Goal: Navigation & Orientation: Find specific page/section

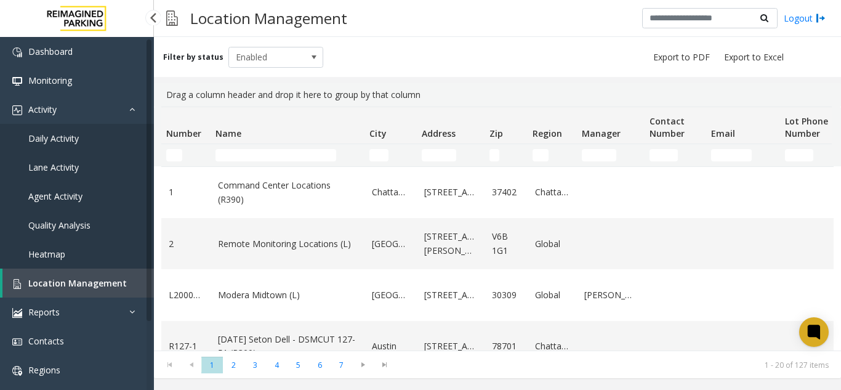
click at [60, 134] on span "Daily Activity" at bounding box center [53, 138] width 51 height 12
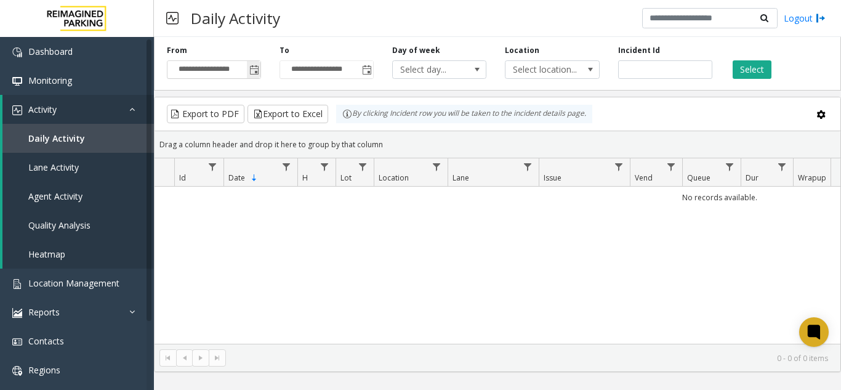
click at [257, 70] on span "Toggle popup" at bounding box center [254, 70] width 10 height 10
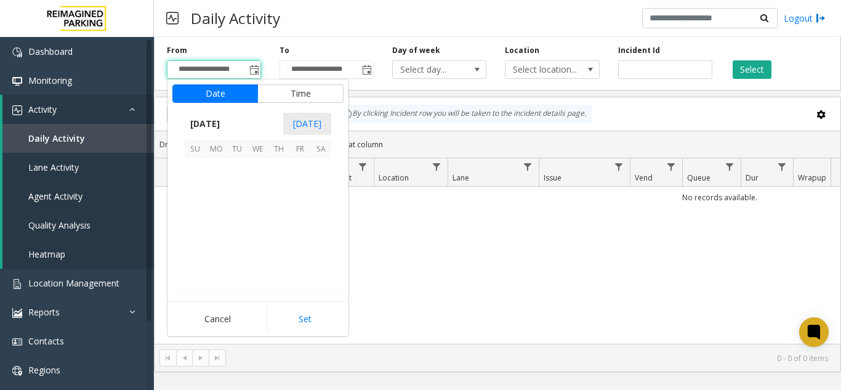
scroll to position [221034, 0]
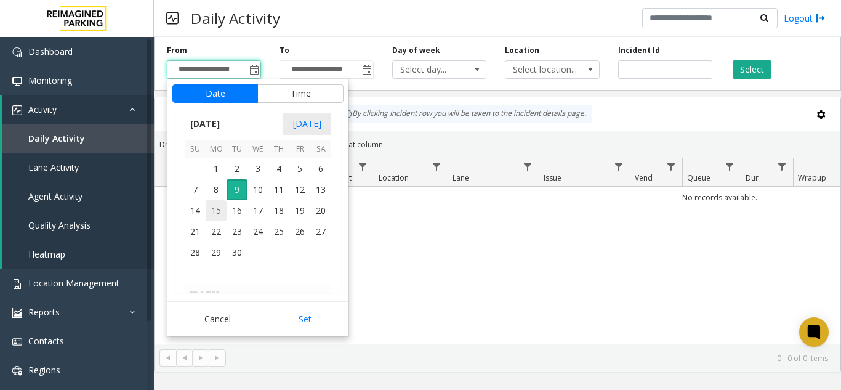
drag, startPoint x: 215, startPoint y: 190, endPoint x: 213, endPoint y: 205, distance: 14.9
click at [213, 203] on tbody "September 2025 1 2 3 4 5 6 7 8 9 10 11 12 13 14 15 16 17 18 19 20 21 22 23 24 2…" at bounding box center [258, 210] width 147 height 147
click at [197, 188] on span "7" at bounding box center [195, 189] width 21 height 21
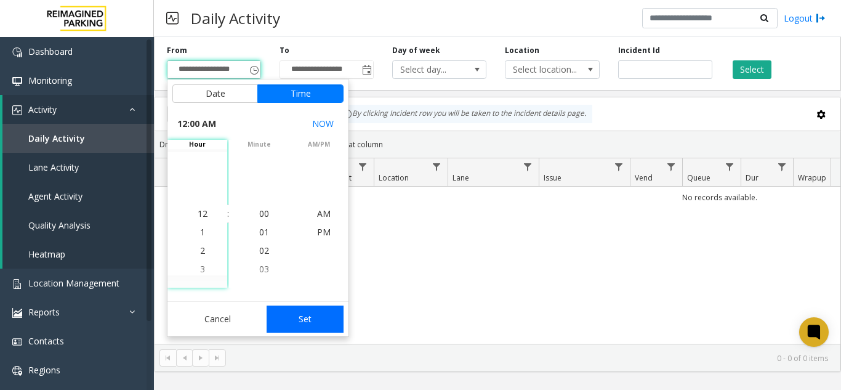
click at [316, 320] on button "Set" at bounding box center [306, 318] width 78 height 27
type input "**********"
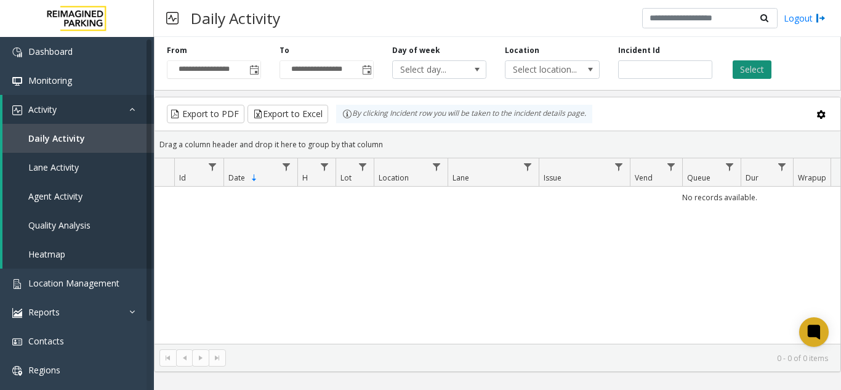
click at [743, 65] on button "Select" at bounding box center [752, 69] width 39 height 18
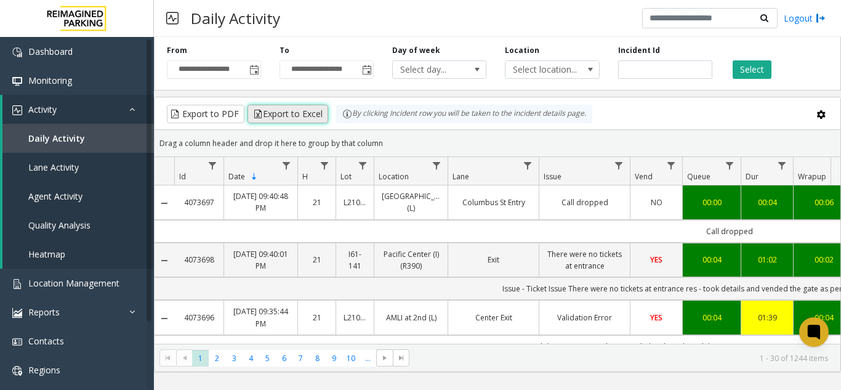
drag, startPoint x: 267, startPoint y: 111, endPoint x: 258, endPoint y: 119, distance: 12.6
click at [258, 119] on button "Export to Excel" at bounding box center [288, 114] width 81 height 18
drag, startPoint x: 705, startPoint y: 143, endPoint x: 693, endPoint y: 124, distance: 22.7
click at [705, 143] on div "Drag a column header and drop it here to group by that column" at bounding box center [498, 143] width 686 height 22
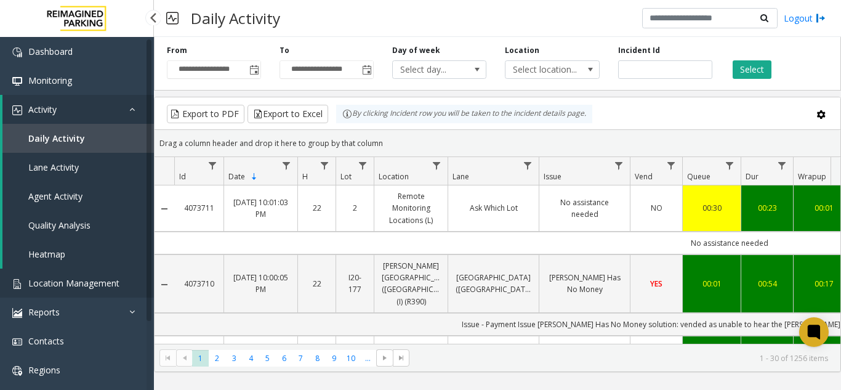
click at [100, 283] on span "Location Management" at bounding box center [73, 283] width 91 height 12
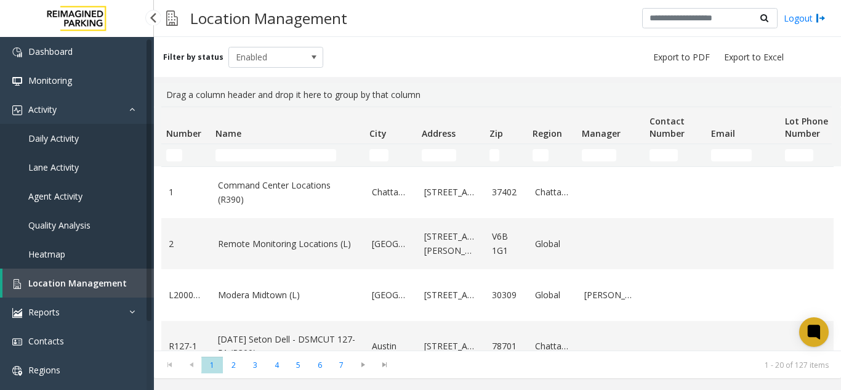
click at [118, 280] on span "Location Management" at bounding box center [77, 283] width 99 height 12
drag, startPoint x: 118, startPoint y: 280, endPoint x: 187, endPoint y: 17, distance: 272.6
click at [118, 280] on span "Location Management" at bounding box center [77, 283] width 99 height 12
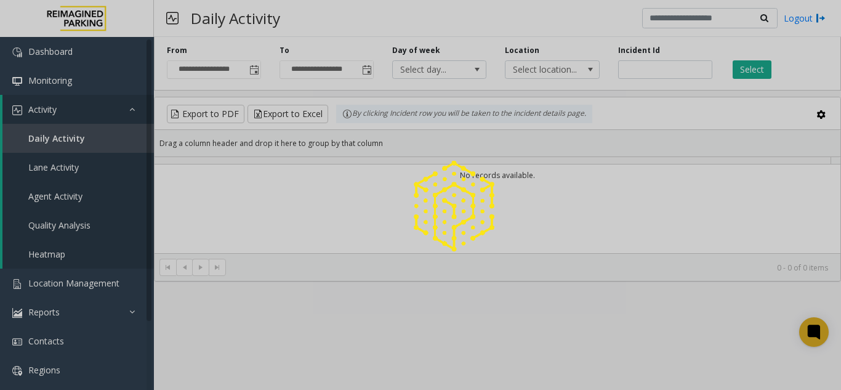
scroll to position [130, 0]
click at [256, 65] on div at bounding box center [420, 195] width 841 height 390
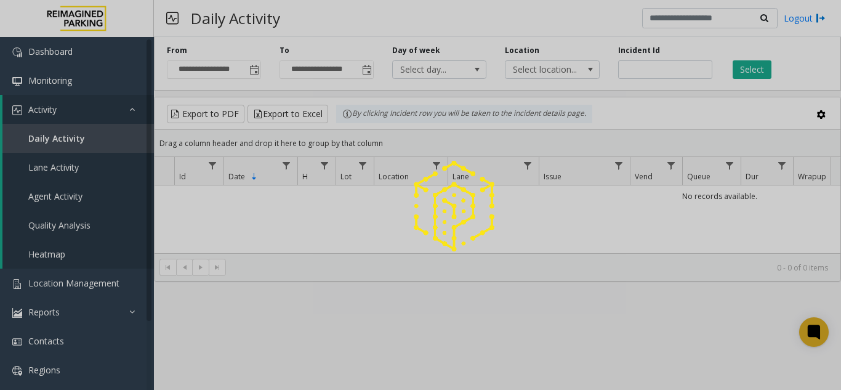
click at [256, 65] on div at bounding box center [420, 195] width 841 height 390
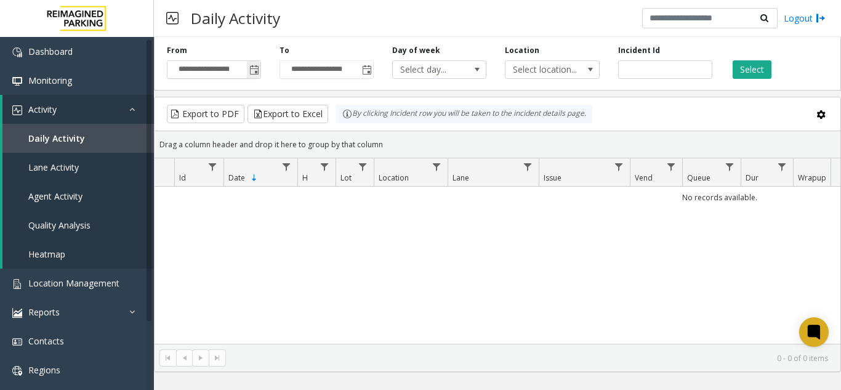
click at [256, 65] on span "Toggle popup" at bounding box center [254, 70] width 10 height 10
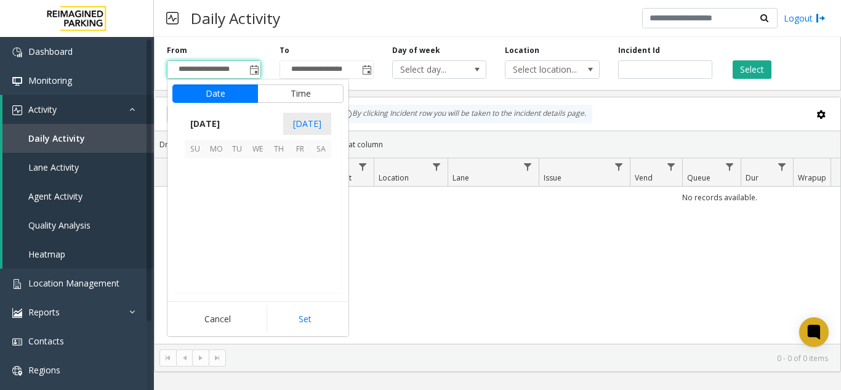
scroll to position [221034, 0]
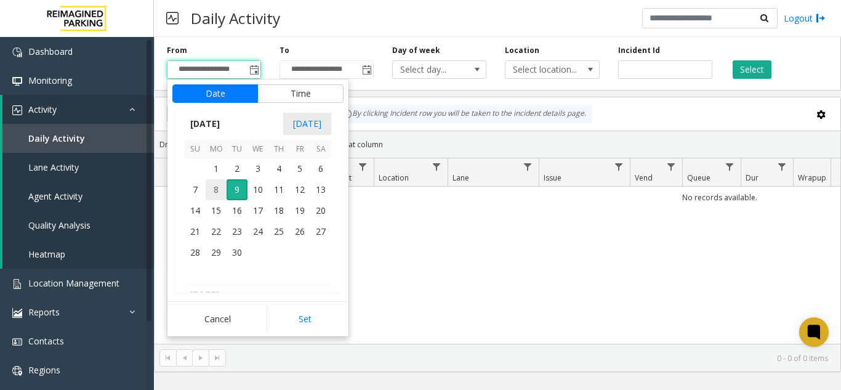
click at [222, 195] on span "8" at bounding box center [216, 189] width 21 height 21
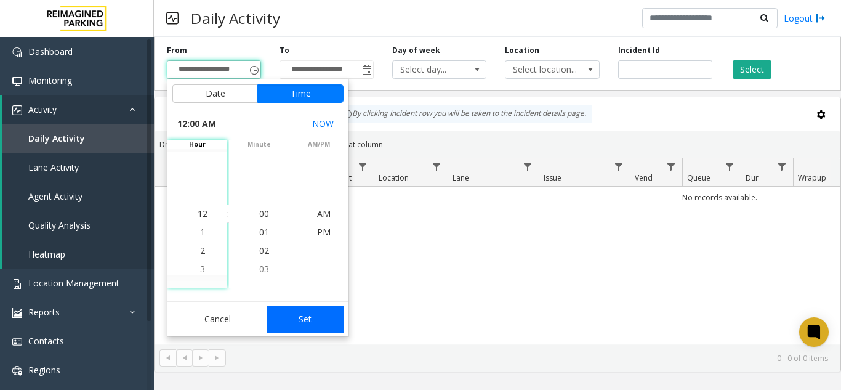
click at [304, 325] on button "Set" at bounding box center [306, 318] width 78 height 27
type input "**********"
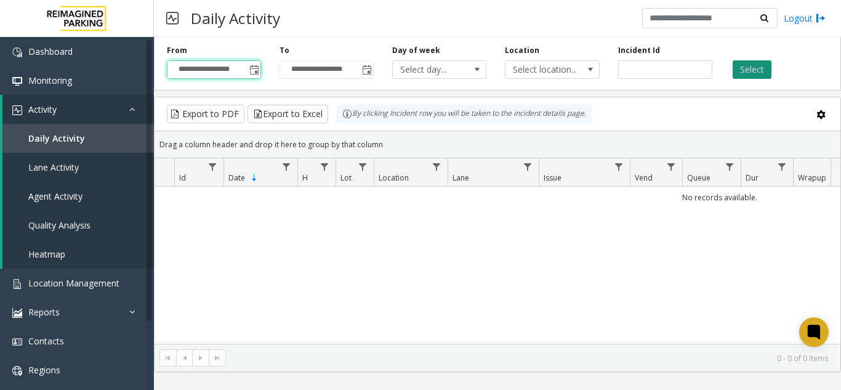
click at [769, 68] on button "Select" at bounding box center [752, 69] width 39 height 18
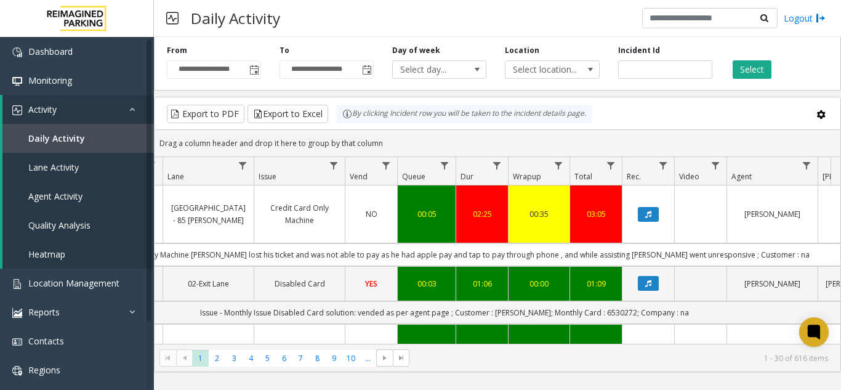
scroll to position [0, 313]
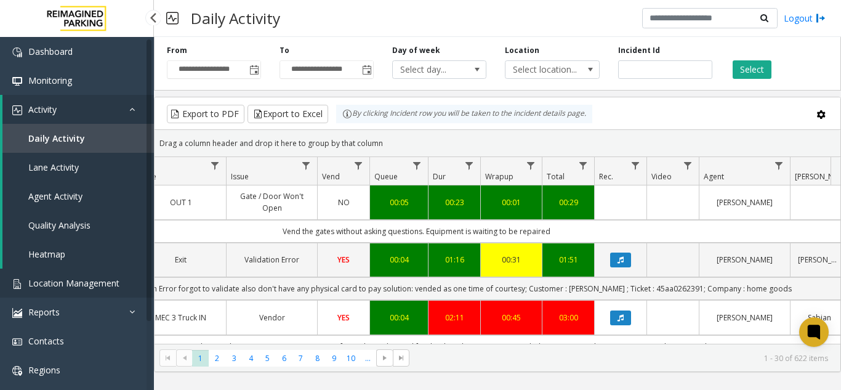
click at [56, 283] on span "Location Management" at bounding box center [73, 283] width 91 height 12
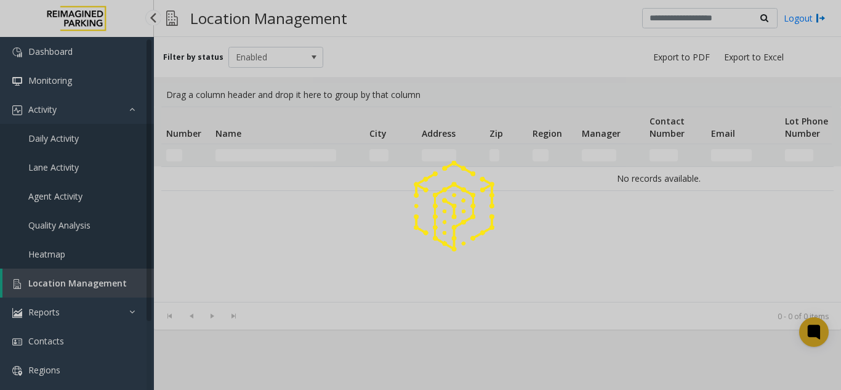
click at [56, 283] on div at bounding box center [420, 195] width 841 height 390
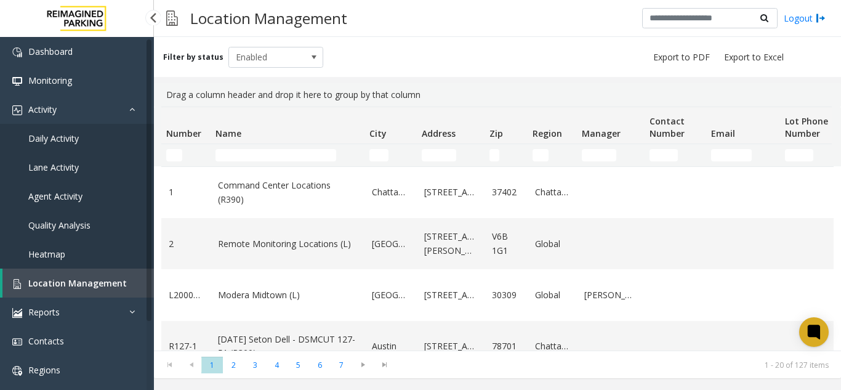
click at [95, 282] on span "Location Management" at bounding box center [77, 283] width 99 height 12
drag, startPoint x: 95, startPoint y: 282, endPoint x: 166, endPoint y: 23, distance: 268.2
click at [99, 267] on ul "Dashboard Monitoring Activity Daily Activity Lane Activity Agent Activity Quali…" at bounding box center [77, 254] width 154 height 434
click at [277, 153] on input "Name Filter" at bounding box center [276, 155] width 121 height 12
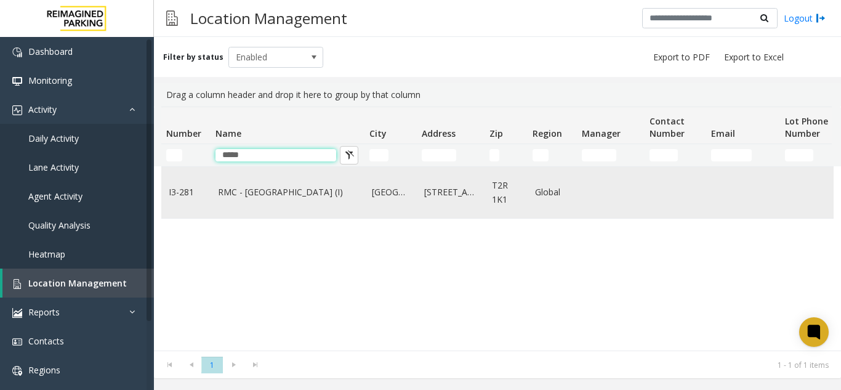
type input "*****"
click at [267, 208] on td "RMC - [GEOGRAPHIC_DATA] (I)" at bounding box center [288, 192] width 154 height 51
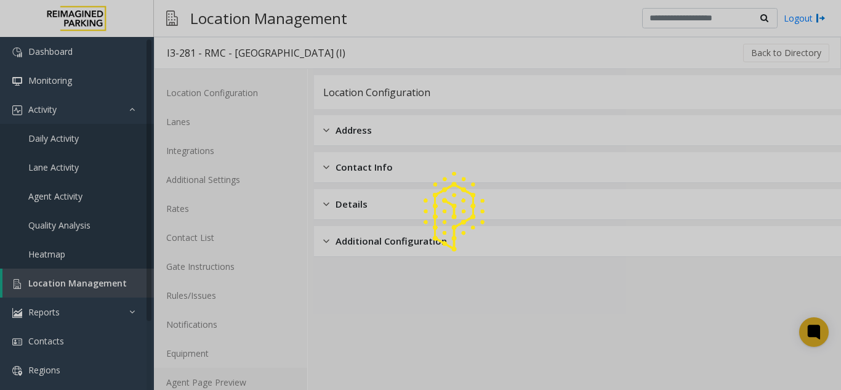
click at [278, 374] on link "Agent Page Preview" at bounding box center [230, 382] width 153 height 29
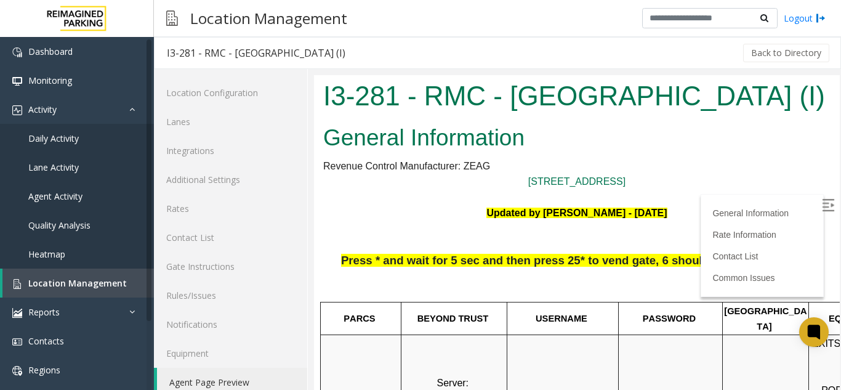
click at [822, 203] on img at bounding box center [828, 205] width 12 height 12
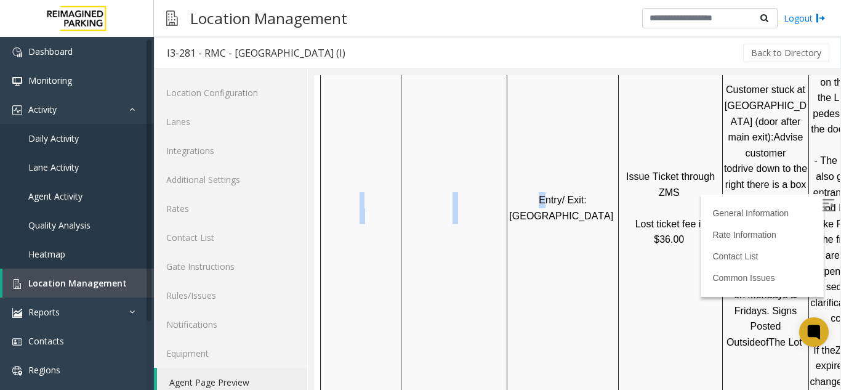
scroll to position [739, 174]
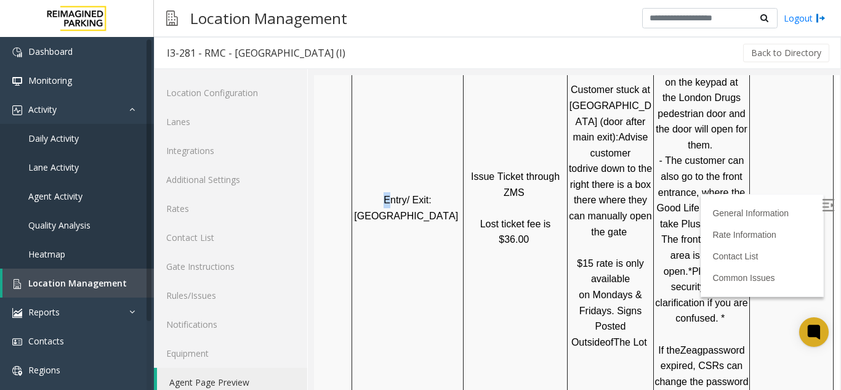
drag, startPoint x: 558, startPoint y: 233, endPoint x: 919, endPoint y: 204, distance: 362.0
click at [704, 267] on span "*Please call security to get clarification if you are confused. *" at bounding box center [702, 295] width 95 height 58
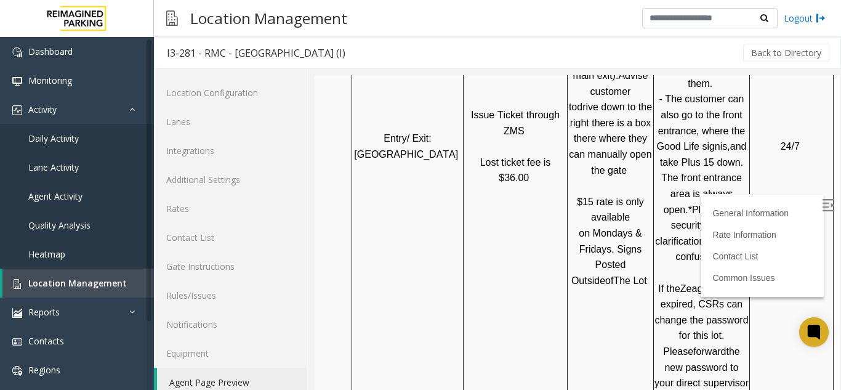
click at [767, 252] on td "24/7" at bounding box center [792, 146] width 84 height 522
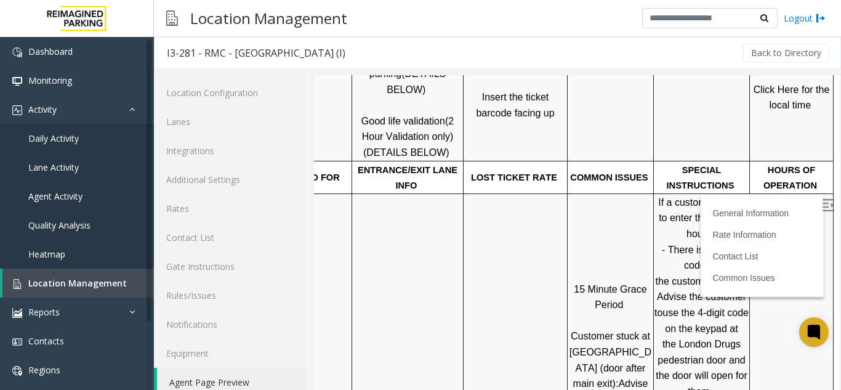
scroll to position [677, 174]
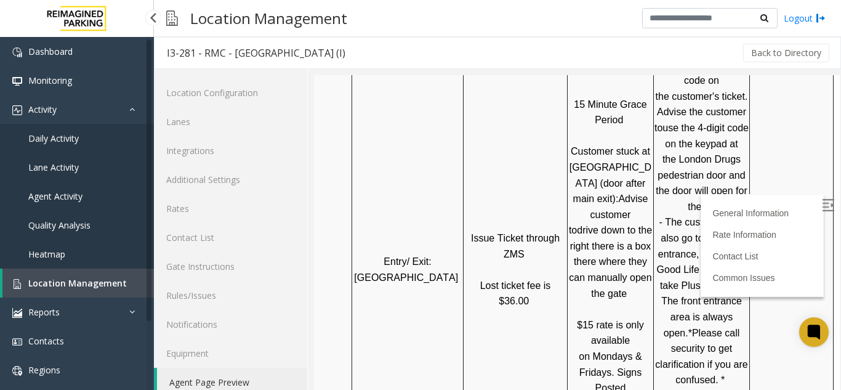
click at [96, 288] on span "Location Management" at bounding box center [77, 283] width 99 height 12
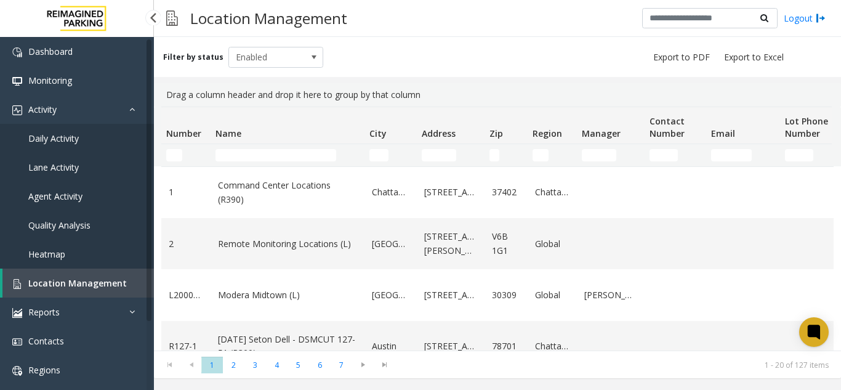
click at [103, 141] on link "Daily Activity" at bounding box center [77, 138] width 154 height 29
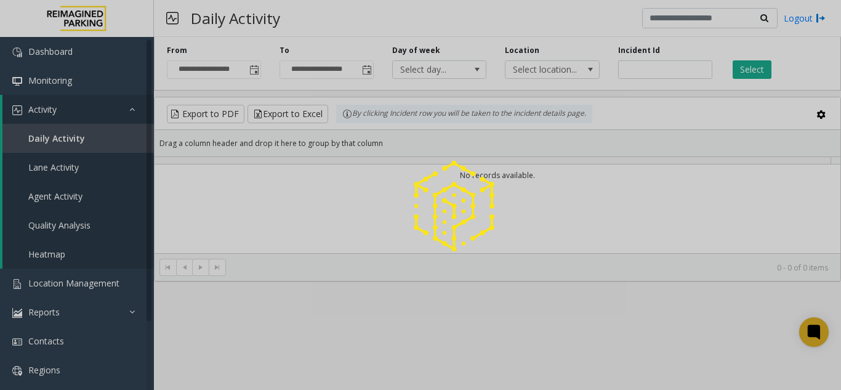
click at [252, 71] on div at bounding box center [420, 195] width 841 height 390
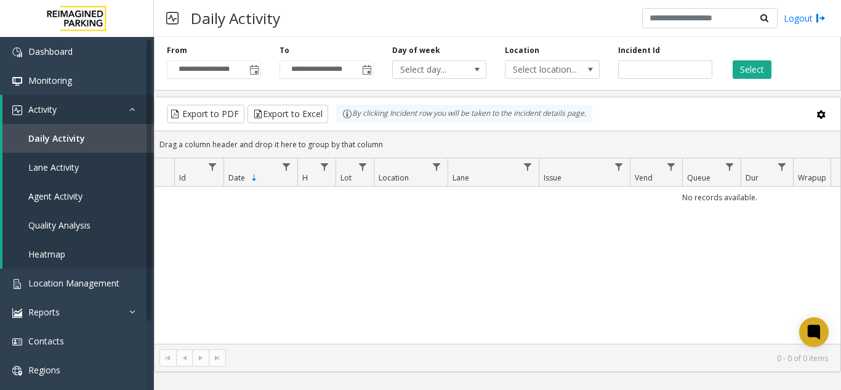
click at [255, 75] on span "Toggle popup" at bounding box center [254, 70] width 10 height 10
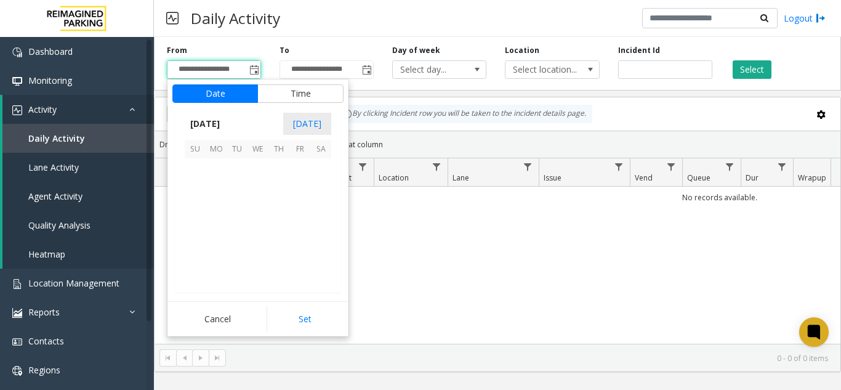
scroll to position [221034, 0]
click at [215, 189] on span "8" at bounding box center [216, 189] width 21 height 21
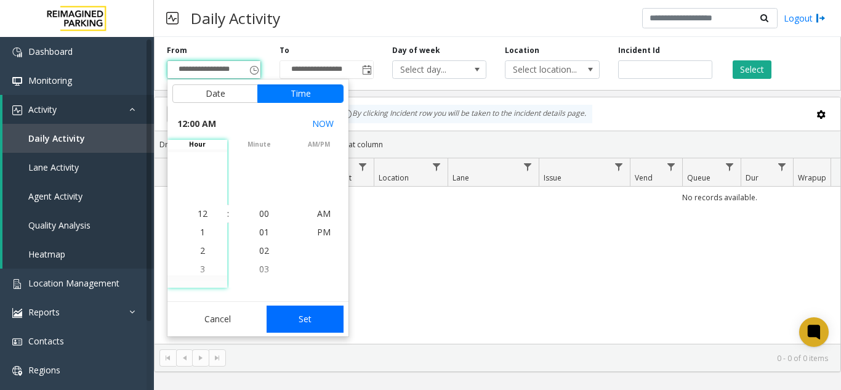
click at [304, 320] on button "Set" at bounding box center [306, 318] width 78 height 27
type input "**********"
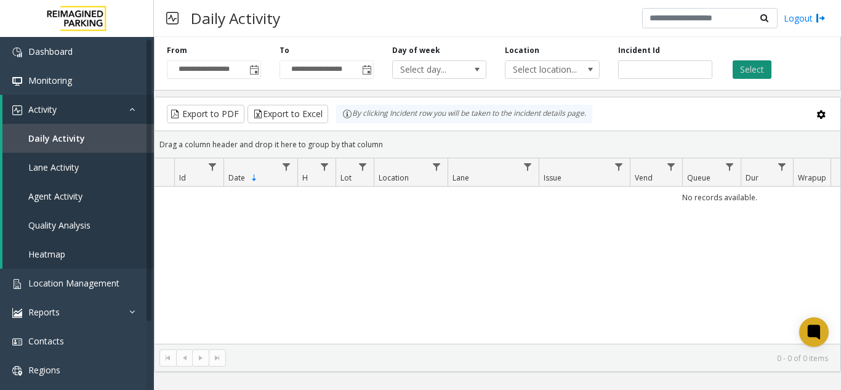
click at [752, 72] on button "Select" at bounding box center [752, 69] width 39 height 18
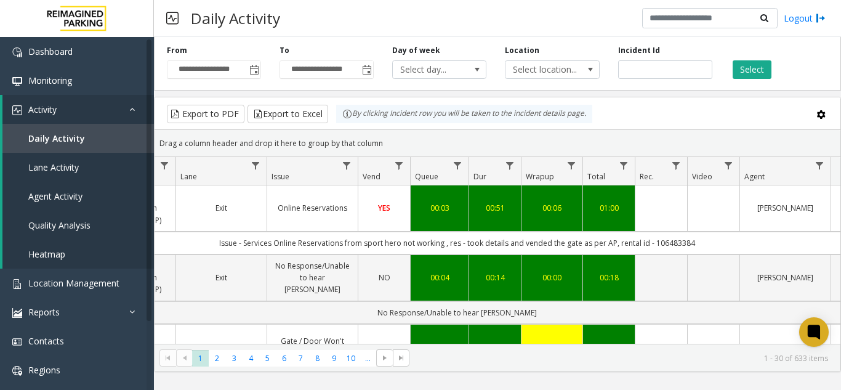
scroll to position [0, 328]
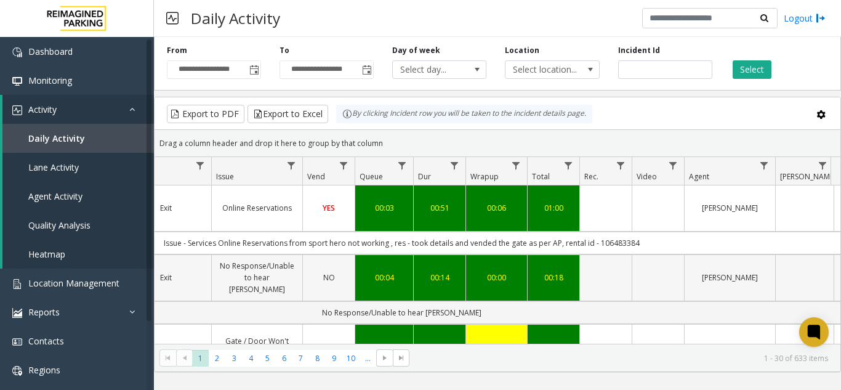
click at [589, 277] on td "Data table" at bounding box center [606, 277] width 52 height 47
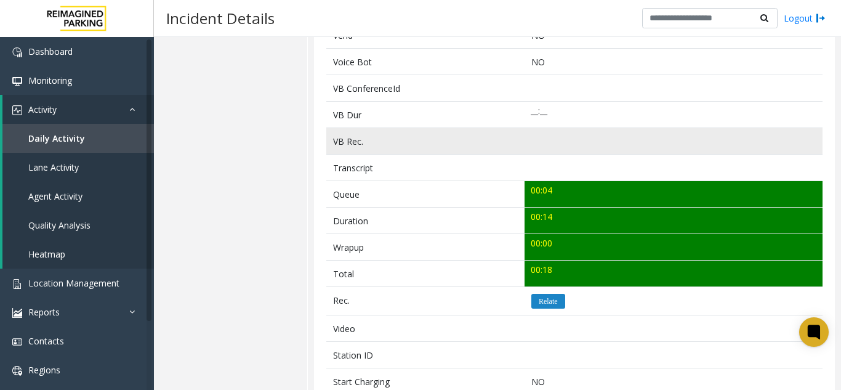
scroll to position [317, 0]
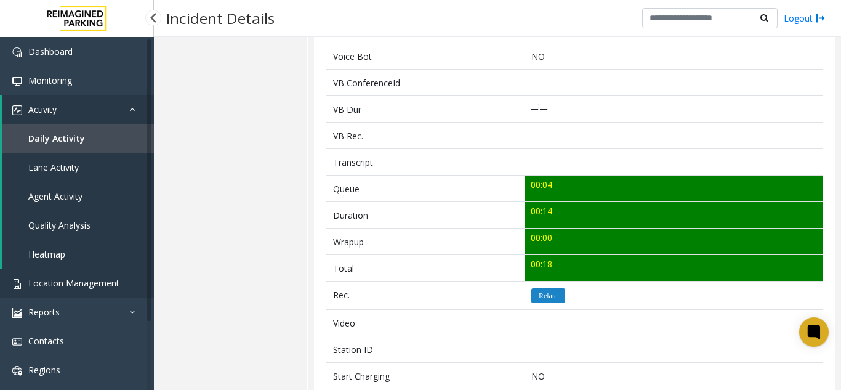
click at [81, 275] on link "Location Management" at bounding box center [77, 283] width 154 height 29
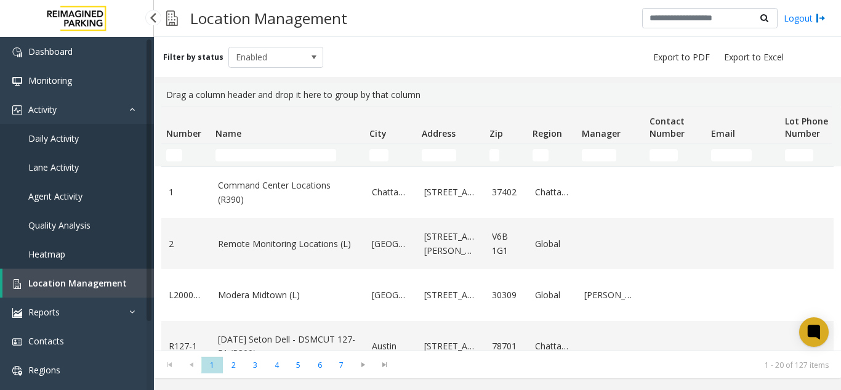
click at [121, 131] on link "Daily Activity" at bounding box center [77, 138] width 154 height 29
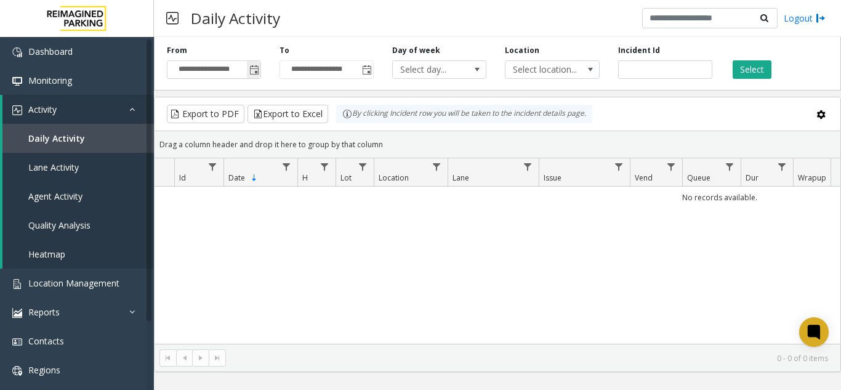
click at [253, 65] on span "Toggle popup" at bounding box center [254, 70] width 10 height 10
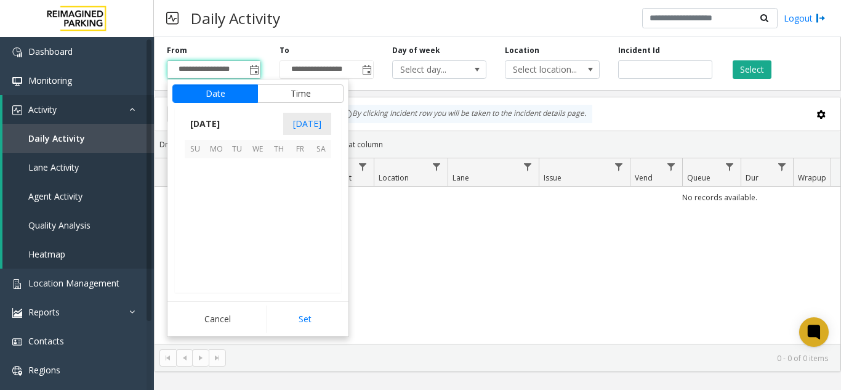
scroll to position [221034, 0]
click at [216, 190] on span "8" at bounding box center [216, 189] width 21 height 21
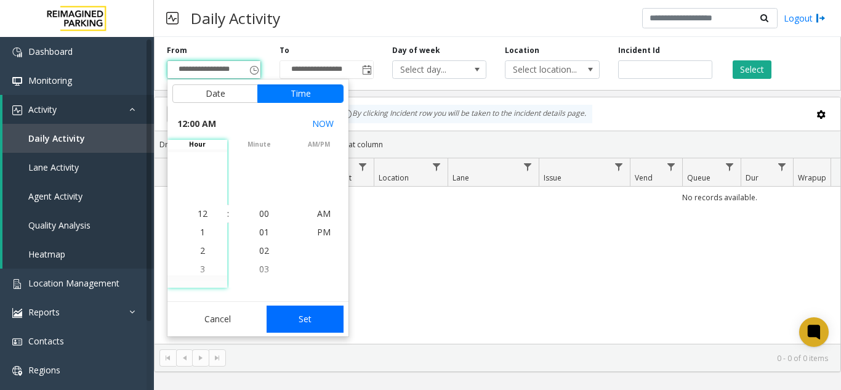
click at [310, 317] on button "Set" at bounding box center [306, 318] width 78 height 27
type input "**********"
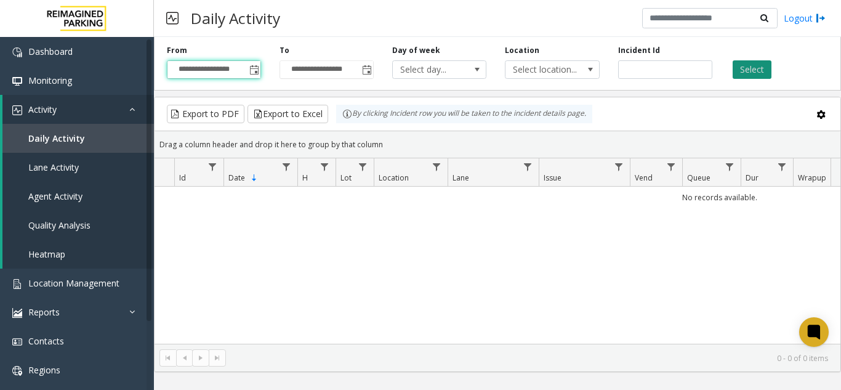
click at [761, 76] on button "Select" at bounding box center [752, 69] width 39 height 18
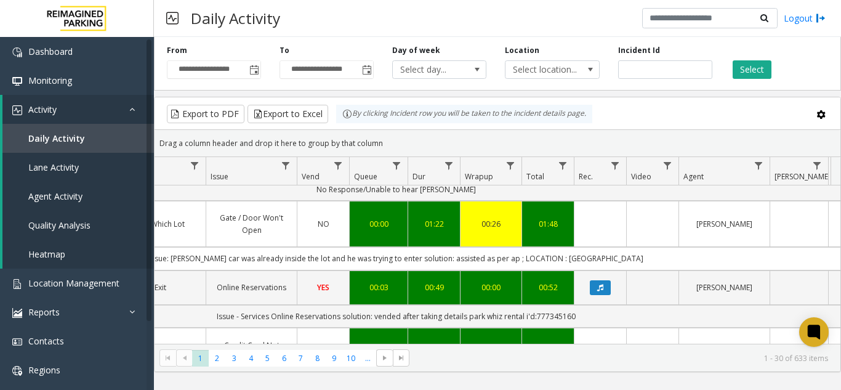
scroll to position [0, 333]
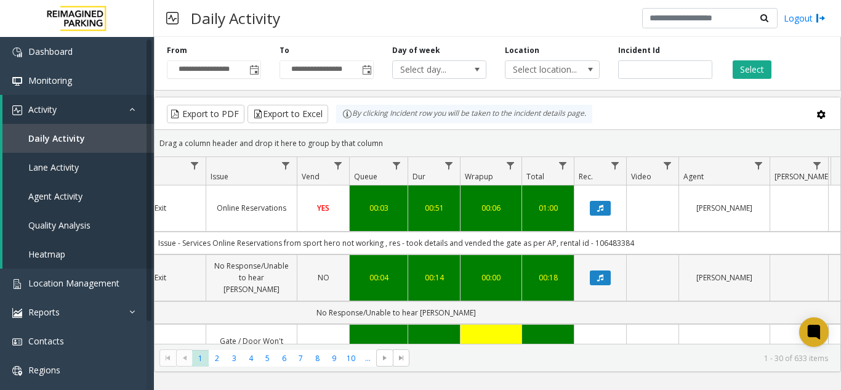
click at [597, 286] on td "Data table" at bounding box center [600, 277] width 52 height 47
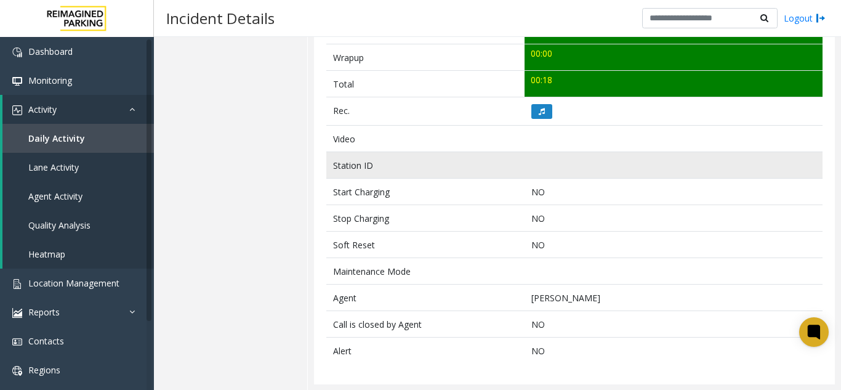
scroll to position [502, 0]
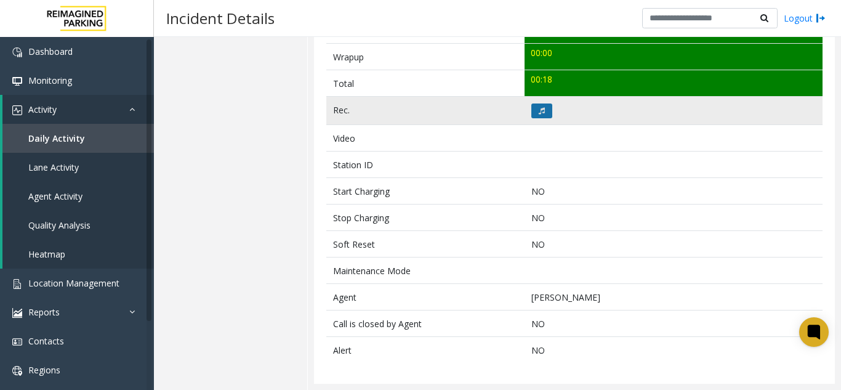
click at [532, 111] on button at bounding box center [541, 110] width 21 height 15
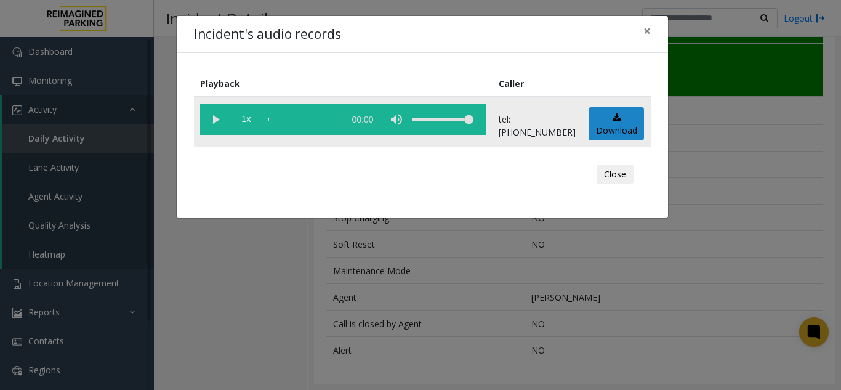
click at [206, 119] on vg-play-pause at bounding box center [215, 119] width 31 height 31
click at [645, 34] on span "×" at bounding box center [647, 30] width 7 height 17
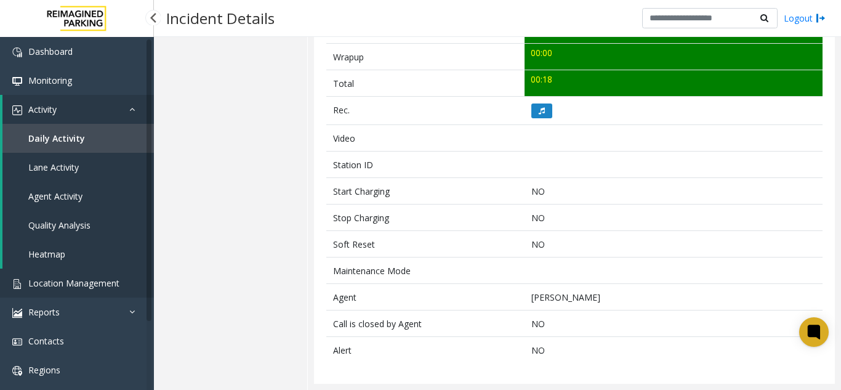
click at [108, 283] on span "Location Management" at bounding box center [73, 283] width 91 height 12
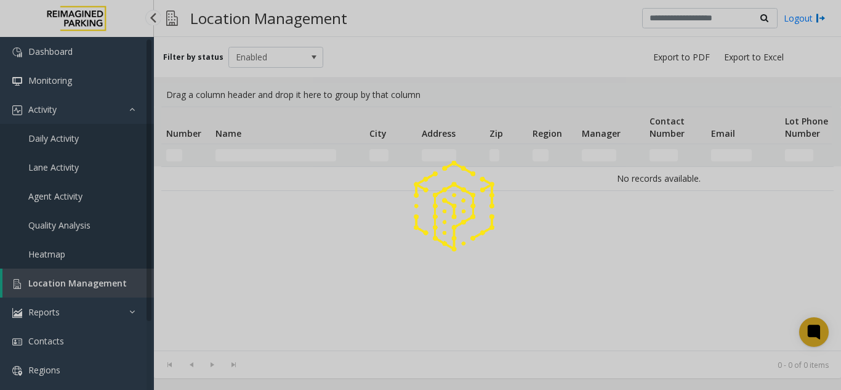
click at [108, 283] on div at bounding box center [420, 195] width 841 height 390
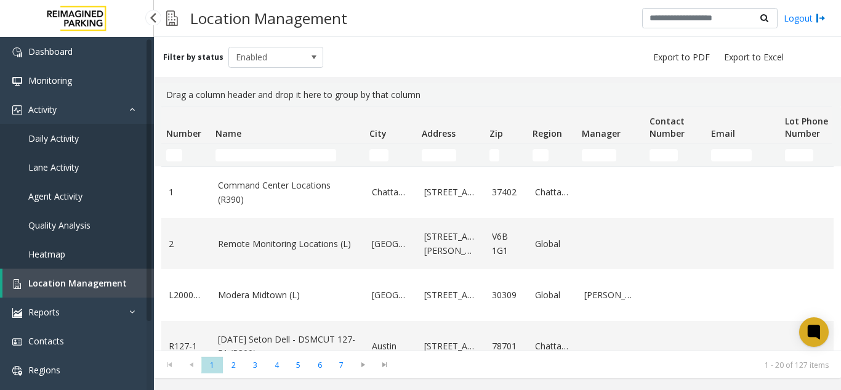
click at [129, 132] on link "Daily Activity" at bounding box center [77, 138] width 154 height 29
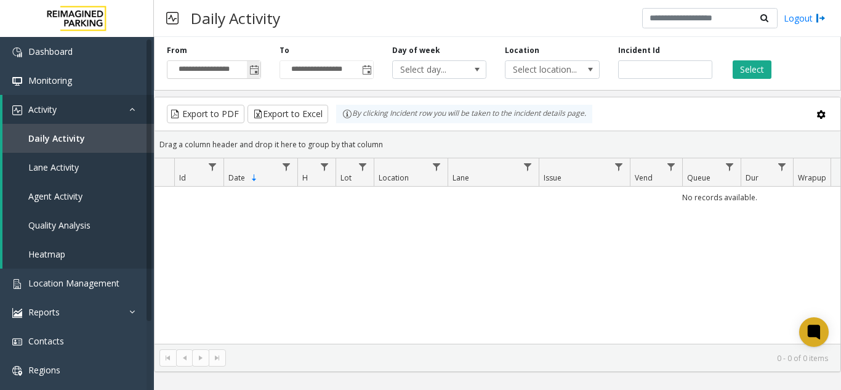
click at [252, 72] on span "Toggle popup" at bounding box center [254, 70] width 10 height 10
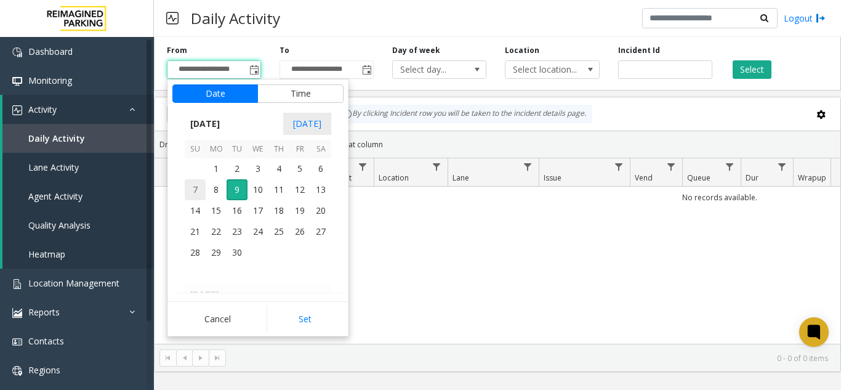
click at [202, 194] on span "7" at bounding box center [195, 189] width 21 height 21
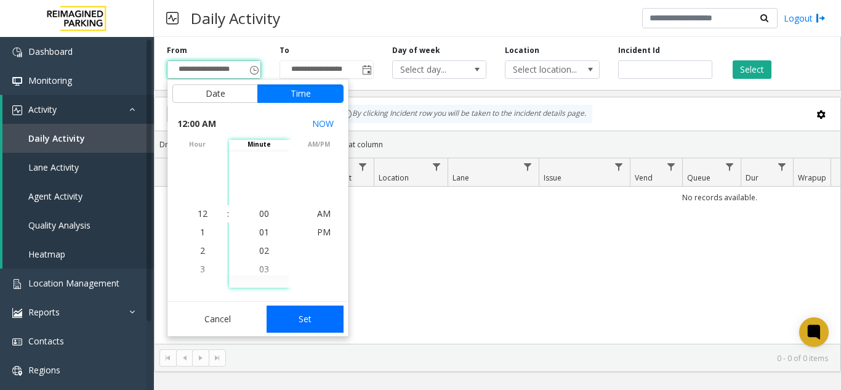
click at [296, 313] on button "Set" at bounding box center [306, 318] width 78 height 27
type input "**********"
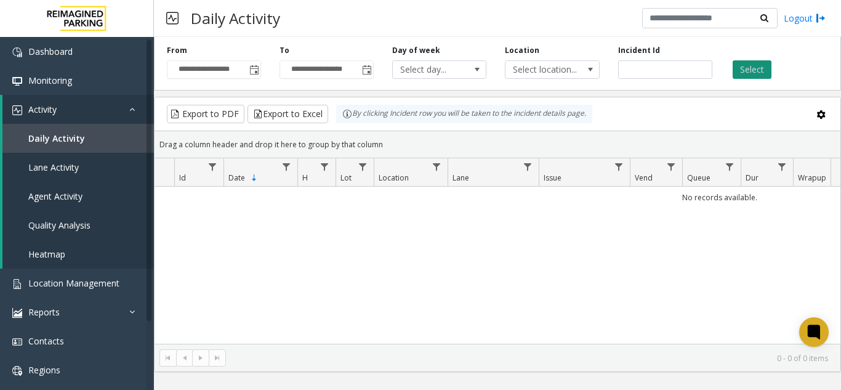
click at [753, 67] on button "Select" at bounding box center [752, 69] width 39 height 18
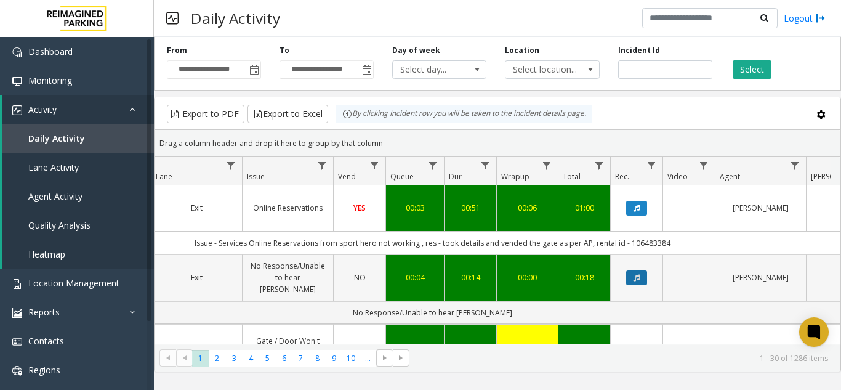
click at [631, 277] on button "Data table" at bounding box center [636, 277] width 21 height 15
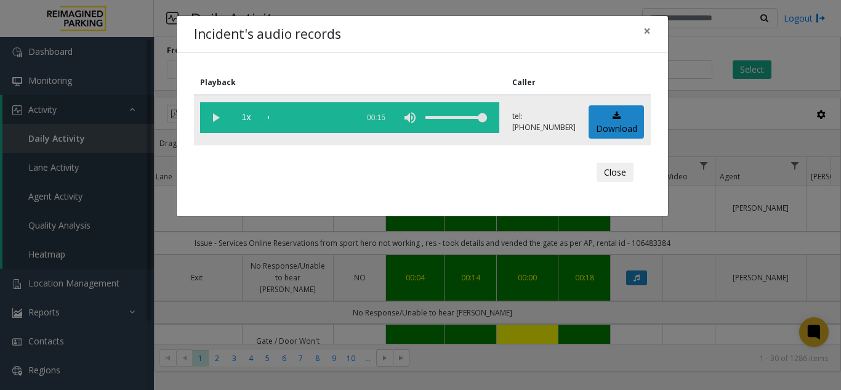
click at [216, 119] on vg-play-pause at bounding box center [215, 117] width 31 height 31
click at [648, 31] on span "×" at bounding box center [647, 30] width 7 height 17
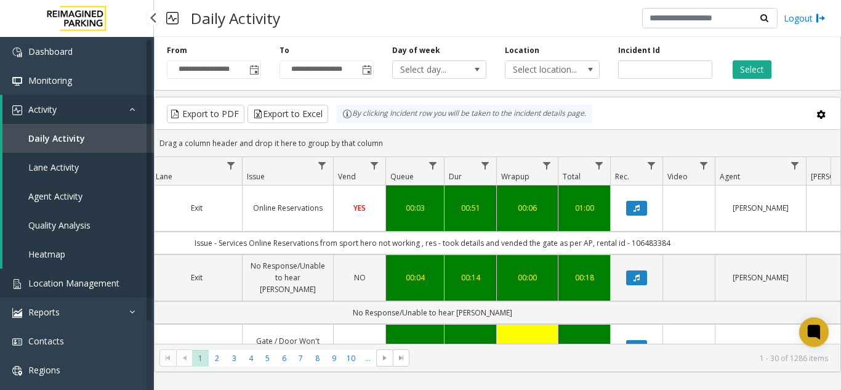
click at [46, 282] on span "Location Management" at bounding box center [73, 283] width 91 height 12
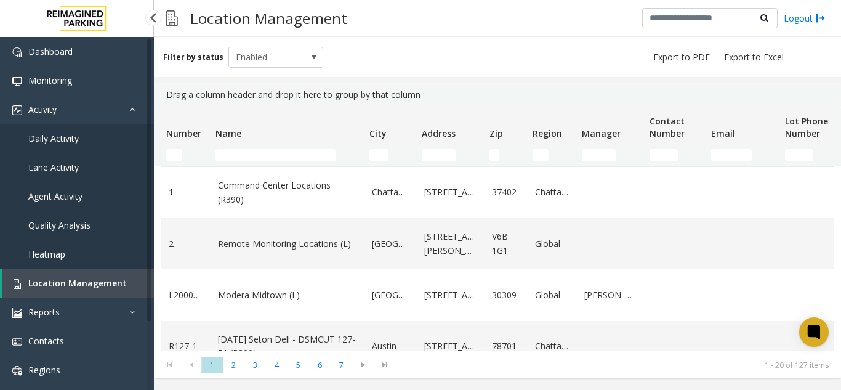
click at [92, 137] on link "Daily Activity" at bounding box center [77, 138] width 154 height 29
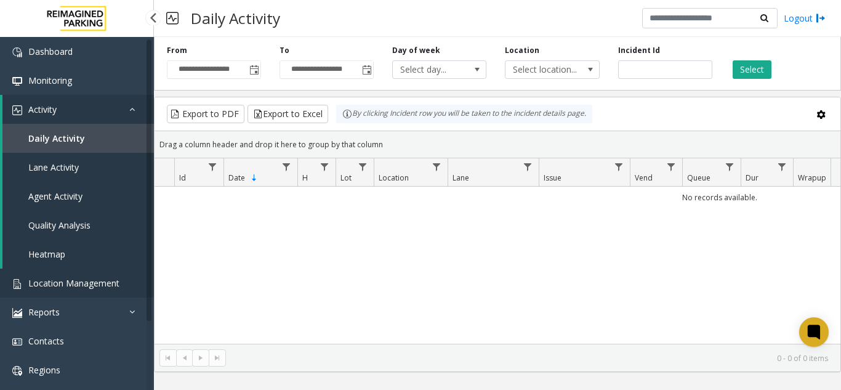
click at [101, 284] on span "Location Management" at bounding box center [73, 283] width 91 height 12
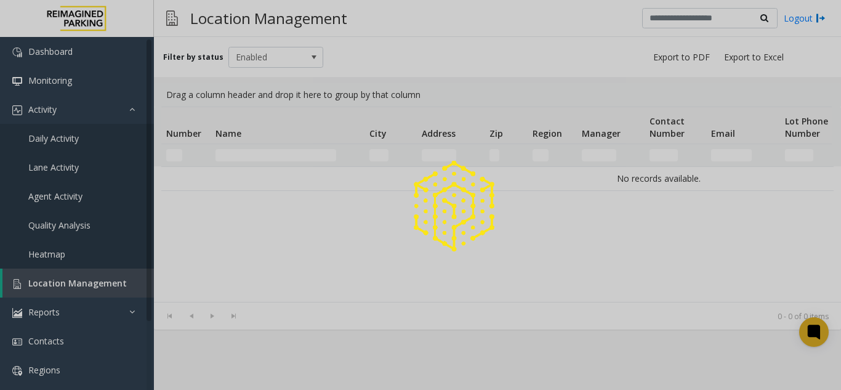
click at [101, 284] on div at bounding box center [420, 195] width 841 height 390
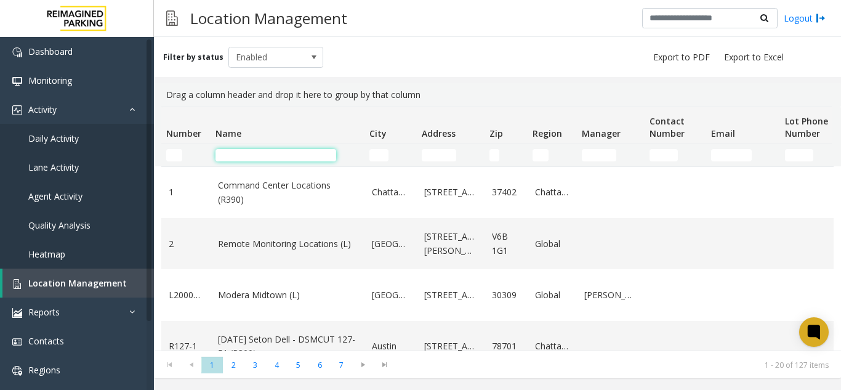
click at [239, 153] on input "Name Filter" at bounding box center [276, 155] width 121 height 12
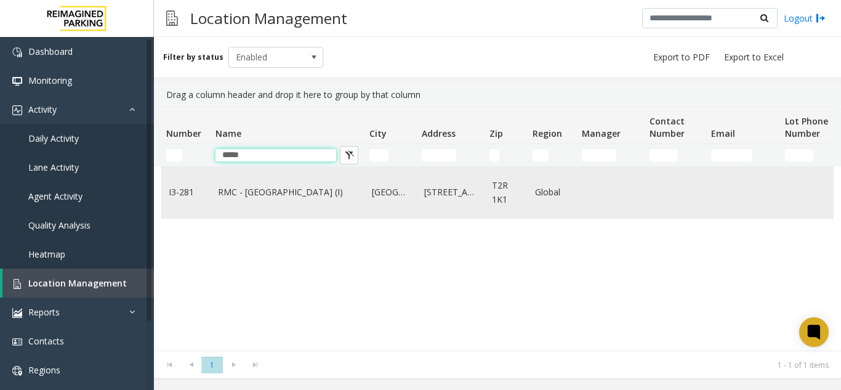
type input "*****"
click at [296, 190] on link "RMC - [GEOGRAPHIC_DATA] (I)" at bounding box center [287, 192] width 139 height 14
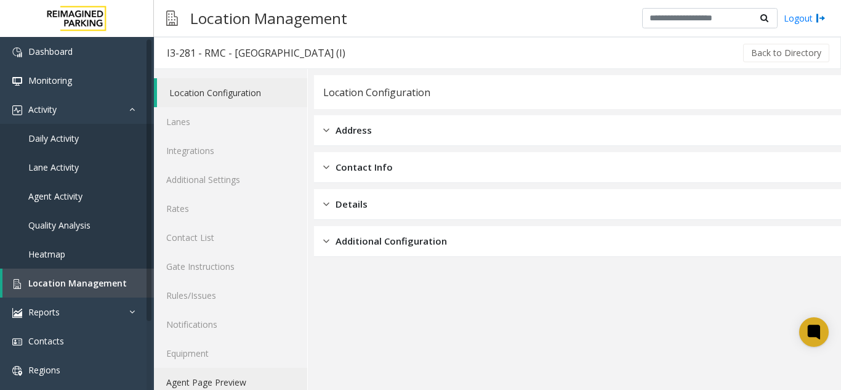
click at [256, 371] on link "Agent Page Preview" at bounding box center [230, 382] width 153 height 29
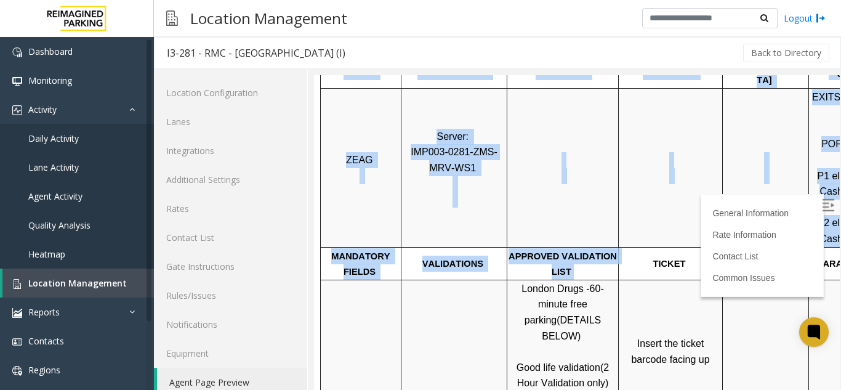
scroll to position [246, 174]
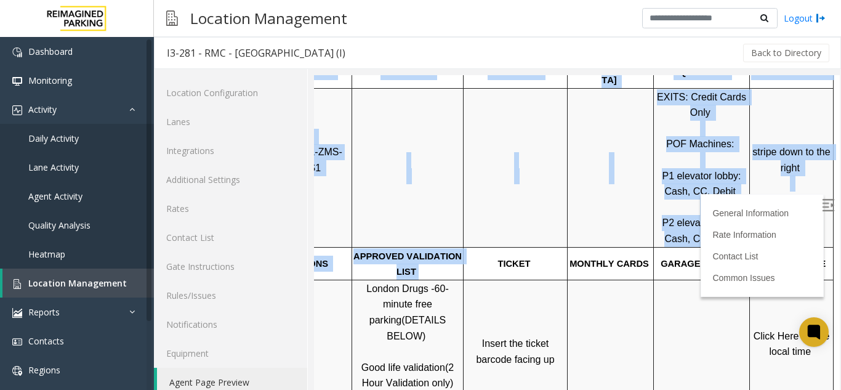
drag, startPoint x: 598, startPoint y: 248, endPoint x: 873, endPoint y: 240, distance: 275.4
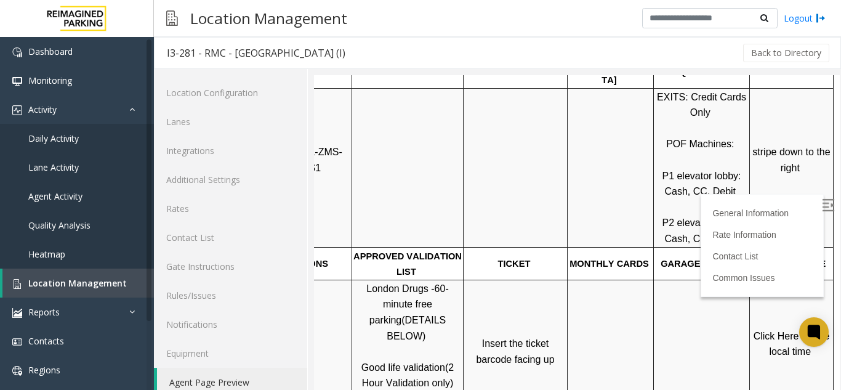
click at [711, 288] on td at bounding box center [702, 343] width 96 height 127
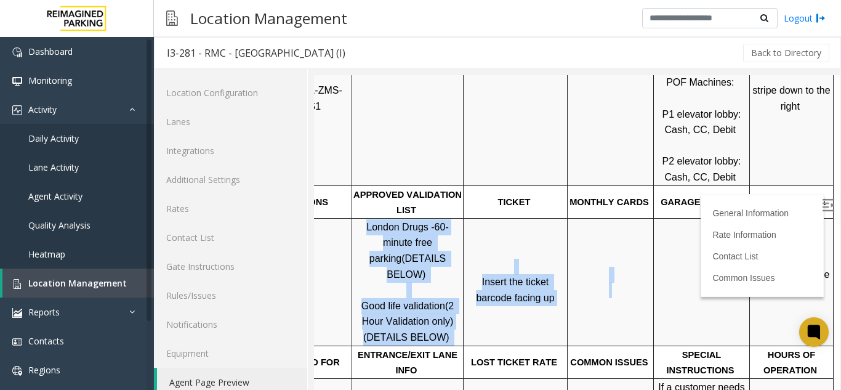
drag, startPoint x: 600, startPoint y: 301, endPoint x: 485, endPoint y: 225, distance: 137.8
click at [437, 241] on tr "London Drugs - 60-minute free parking (DETAILS BELOW) Good life validation (2 H…" at bounding box center [500, 281] width 668 height 127
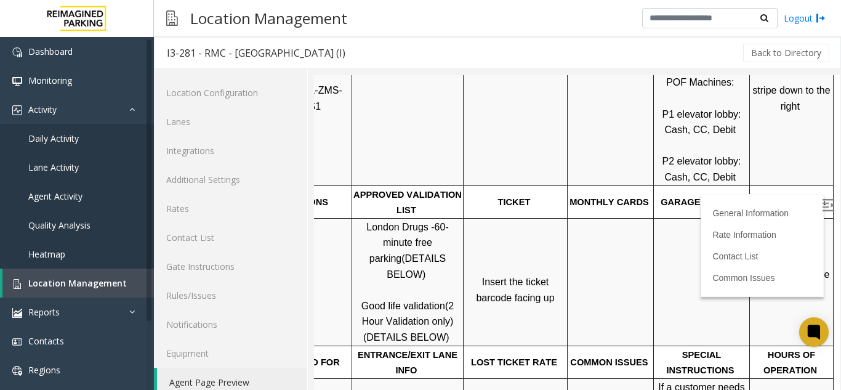
click at [610, 197] on span "MONTHLY CARDS" at bounding box center [609, 202] width 79 height 10
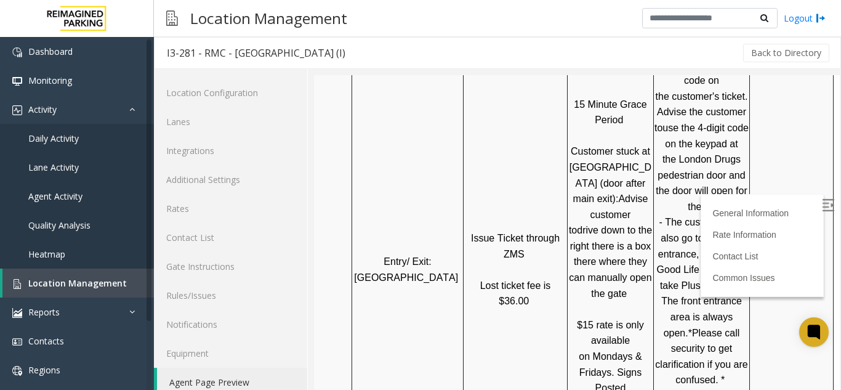
scroll to position [431, 174]
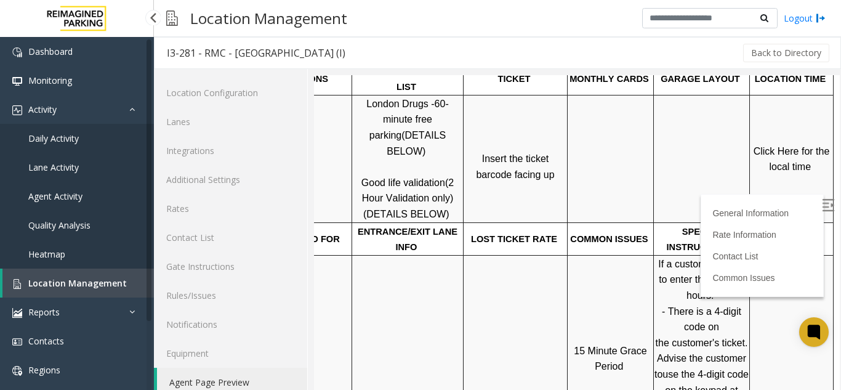
click at [106, 290] on link "Location Management" at bounding box center [78, 283] width 152 height 29
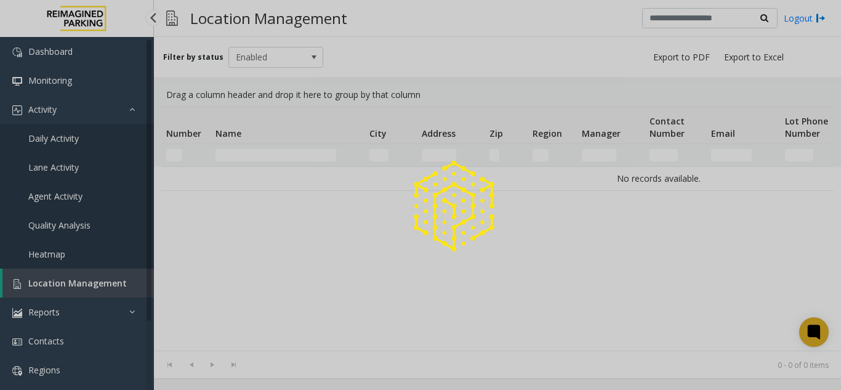
click at [105, 283] on div at bounding box center [420, 195] width 841 height 390
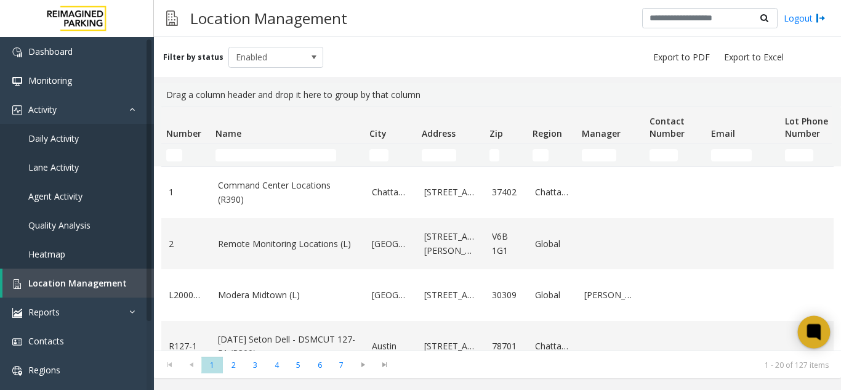
click at [807, 332] on icon at bounding box center [814, 332] width 14 height 16
click at [42, 130] on link "Daily Activity" at bounding box center [77, 138] width 154 height 29
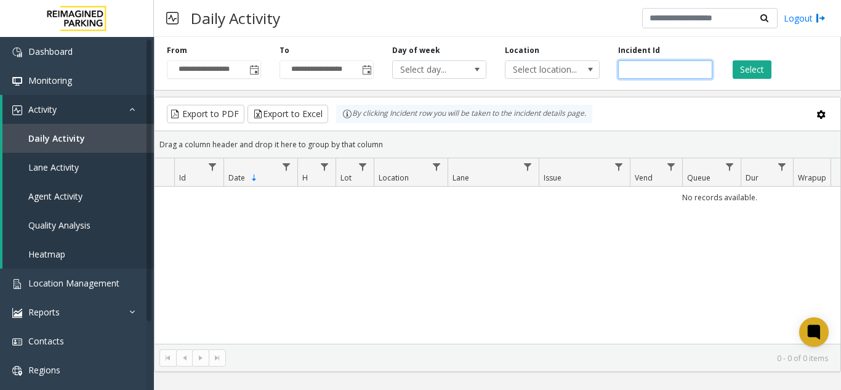
click at [648, 65] on input "number" at bounding box center [665, 69] width 94 height 18
click at [665, 73] on input "number" at bounding box center [665, 69] width 94 height 18
click at [626, 61] on input "number" at bounding box center [665, 69] width 94 height 18
click at [626, 60] on input "number" at bounding box center [665, 69] width 94 height 18
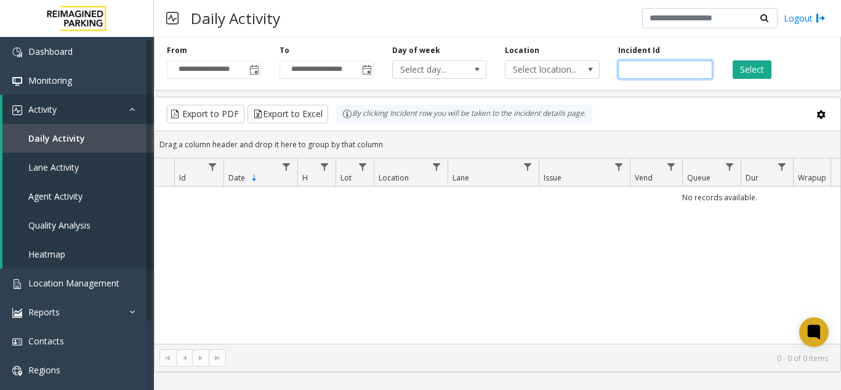
click at [626, 60] on input "number" at bounding box center [665, 69] width 94 height 18
click at [624, 74] on input "number" at bounding box center [665, 69] width 94 height 18
paste input "*******"
type input "*******"
click at [746, 67] on button "Select" at bounding box center [752, 69] width 39 height 18
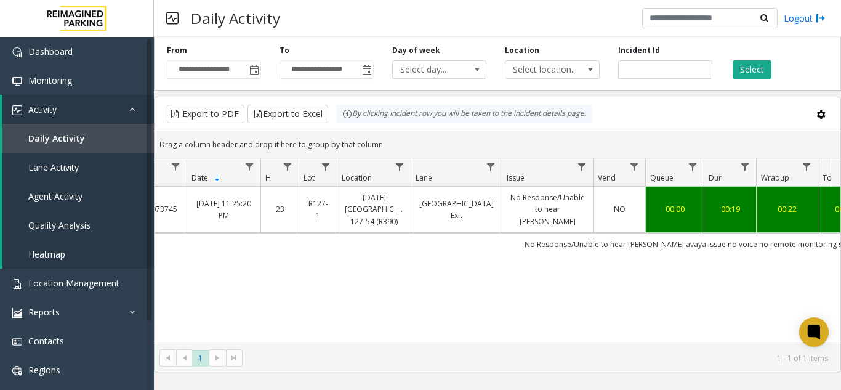
scroll to position [0, 35]
click at [576, 218] on link "No Response/Unable to hear [PERSON_NAME]" at bounding box center [550, 210] width 76 height 36
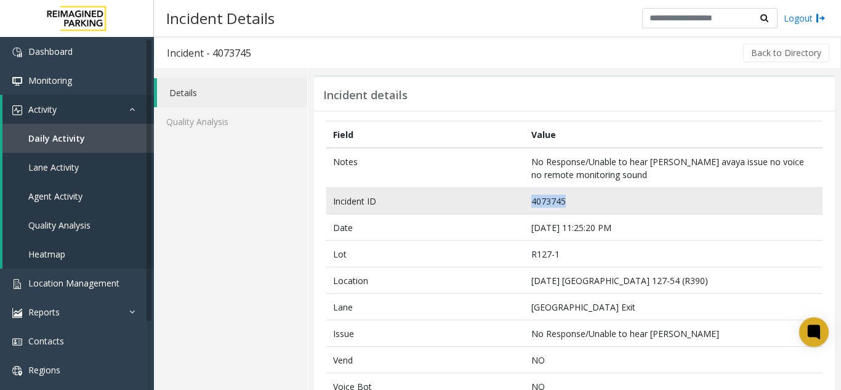
drag, startPoint x: 579, startPoint y: 204, endPoint x: 523, endPoint y: 204, distance: 56.0
click at [525, 204] on td "4073745" at bounding box center [674, 201] width 298 height 26
copy td "4073745"
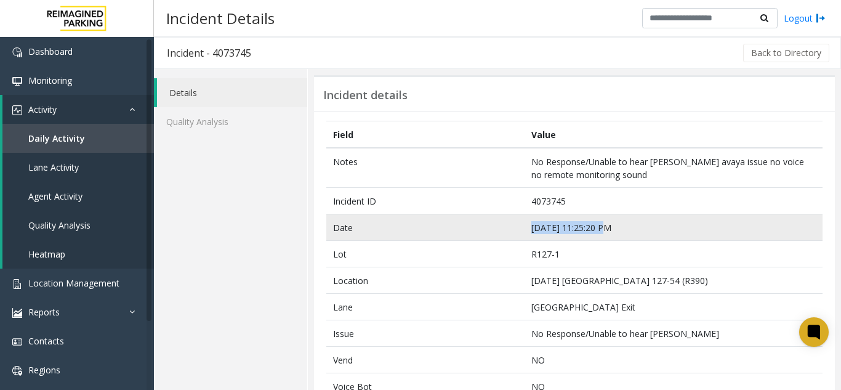
drag, startPoint x: 616, startPoint y: 226, endPoint x: 518, endPoint y: 230, distance: 98.0
click at [518, 230] on tr "Date [DATE] 11:25:20 PM" at bounding box center [574, 227] width 496 height 26
copy tr "[DATE] 11:25:20 PM"
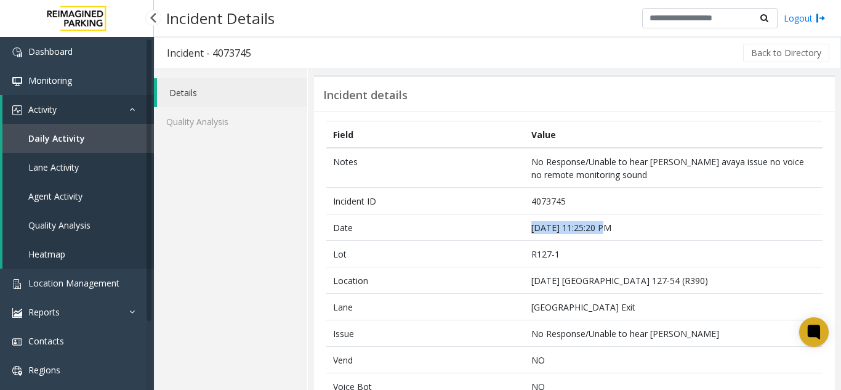
click at [70, 265] on link "Heatmap" at bounding box center [78, 254] width 152 height 29
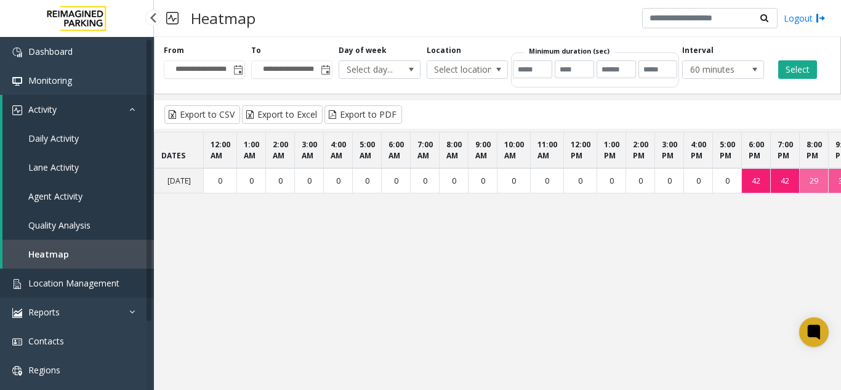
click at [84, 287] on span "Location Management" at bounding box center [73, 283] width 91 height 12
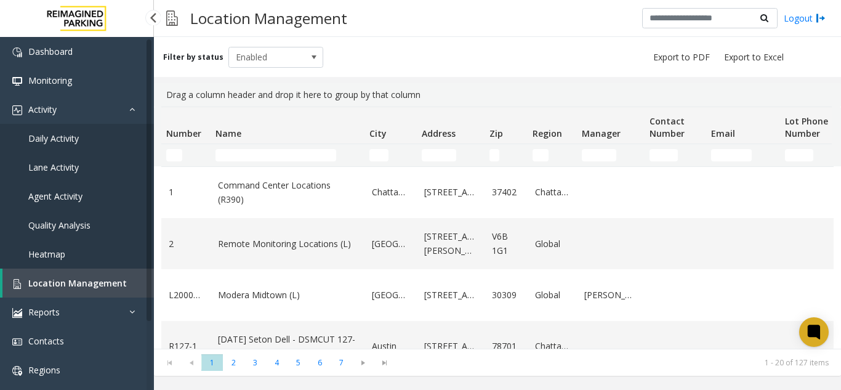
click at [135, 140] on link "Daily Activity" at bounding box center [77, 138] width 154 height 29
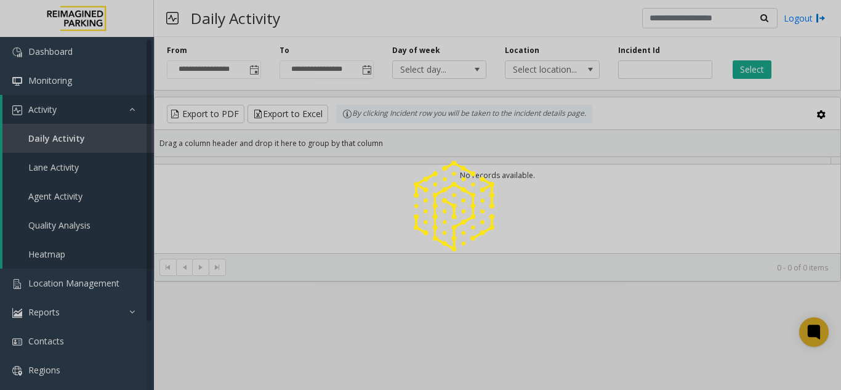
click at [253, 78] on div at bounding box center [420, 195] width 841 height 390
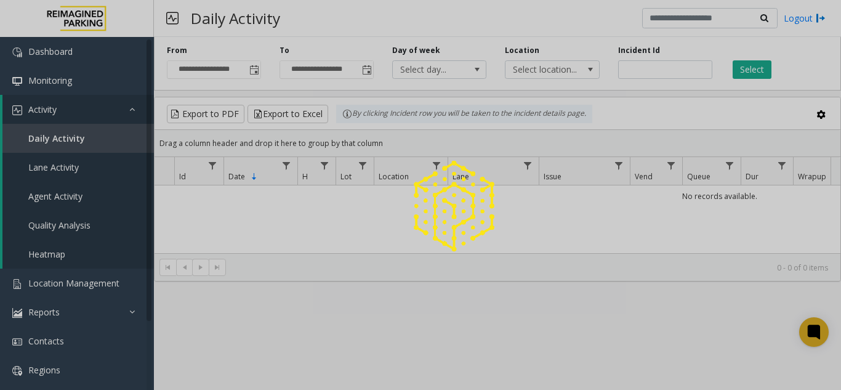
click at [253, 78] on span "Toggle popup" at bounding box center [254, 70] width 14 height 20
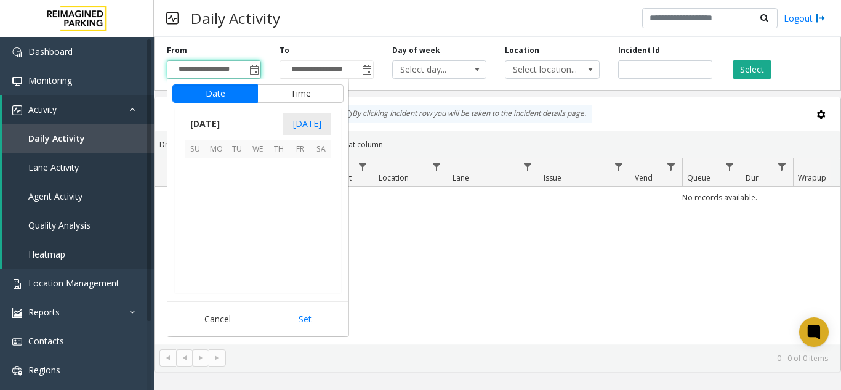
scroll to position [221034, 0]
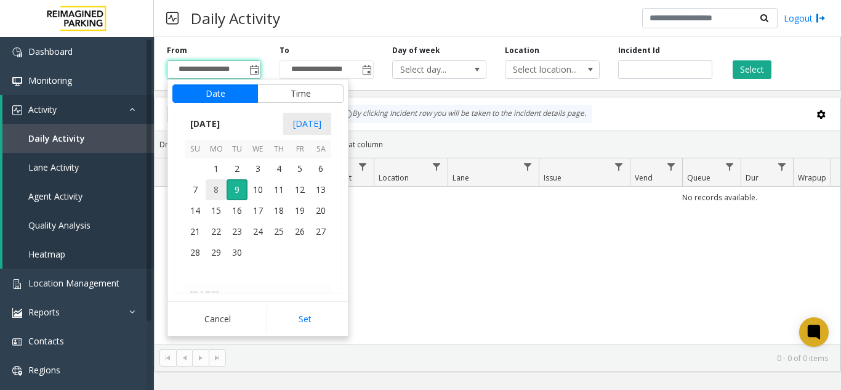
click at [217, 193] on span "8" at bounding box center [216, 189] width 21 height 21
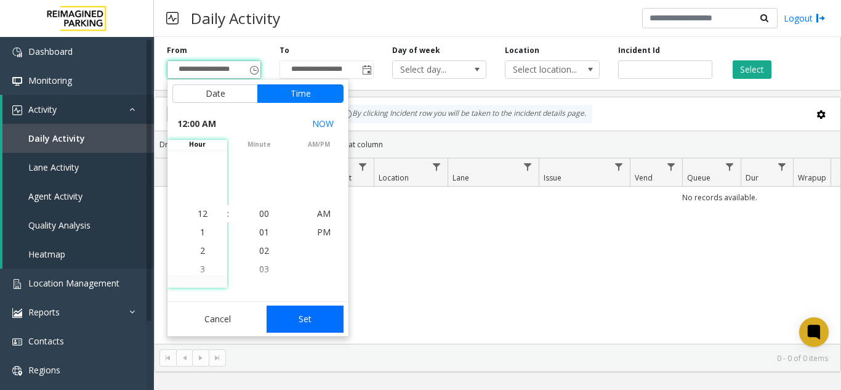
click at [301, 314] on button "Set" at bounding box center [306, 318] width 78 height 27
type input "**********"
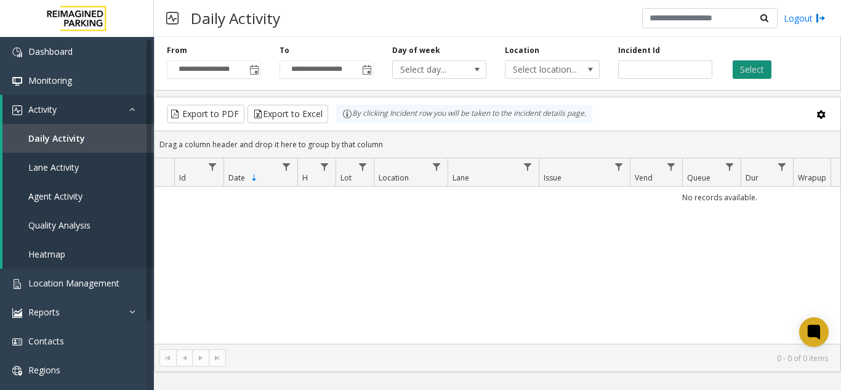
click at [750, 62] on button "Select" at bounding box center [752, 69] width 39 height 18
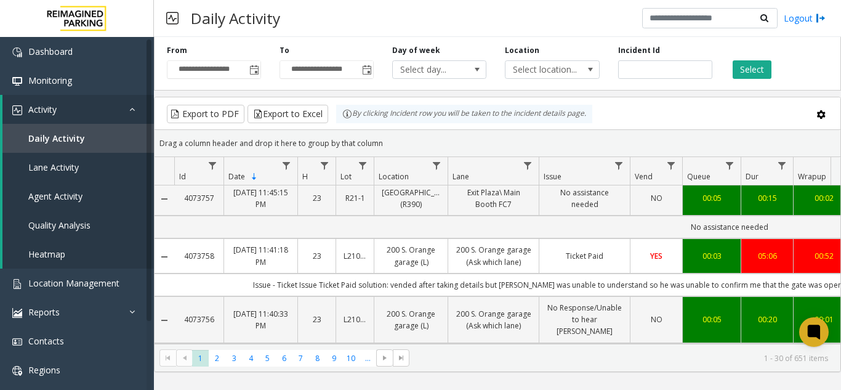
copy link "4073758"
drag, startPoint x: 217, startPoint y: 273, endPoint x: 185, endPoint y: 270, distance: 32.8
click at [185, 270] on td "4073758" at bounding box center [198, 255] width 49 height 34
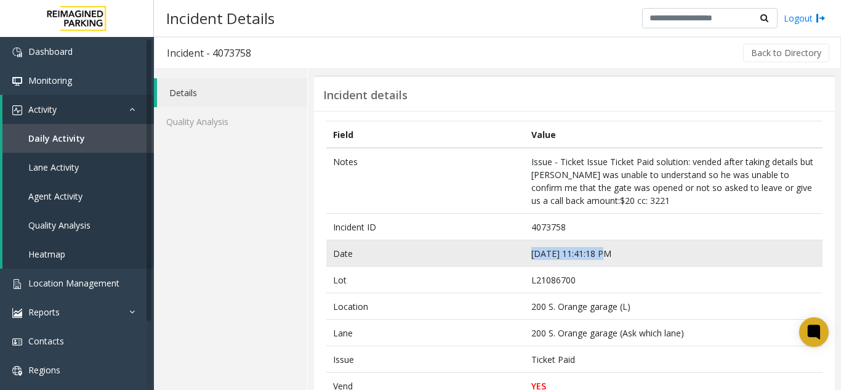
drag, startPoint x: 620, startPoint y: 252, endPoint x: 508, endPoint y: 257, distance: 112.2
click at [508, 257] on tr "Date [DATE] 11:41:18 PM" at bounding box center [574, 253] width 496 height 26
copy tr "[DATE] 11:41:18 PM"
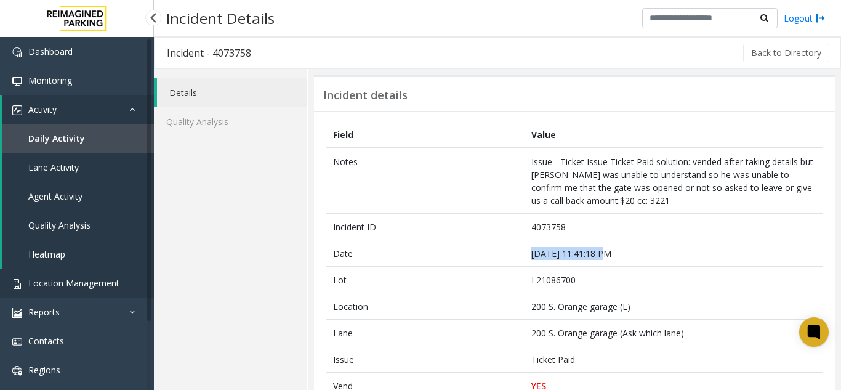
click at [115, 286] on span "Location Management" at bounding box center [73, 283] width 91 height 12
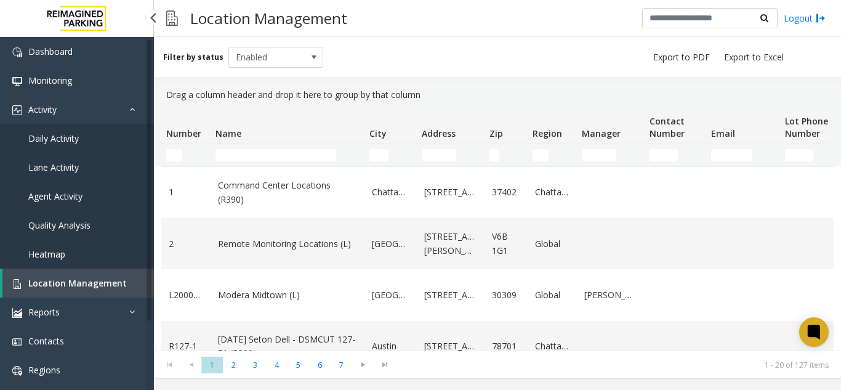
click at [86, 278] on span "Location Management" at bounding box center [77, 283] width 99 height 12
click at [102, 134] on link "Daily Activity" at bounding box center [77, 138] width 154 height 29
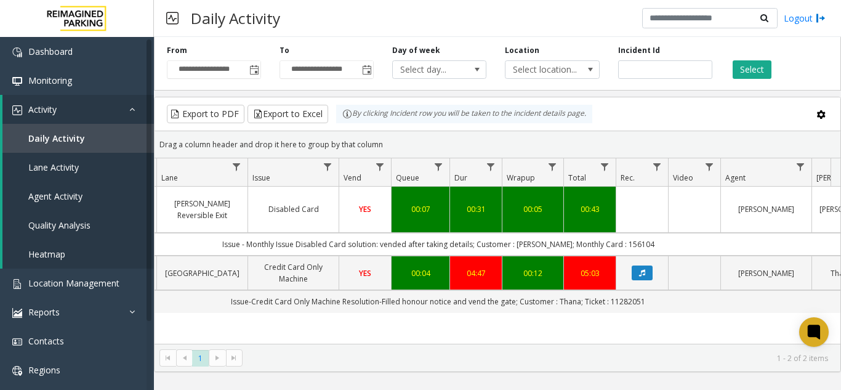
scroll to position [0, 296]
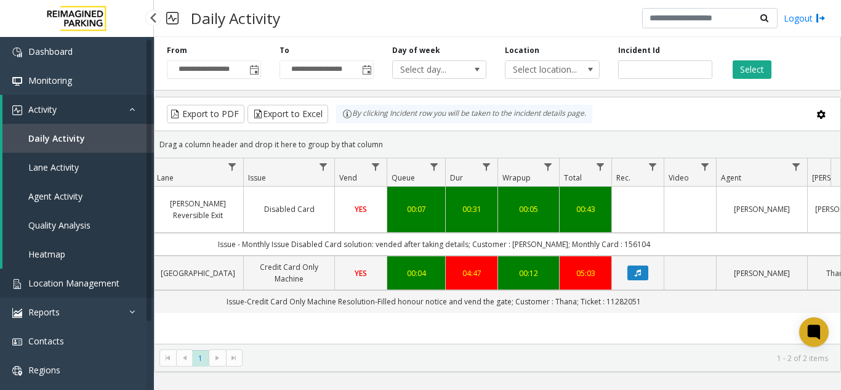
click at [99, 278] on span "Location Management" at bounding box center [73, 283] width 91 height 12
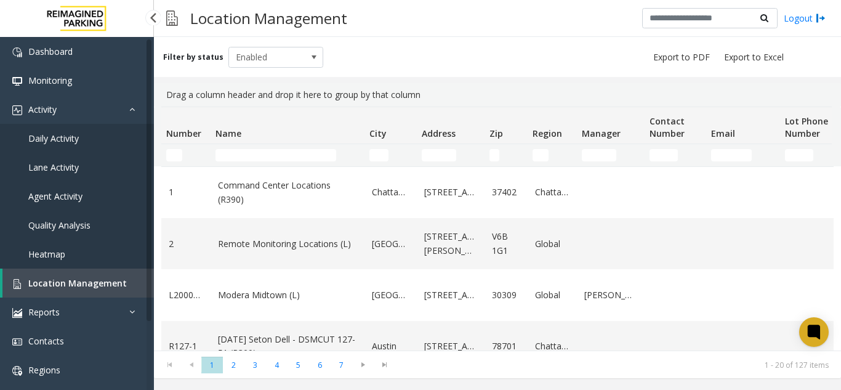
click at [131, 149] on link "Daily Activity" at bounding box center [77, 138] width 154 height 29
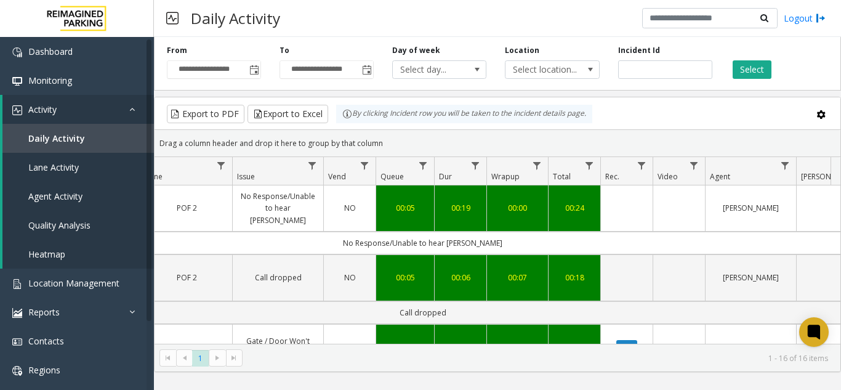
scroll to position [0, 314]
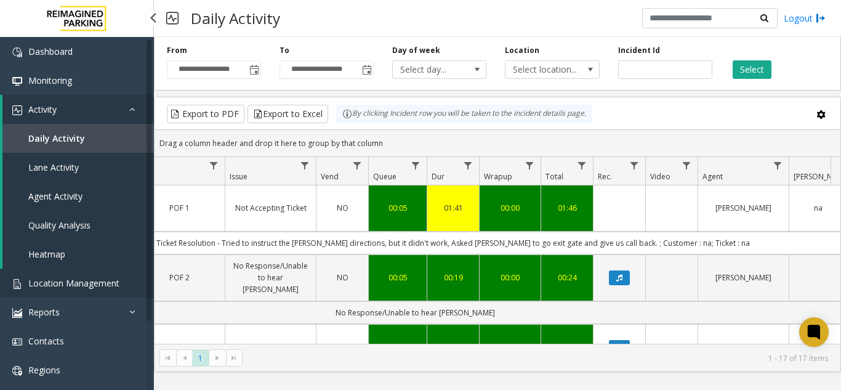
click at [81, 273] on link "Location Management" at bounding box center [77, 283] width 154 height 29
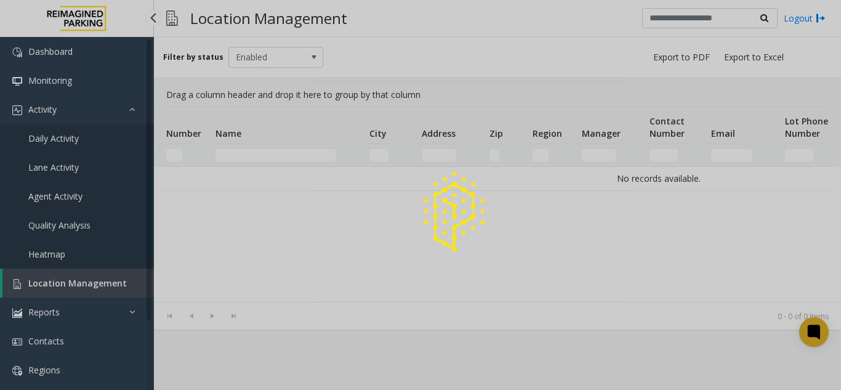
click at [330, 30] on div at bounding box center [420, 195] width 841 height 390
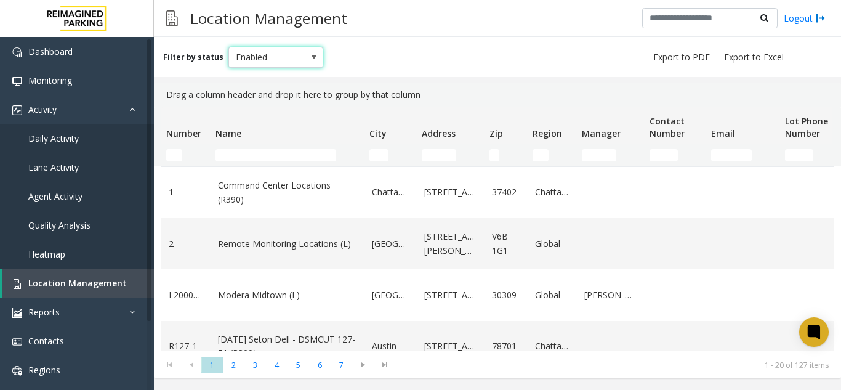
click at [243, 50] on span "Enabled" at bounding box center [266, 57] width 75 height 20
click at [438, 103] on div "Drag a column header and drop it here to group by that column" at bounding box center [497, 94] width 673 height 23
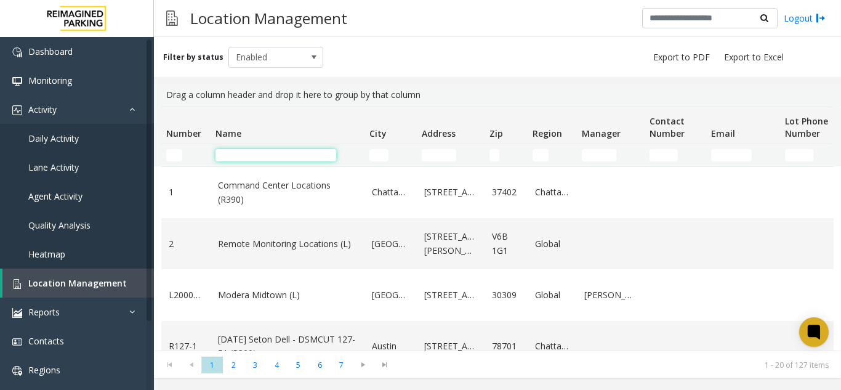
click at [290, 158] on input "Name Filter" at bounding box center [276, 155] width 121 height 12
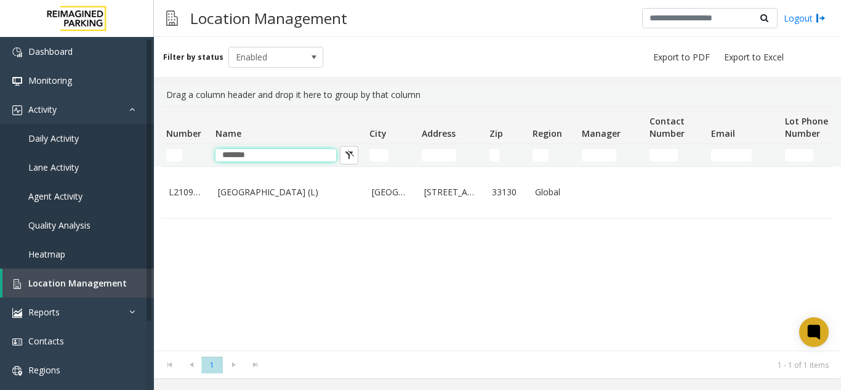
type input "*******"
click at [262, 148] on td "*******" at bounding box center [288, 155] width 154 height 22
click at [260, 149] on input "*******" at bounding box center [276, 155] width 121 height 12
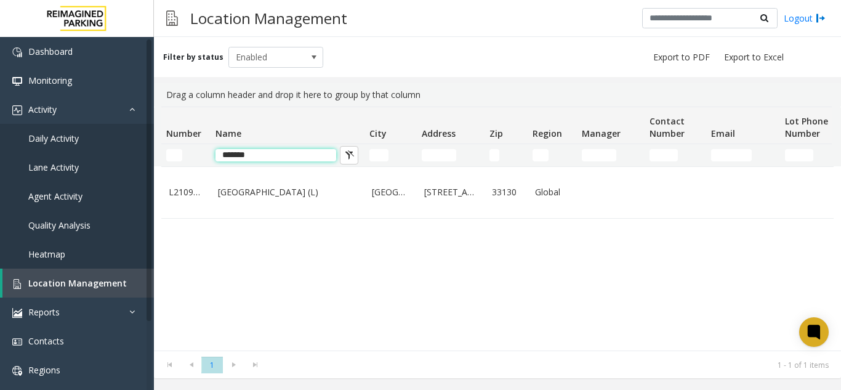
click at [260, 149] on input "*******" at bounding box center [276, 155] width 121 height 12
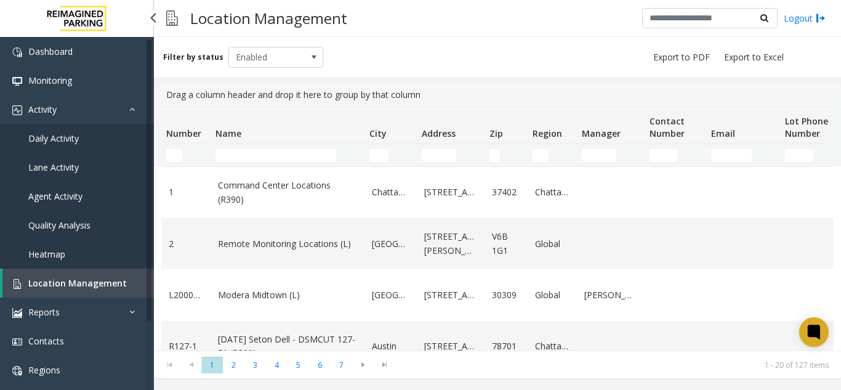
click at [68, 275] on link "Location Management" at bounding box center [78, 283] width 152 height 29
click at [72, 280] on span "Location Management" at bounding box center [77, 283] width 99 height 12
click at [810, 332] on icon at bounding box center [813, 331] width 9 height 9
click at [576, 102] on div "Drag a column header and drop it here to group by that column" at bounding box center [497, 94] width 673 height 23
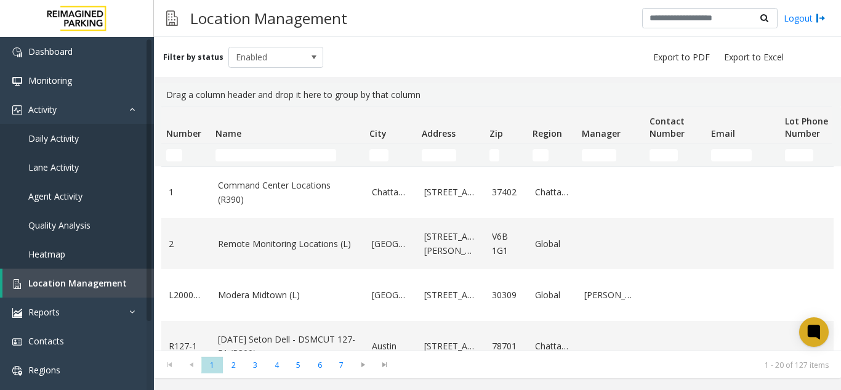
scroll to position [130, 0]
click at [46, 143] on span "Daily Activity" at bounding box center [53, 138] width 51 height 12
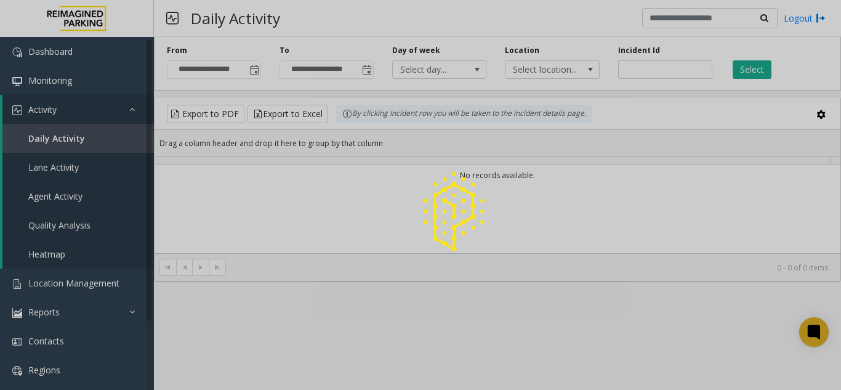
click at [254, 76] on div at bounding box center [420, 195] width 841 height 390
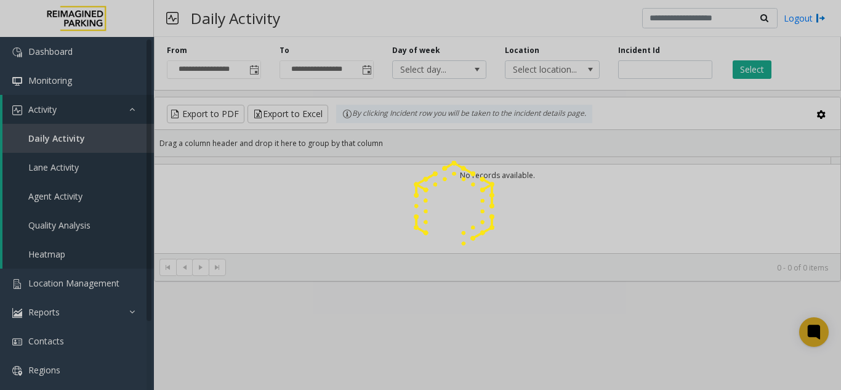
click at [254, 76] on div at bounding box center [420, 195] width 841 height 390
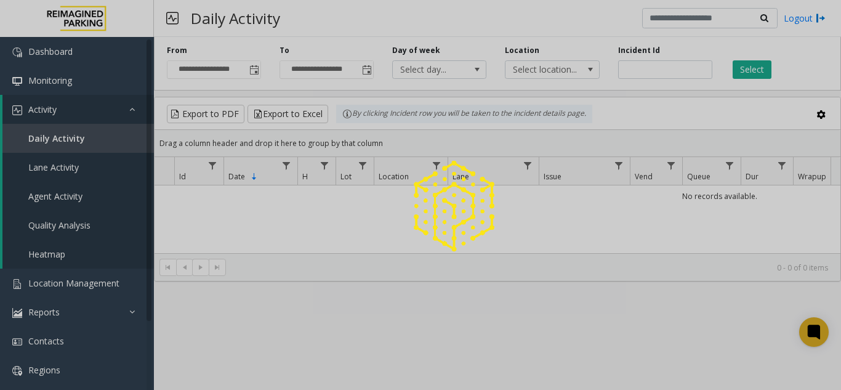
click at [251, 70] on span "Toggle popup" at bounding box center [254, 70] width 10 height 10
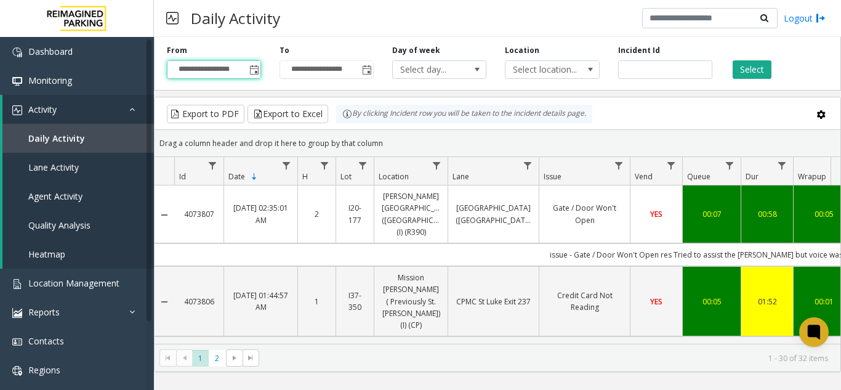
click at [251, 70] on span "Toggle popup" at bounding box center [254, 70] width 10 height 10
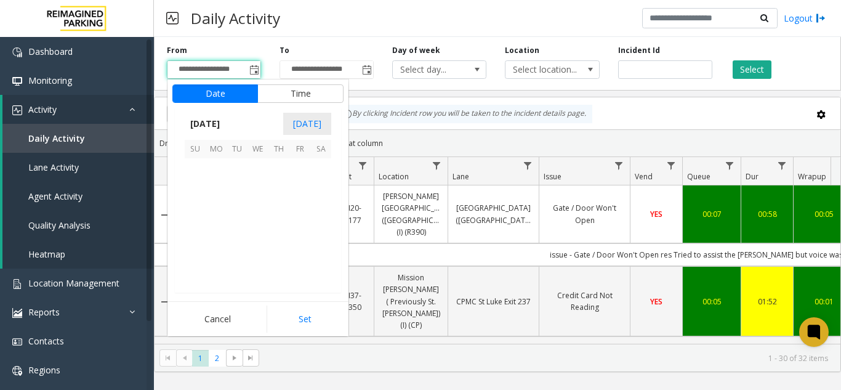
scroll to position [221034, 0]
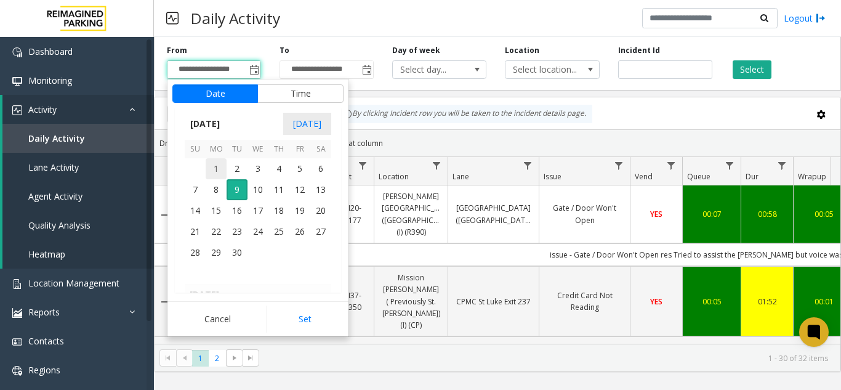
click at [217, 169] on span "1" at bounding box center [216, 168] width 21 height 21
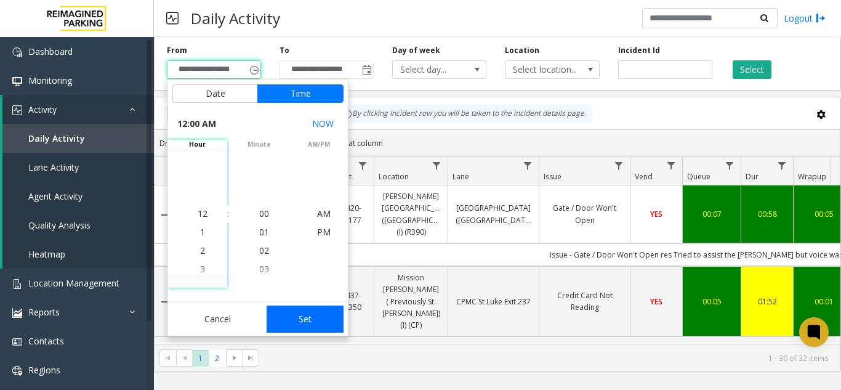
click at [315, 321] on button "Set" at bounding box center [306, 318] width 78 height 27
type input "**********"
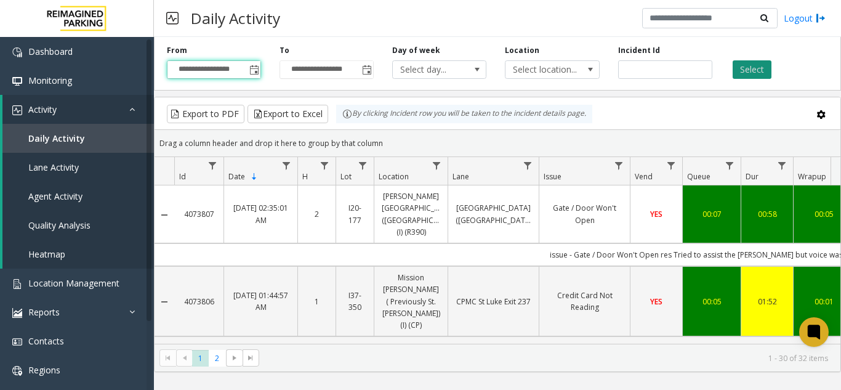
click at [759, 71] on button "Select" at bounding box center [752, 69] width 39 height 18
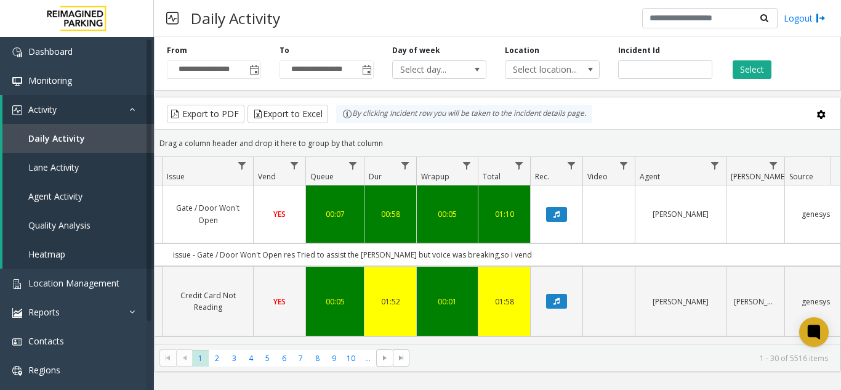
scroll to position [0, 389]
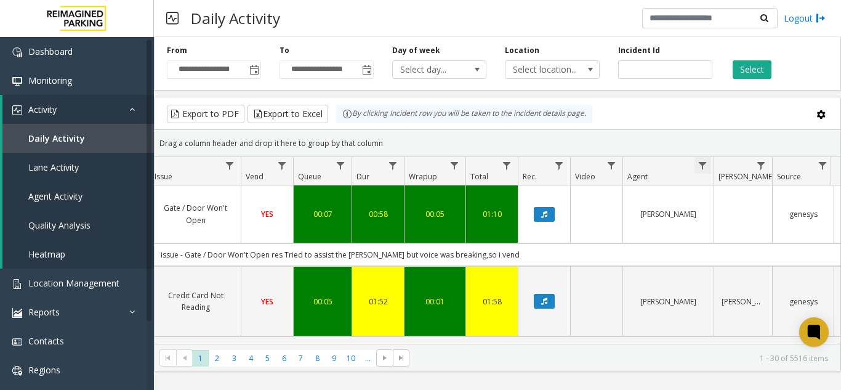
click at [705, 169] on span "Data table" at bounding box center [703, 166] width 10 height 10
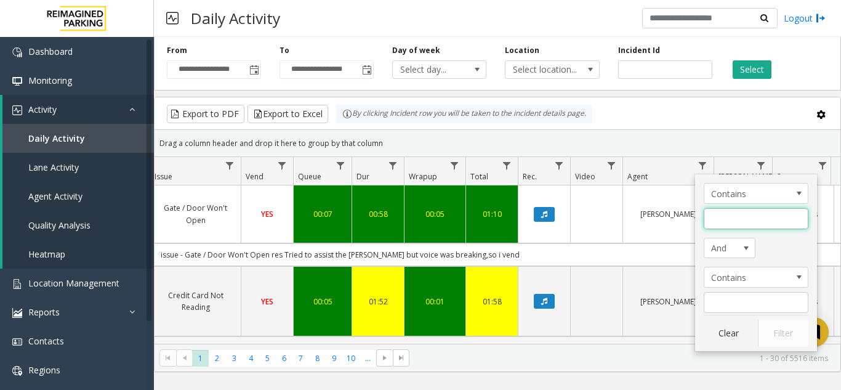
click at [735, 219] on input "Agent Filter" at bounding box center [756, 218] width 105 height 21
type input "*"
type input "*****"
click button "Filter" at bounding box center [783, 333] width 51 height 27
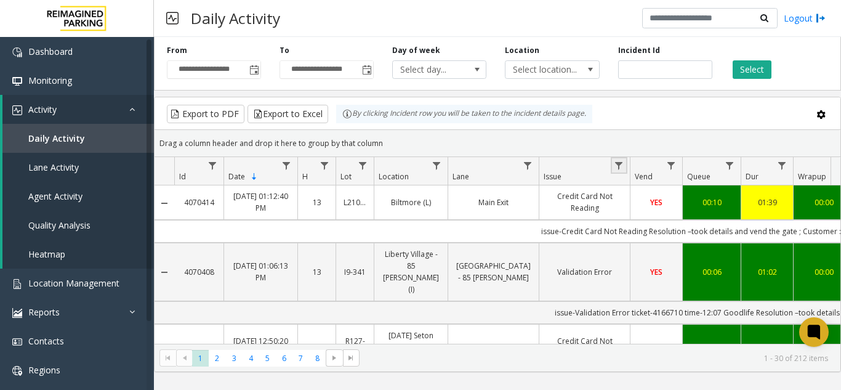
click at [613, 168] on link "Data table" at bounding box center [619, 165] width 17 height 17
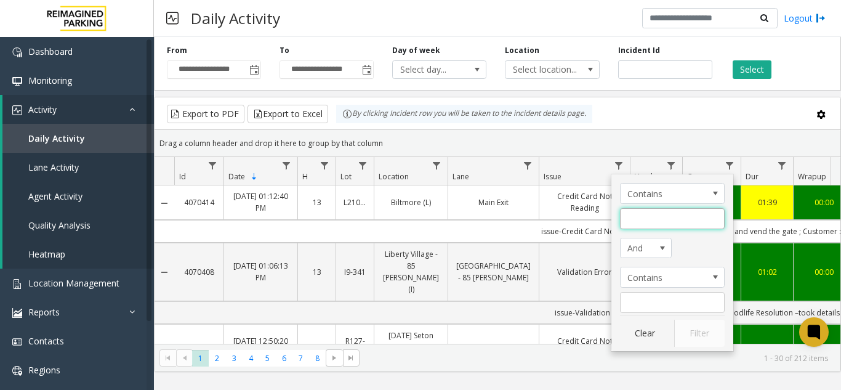
click at [640, 214] on input "Issue Filter" at bounding box center [672, 218] width 105 height 21
type input "*******"
click button "Filter" at bounding box center [699, 333] width 51 height 27
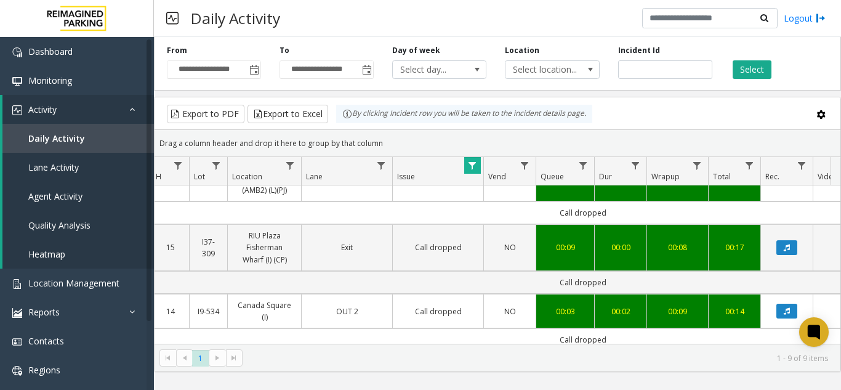
scroll to position [428, 147]
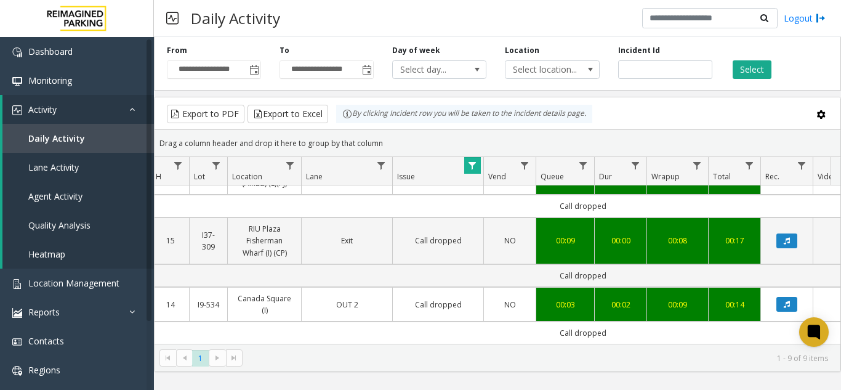
click at [467, 163] on span "Data table" at bounding box center [472, 166] width 10 height 10
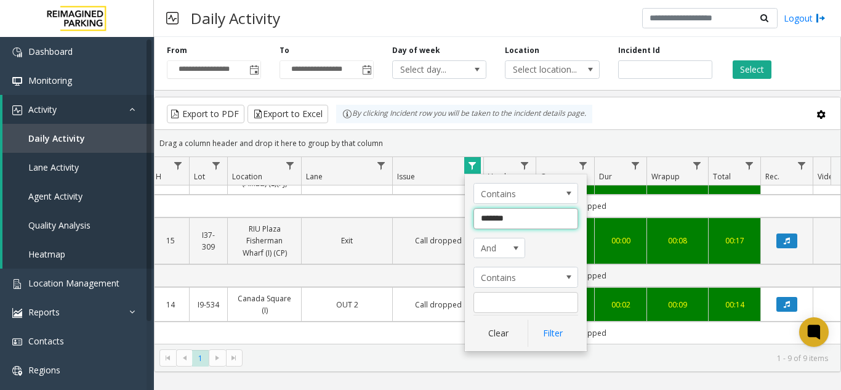
click at [530, 224] on input "*******" at bounding box center [526, 218] width 105 height 21
type input "*"
type input "********"
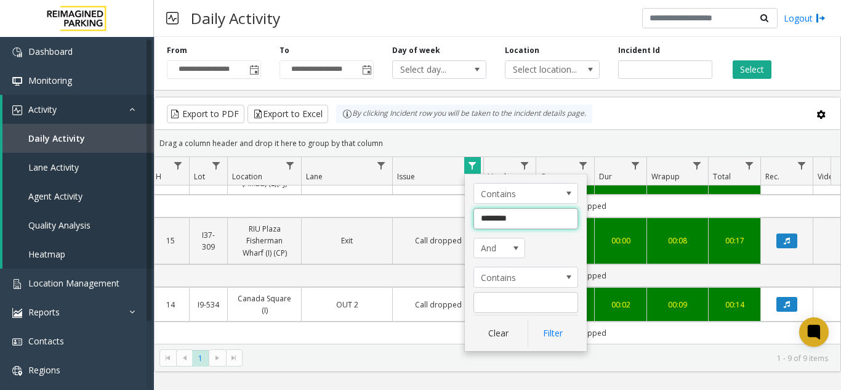
click button "Filter" at bounding box center [553, 333] width 51 height 27
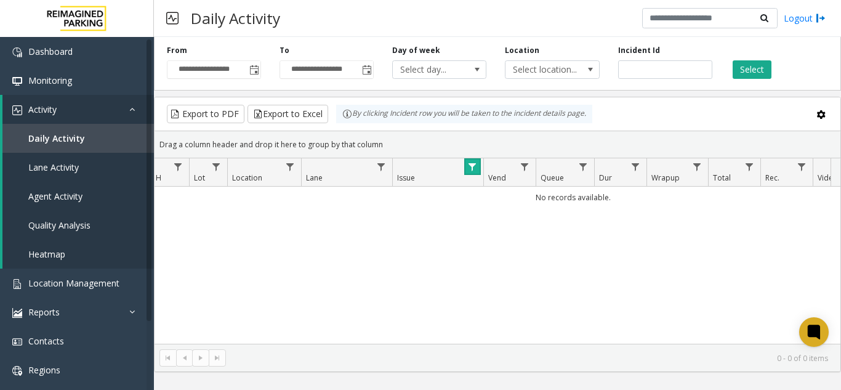
scroll to position [0, 147]
click at [474, 171] on span "Data table" at bounding box center [472, 167] width 10 height 10
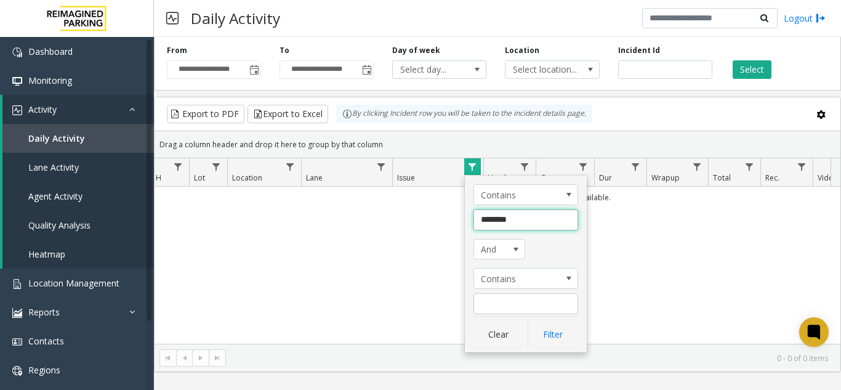
drag, startPoint x: 503, startPoint y: 225, endPoint x: 537, endPoint y: 225, distance: 34.5
click at [537, 225] on input "********" at bounding box center [526, 219] width 105 height 21
type input "*****"
click button "Filter" at bounding box center [553, 334] width 51 height 27
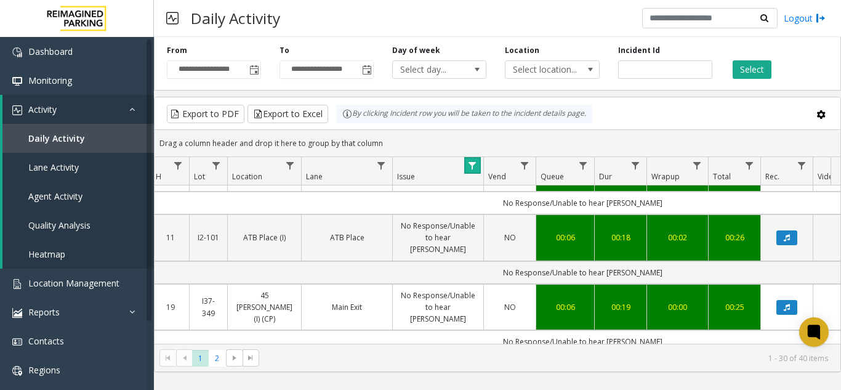
scroll to position [62, 147]
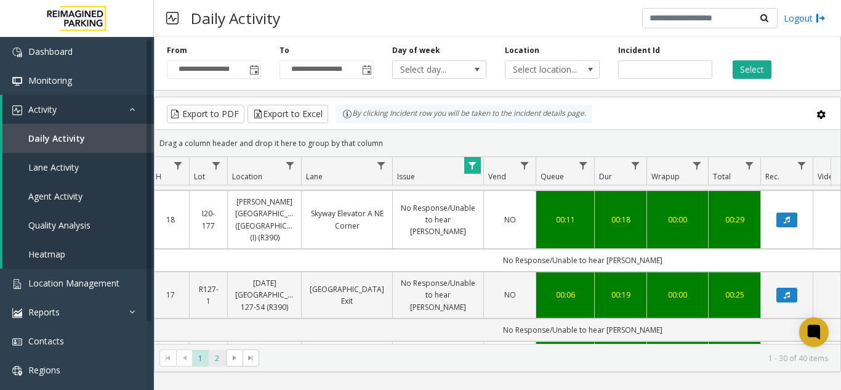
click at [216, 360] on span "2" at bounding box center [217, 358] width 17 height 17
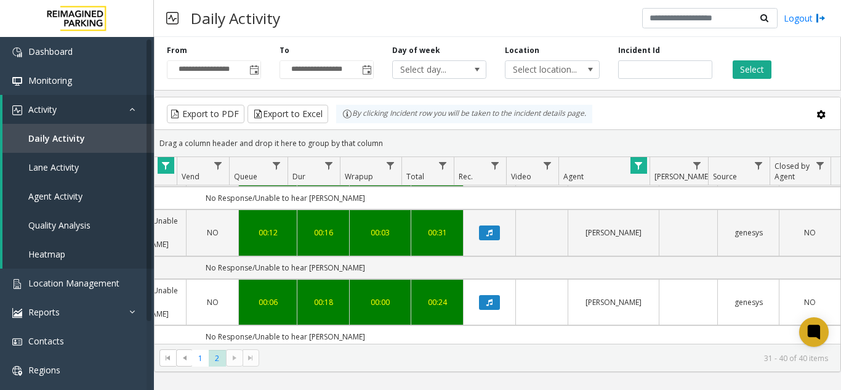
click at [640, 166] on span "Data table" at bounding box center [639, 166] width 10 height 10
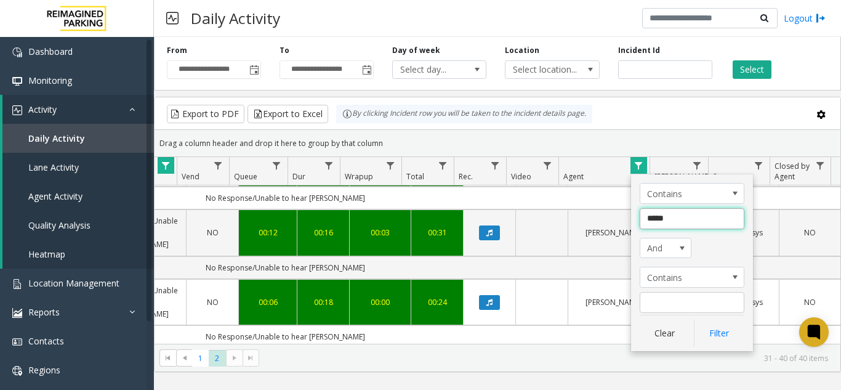
click at [676, 211] on input "*****" at bounding box center [692, 218] width 105 height 21
type input "******"
click button "Filter" at bounding box center [719, 333] width 51 height 27
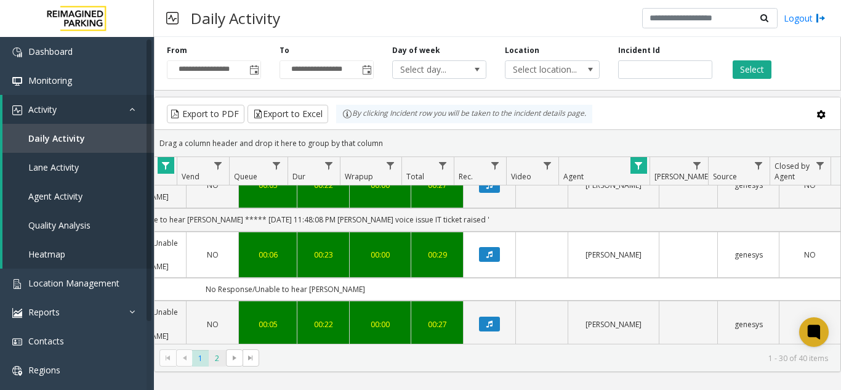
click at [218, 363] on span "2" at bounding box center [217, 358] width 17 height 17
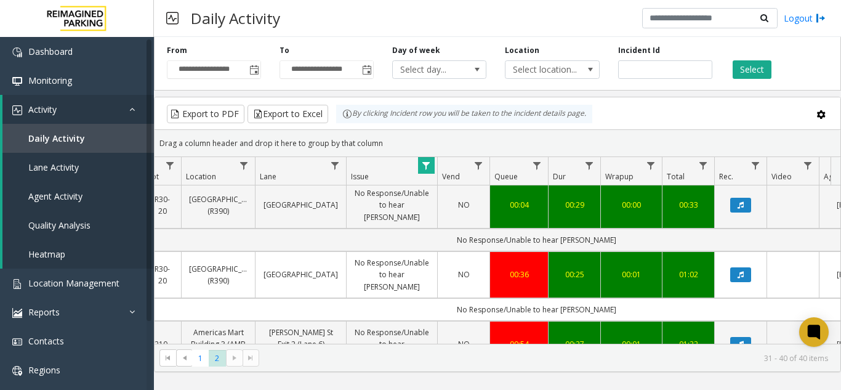
scroll to position [0, 143]
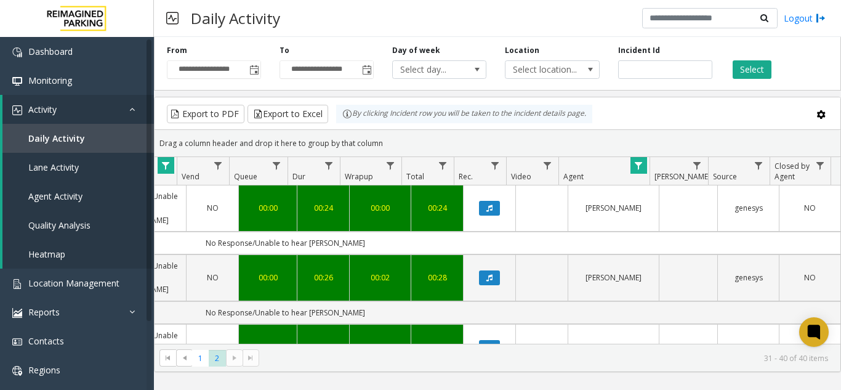
click at [636, 166] on span "Data table" at bounding box center [639, 166] width 10 height 10
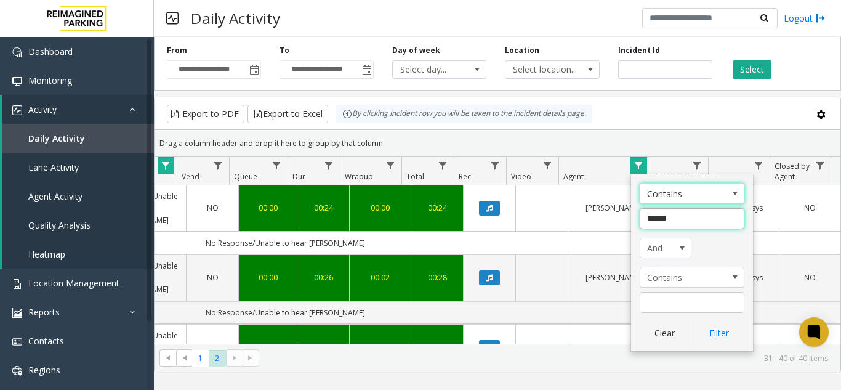
click at [677, 225] on input "******" at bounding box center [692, 218] width 105 height 21
type input "*******"
click button "Filter" at bounding box center [719, 333] width 51 height 27
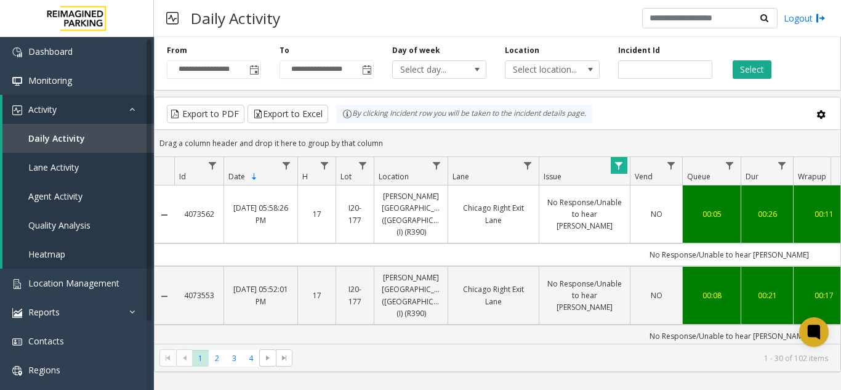
click at [620, 161] on span "Data table" at bounding box center [619, 166] width 10 height 10
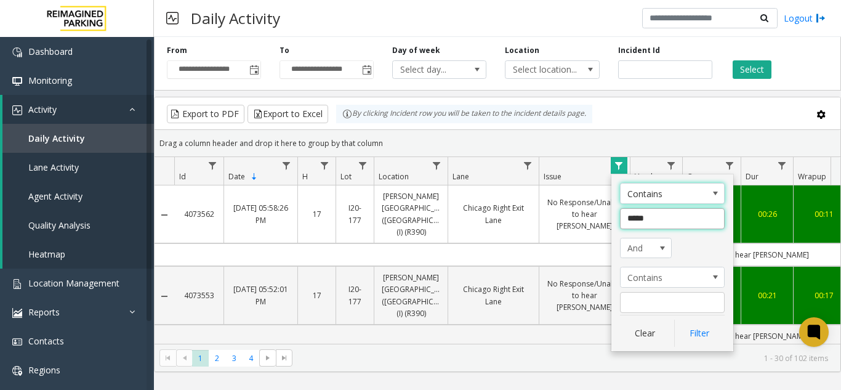
click at [646, 219] on input "*****" at bounding box center [672, 218] width 105 height 21
type input "****"
click button "Filter" at bounding box center [699, 333] width 51 height 27
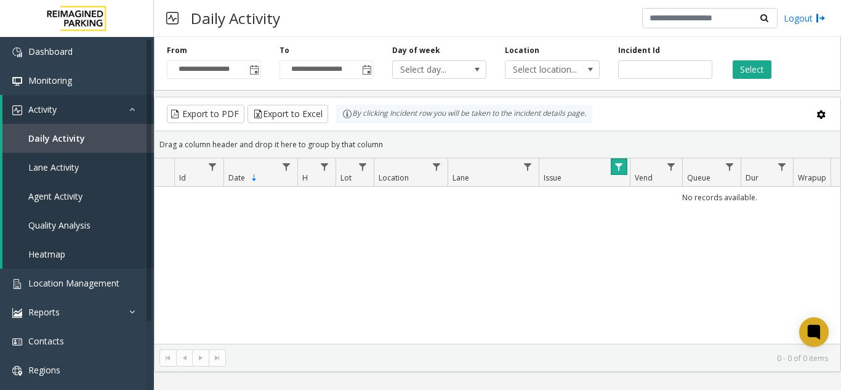
click at [631, 170] on th "Vend" at bounding box center [656, 172] width 52 height 28
click at [618, 174] on link "Data table" at bounding box center [619, 166] width 17 height 17
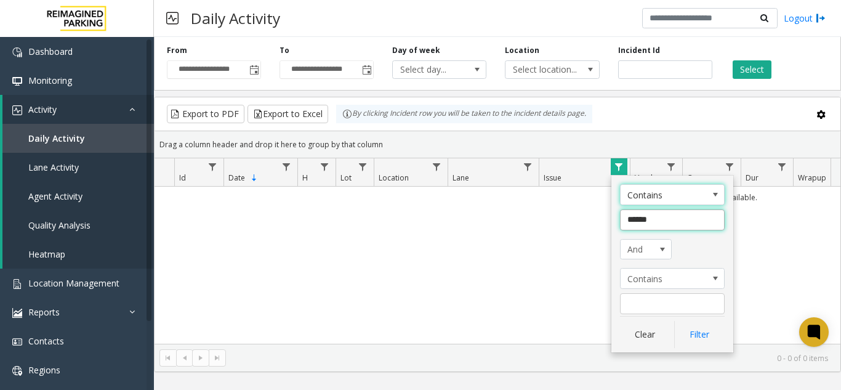
click at [656, 217] on input "******" at bounding box center [672, 219] width 105 height 21
type input "****"
click button "Filter" at bounding box center [699, 334] width 51 height 27
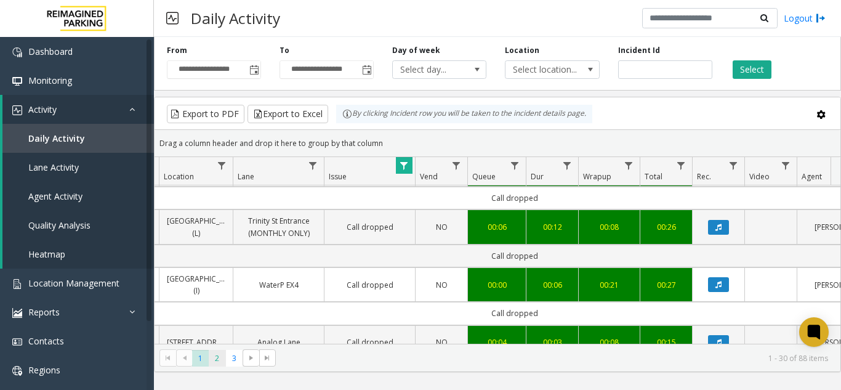
click at [217, 350] on span "2" at bounding box center [217, 358] width 17 height 17
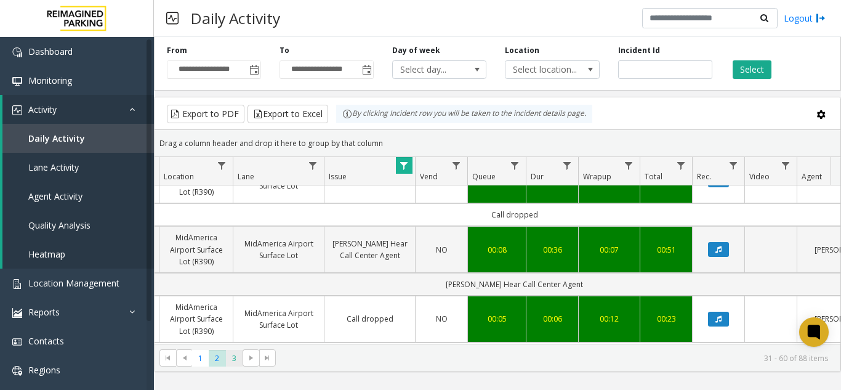
click at [232, 356] on span "3" at bounding box center [234, 358] width 17 height 17
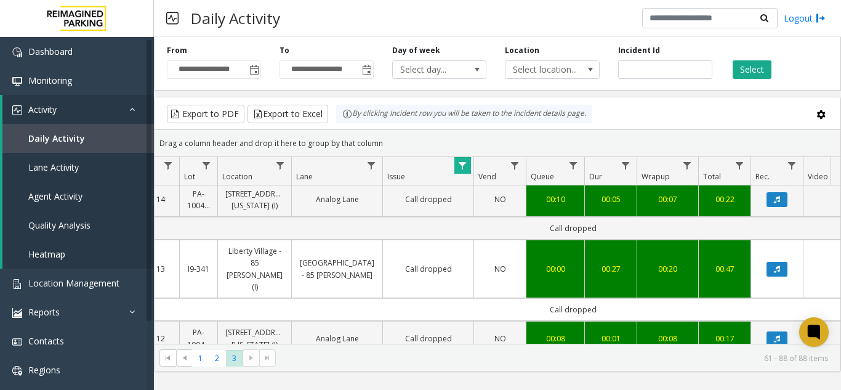
click at [464, 164] on span "Data table" at bounding box center [463, 166] width 10 height 10
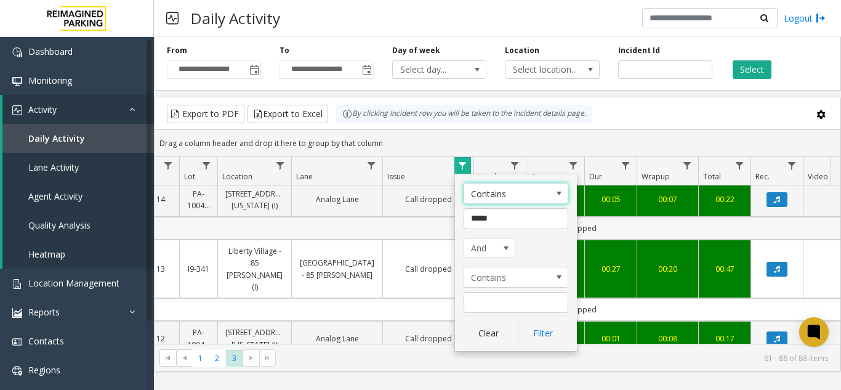
click at [394, 222] on td "Call dropped" at bounding box center [573, 228] width 1110 height 23
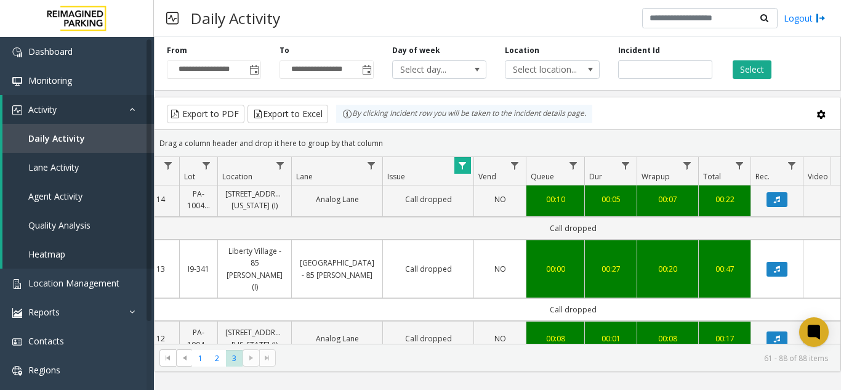
click at [386, 240] on td "Call dropped" at bounding box center [427, 269] width 91 height 59
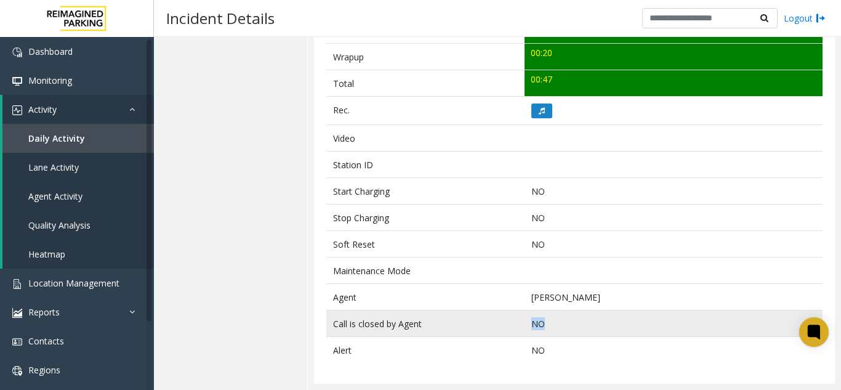
drag, startPoint x: 555, startPoint y: 321, endPoint x: 530, endPoint y: 326, distance: 25.7
click at [531, 326] on p "NO" at bounding box center [673, 323] width 285 height 13
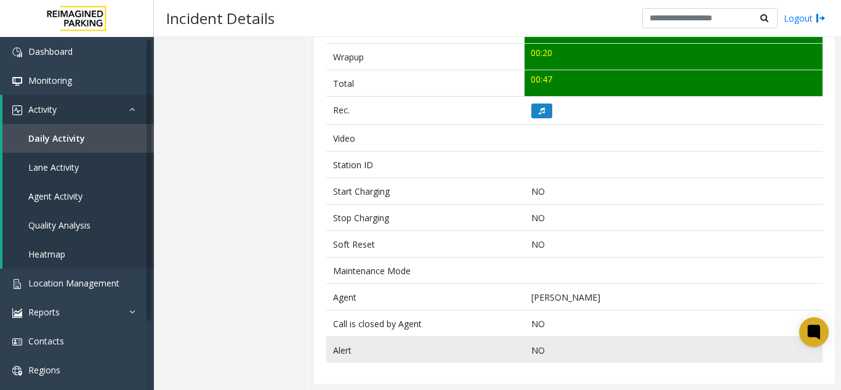
click at [461, 344] on td "Alert" at bounding box center [425, 350] width 198 height 26
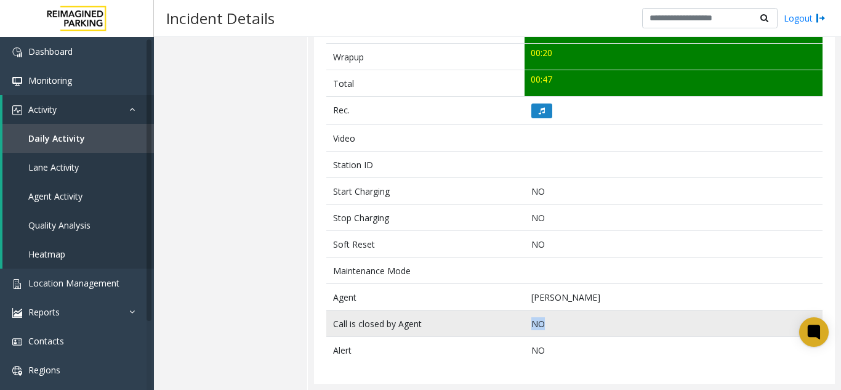
drag, startPoint x: 554, startPoint y: 323, endPoint x: 518, endPoint y: 330, distance: 36.5
click at [518, 330] on tr "Call is closed by Agent NO" at bounding box center [574, 323] width 496 height 26
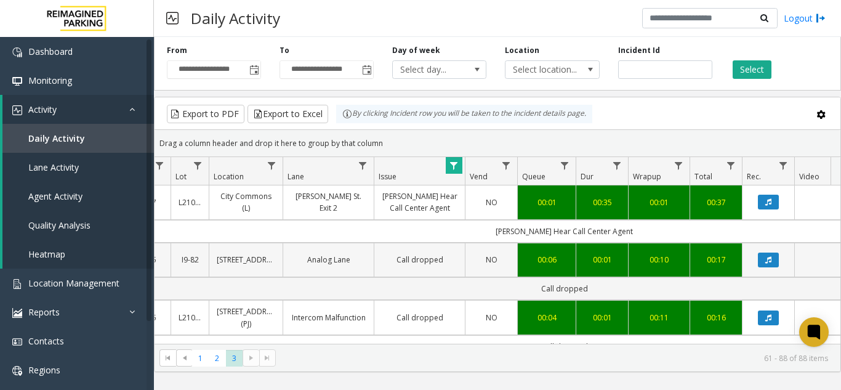
click at [472, 260] on td "NO" at bounding box center [491, 260] width 52 height 34
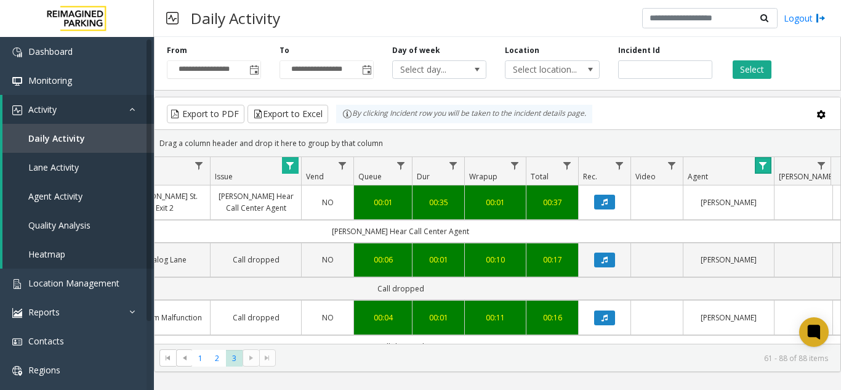
click at [771, 168] on link "Data table" at bounding box center [763, 165] width 17 height 17
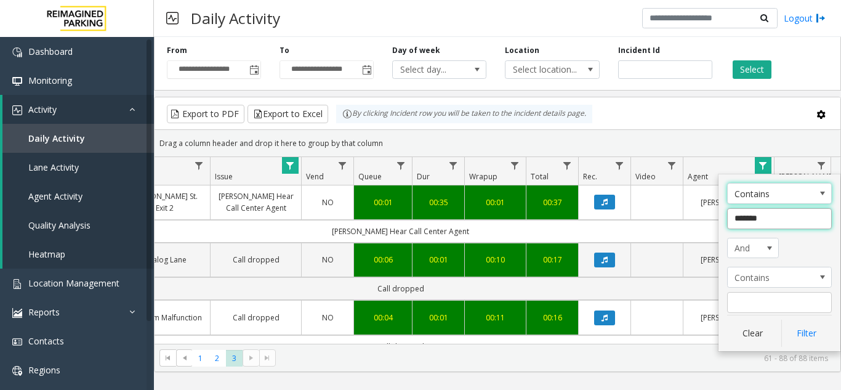
click at [758, 212] on input "*******" at bounding box center [779, 218] width 105 height 21
type input "******"
click button "Filter" at bounding box center [807, 333] width 51 height 27
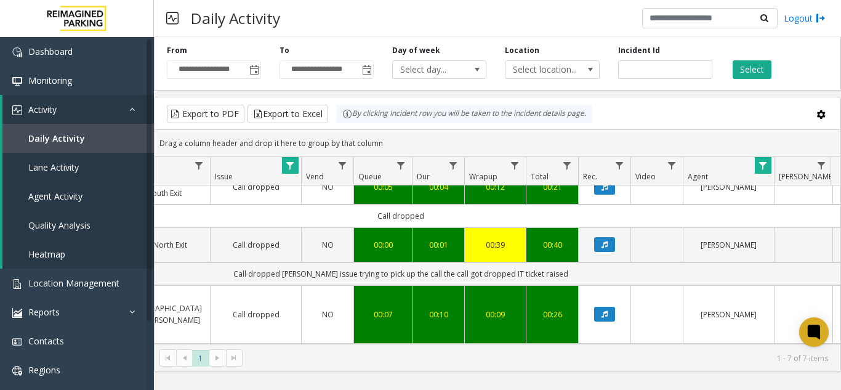
drag, startPoint x: 444, startPoint y: 352, endPoint x: 436, endPoint y: 355, distance: 8.8
click at [436, 355] on kendo-pager "* 1 1 - 7 of 7 items" at bounding box center [498, 358] width 686 height 28
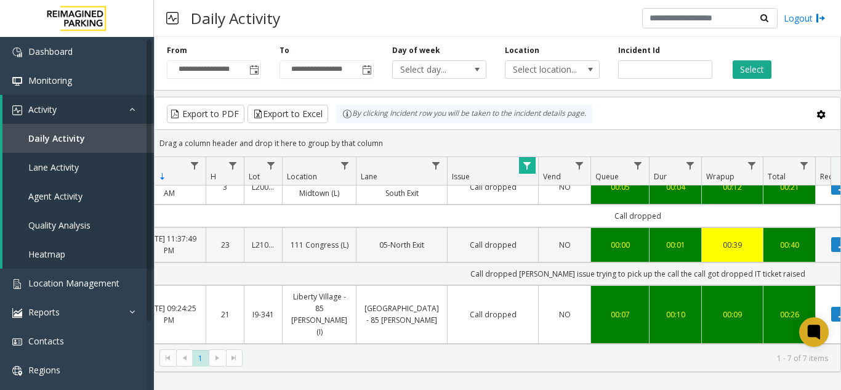
click at [517, 260] on td "Call dropped" at bounding box center [492, 244] width 91 height 34
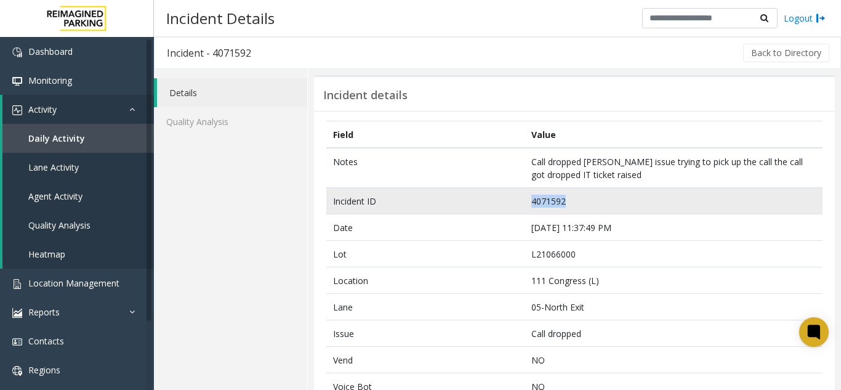
drag, startPoint x: 605, startPoint y: 213, endPoint x: 490, endPoint y: 202, distance: 116.3
click at [490, 202] on tr "Incident ID 4071592" at bounding box center [574, 201] width 496 height 26
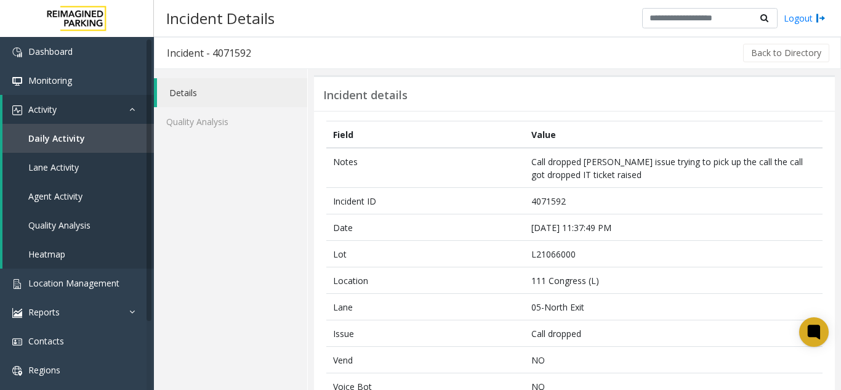
drag, startPoint x: 523, startPoint y: 124, endPoint x: 493, endPoint y: 129, distance: 29.9
click at [525, 124] on th "Value" at bounding box center [674, 134] width 298 height 27
click at [67, 275] on link "Location Management" at bounding box center [77, 283] width 154 height 29
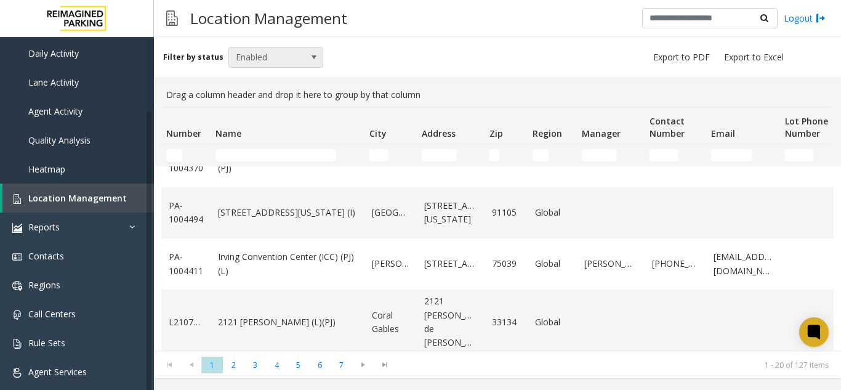
click at [309, 58] on span at bounding box center [314, 57] width 10 height 10
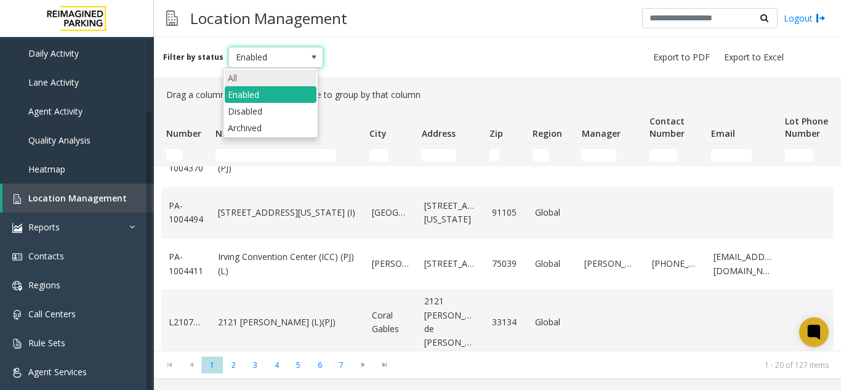
click at [260, 76] on li "All" at bounding box center [271, 78] width 92 height 17
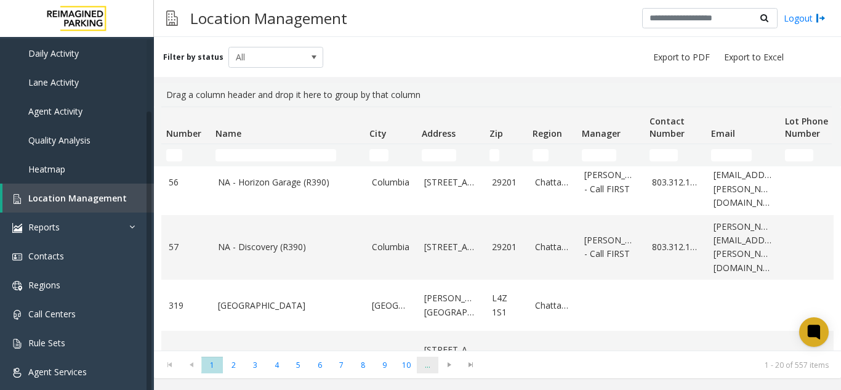
click at [429, 372] on span "..." at bounding box center [428, 365] width 22 height 17
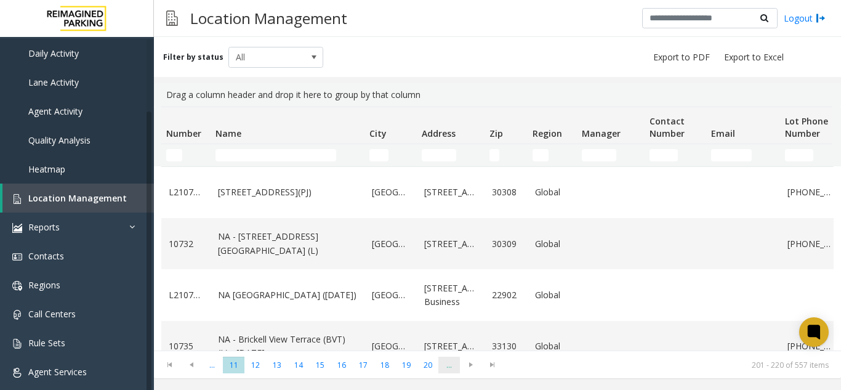
click at [452, 362] on span "..." at bounding box center [449, 365] width 22 height 17
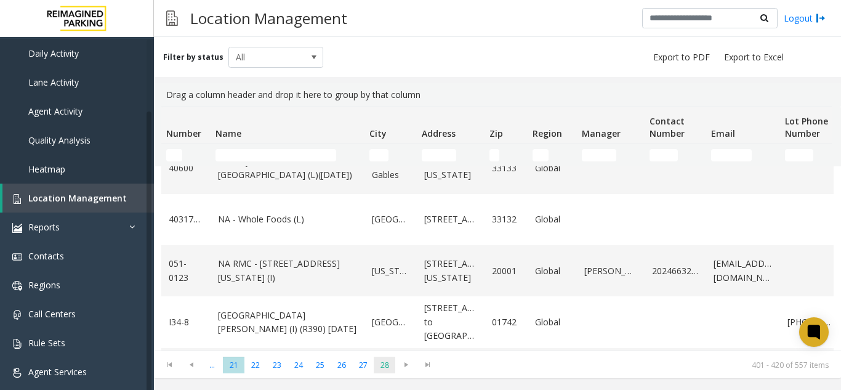
scroll to position [185, 0]
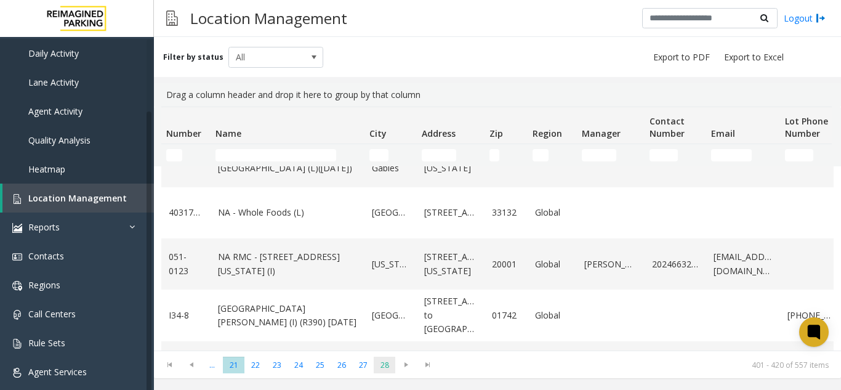
click at [387, 373] on span "28" at bounding box center [385, 365] width 22 height 17
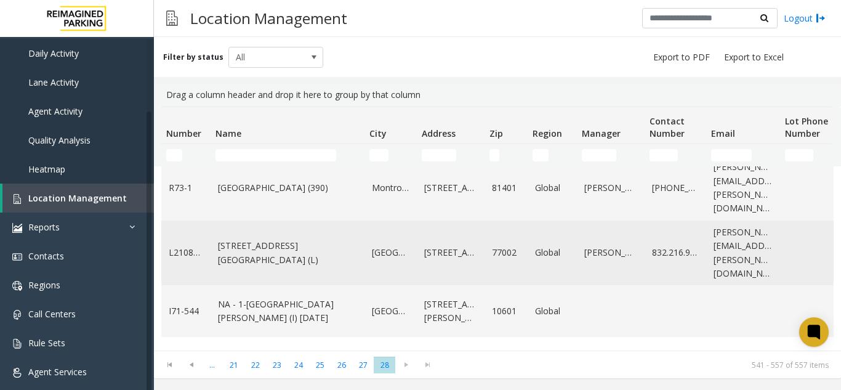
scroll to position [62, 0]
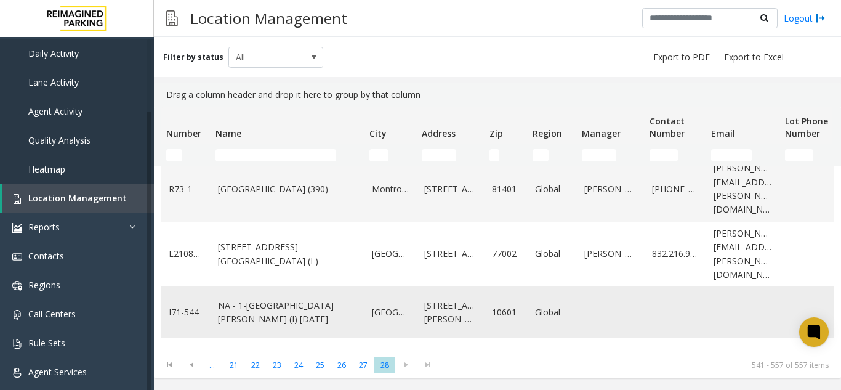
click at [321, 299] on link "NA - 1-3 Barker Avenue (I) 8/28/2025" at bounding box center [287, 313] width 139 height 28
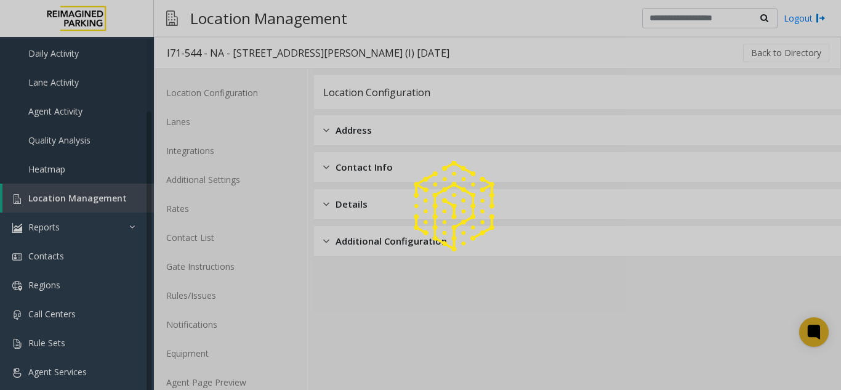
click at [246, 385] on div at bounding box center [420, 195] width 841 height 390
click at [245, 384] on div at bounding box center [420, 195] width 841 height 390
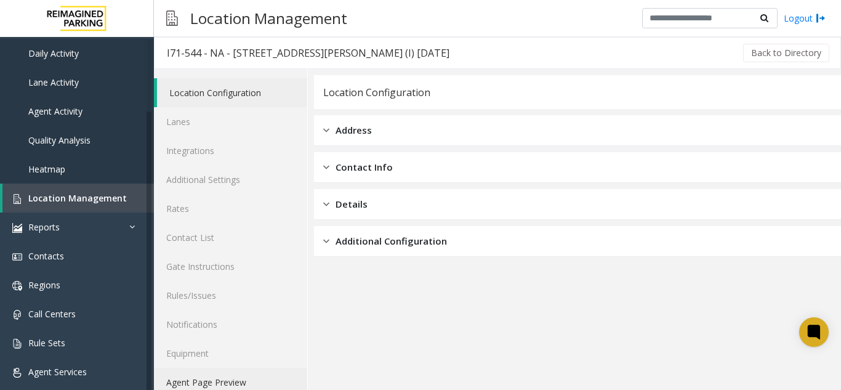
click at [245, 384] on link "Agent Page Preview" at bounding box center [230, 382] width 153 height 29
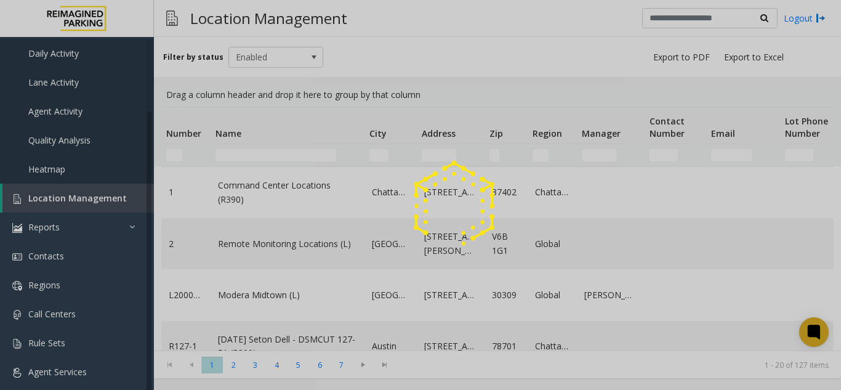
click at [265, 65] on div at bounding box center [420, 195] width 841 height 390
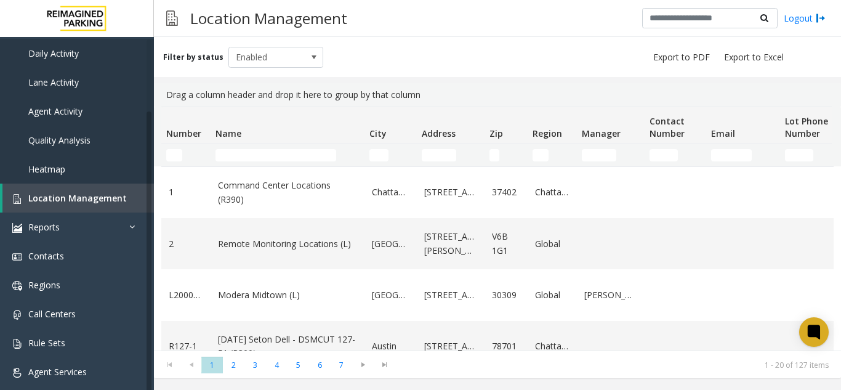
click at [265, 65] on span "Enabled" at bounding box center [266, 57] width 75 height 20
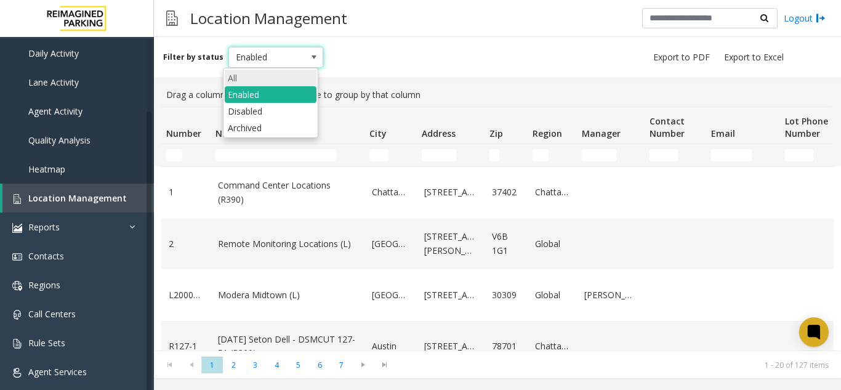
click at [258, 78] on li "All" at bounding box center [271, 78] width 92 height 17
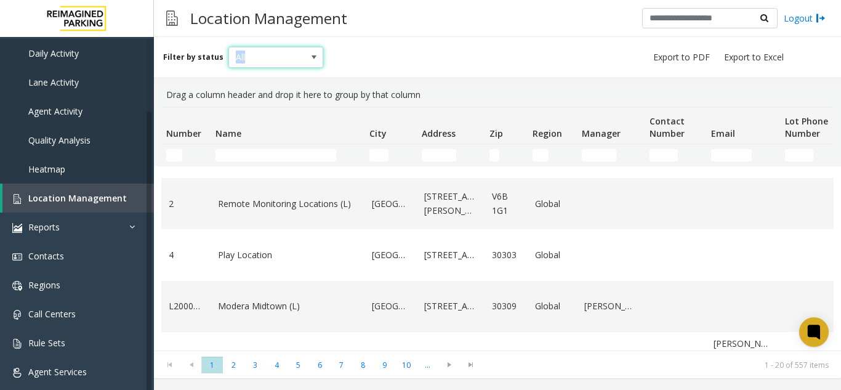
scroll to position [62, 0]
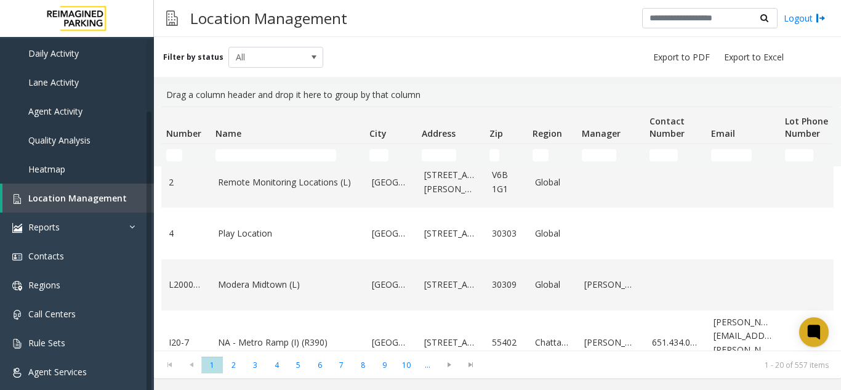
click at [345, 373] on kendo-pager "* * * * * * * * * ** *** 1 2 3 4 5 6 7 8 9 10 ... 1 - 20 of 557 items" at bounding box center [497, 364] width 687 height 28
click at [345, 370] on span "7" at bounding box center [342, 365] width 22 height 17
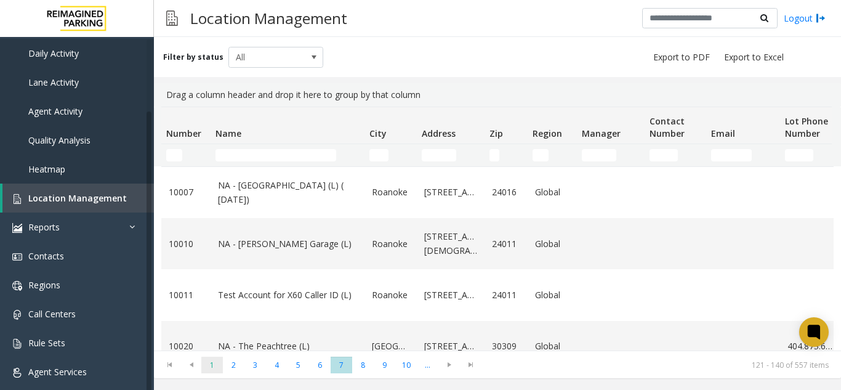
click at [208, 360] on span "1" at bounding box center [212, 365] width 22 height 17
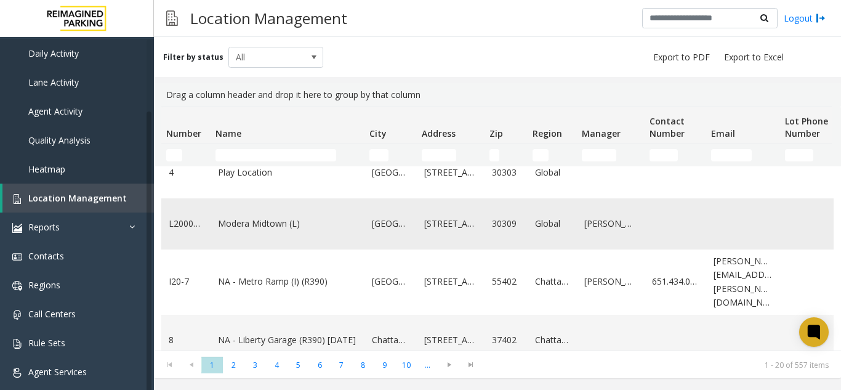
scroll to position [123, 0]
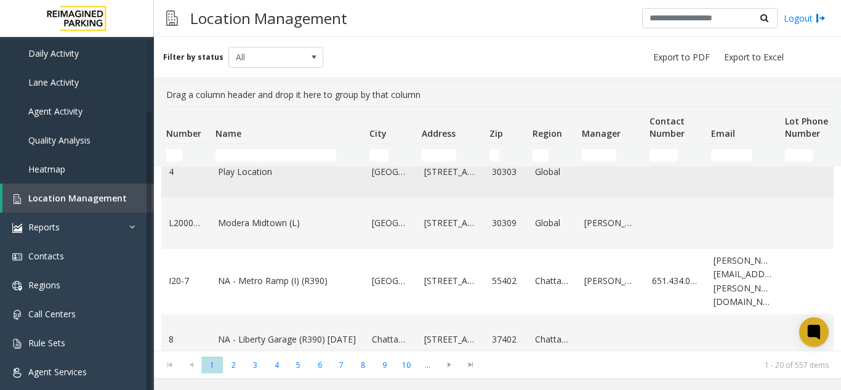
click at [265, 179] on link "Play Location" at bounding box center [287, 172] width 139 height 14
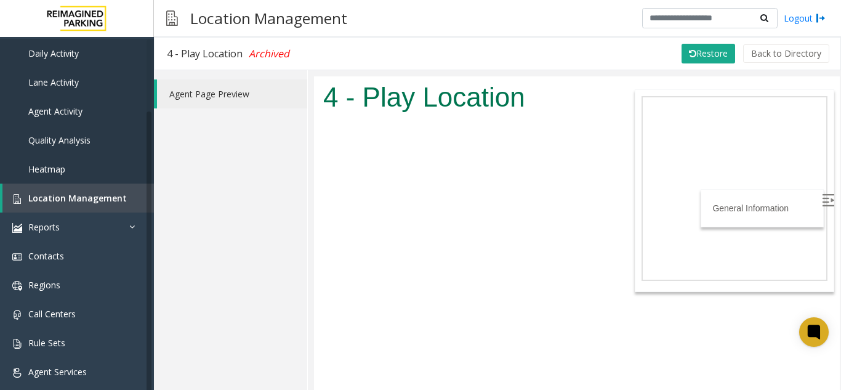
click at [436, 107] on h1 "4 - Play Location" at bounding box center [576, 97] width 507 height 38
click at [213, 92] on link "Agent Page Preview" at bounding box center [232, 93] width 150 height 29
click at [701, 46] on button "Restore" at bounding box center [709, 54] width 54 height 20
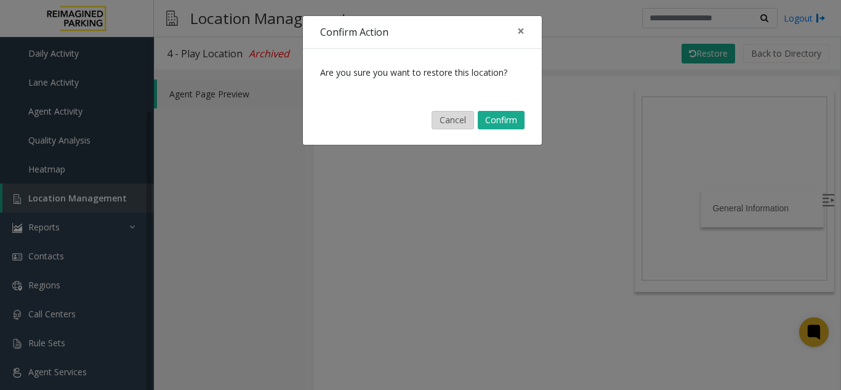
click at [441, 124] on button "Cancel" at bounding box center [453, 120] width 42 height 18
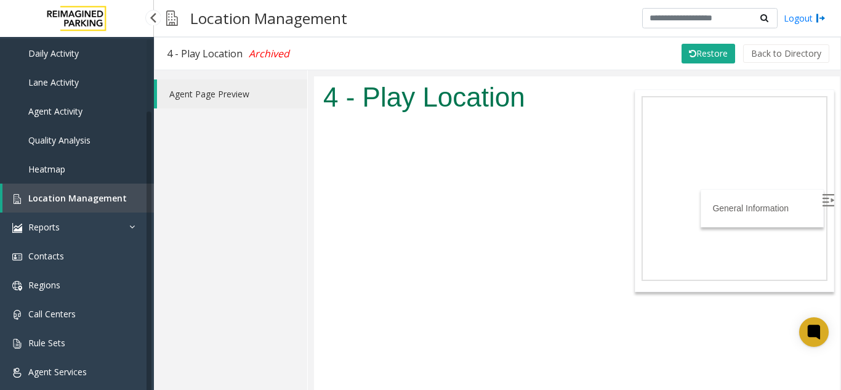
click at [111, 197] on span "Location Management" at bounding box center [77, 198] width 99 height 12
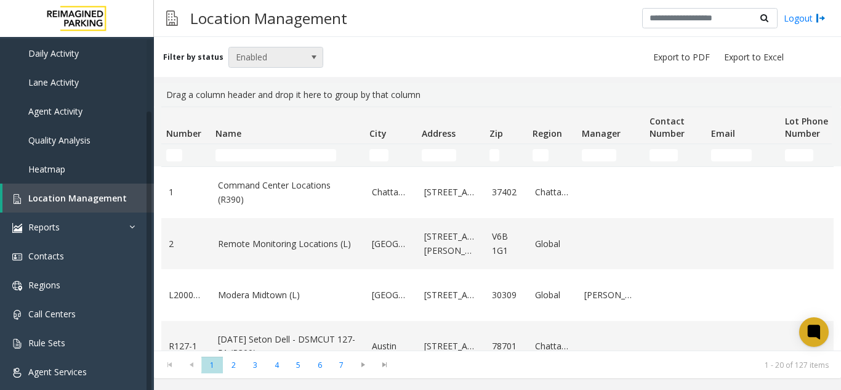
click at [273, 60] on span "Enabled" at bounding box center [266, 57] width 75 height 20
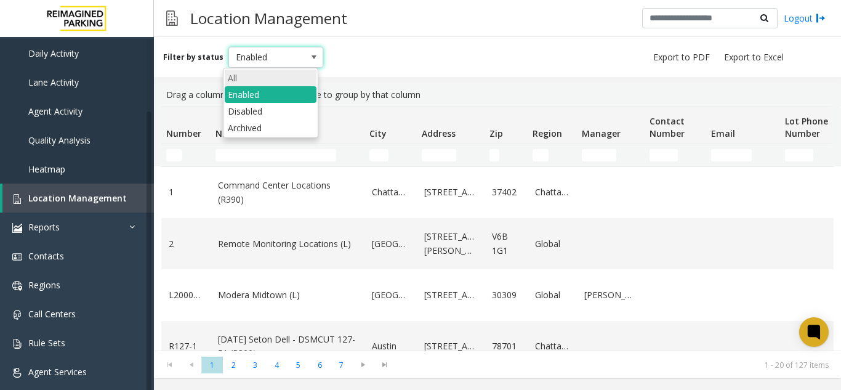
click at [257, 83] on li "All" at bounding box center [271, 78] width 92 height 17
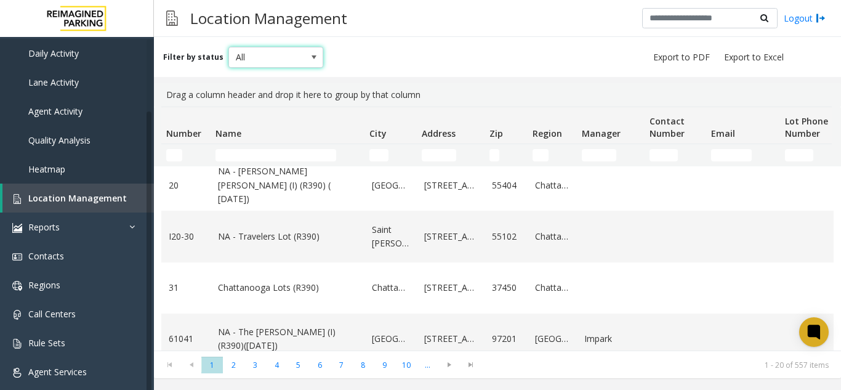
scroll to position [493, 0]
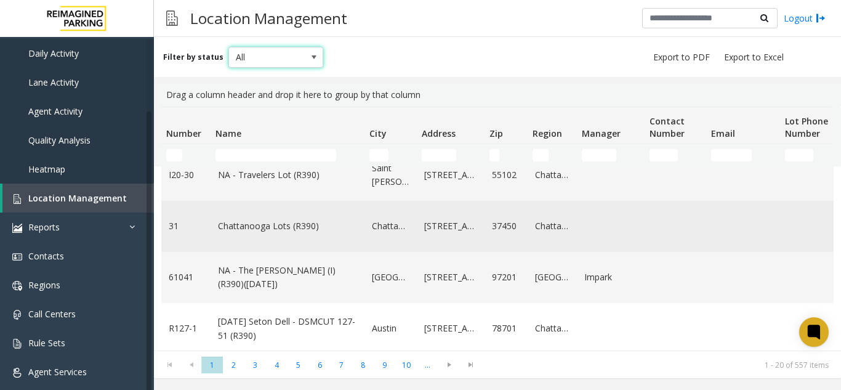
click at [317, 225] on link "Chattanooga Lots (R390)" at bounding box center [287, 226] width 139 height 14
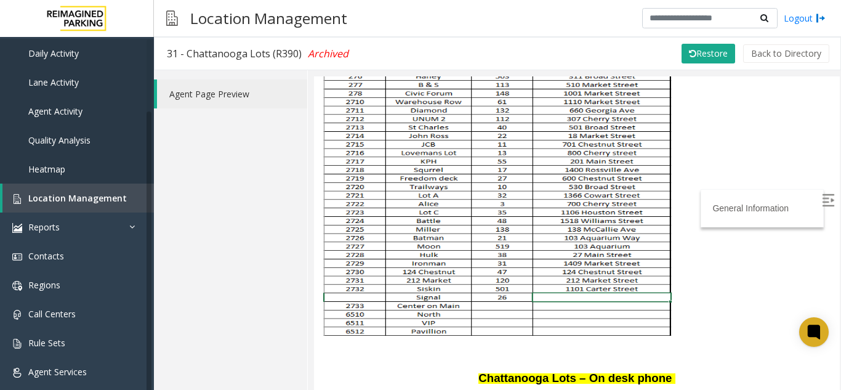
scroll to position [185, 0]
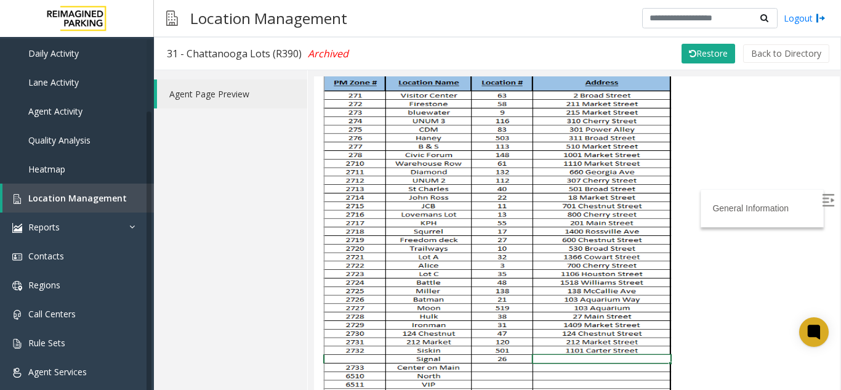
drag, startPoint x: 450, startPoint y: 95, endPoint x: 453, endPoint y: 190, distance: 95.5
click at [453, 190] on span at bounding box center [497, 233] width 349 height 325
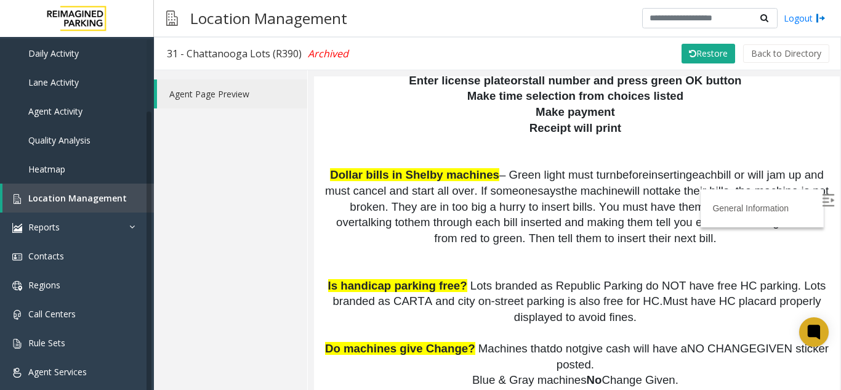
scroll to position [739, 0]
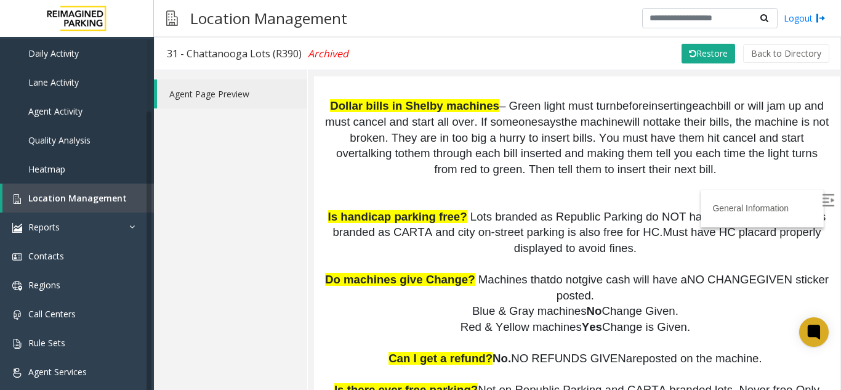
drag, startPoint x: 454, startPoint y: 189, endPoint x: 370, endPoint y: 183, distance: 84.6
click at [370, 183] on p at bounding box center [576, 192] width 507 height 31
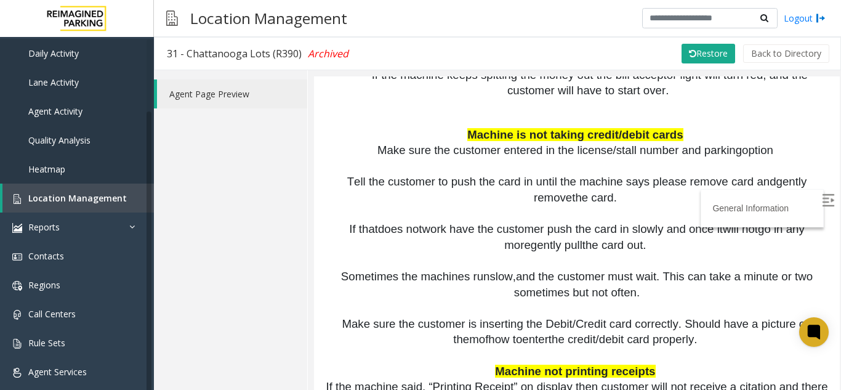
scroll to position [2249, 0]
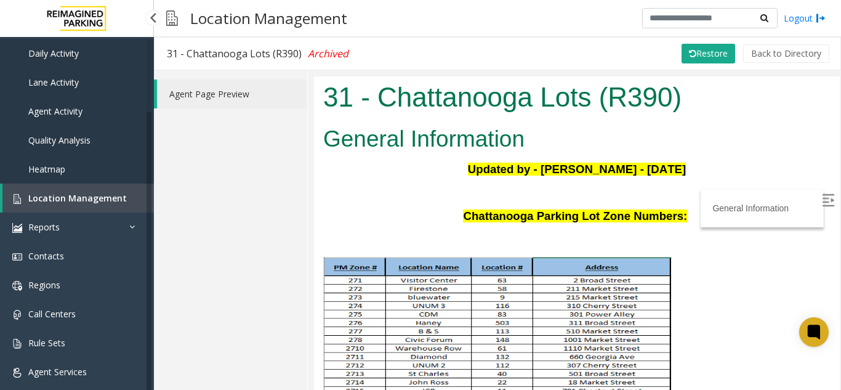
click at [85, 193] on span "Location Management" at bounding box center [77, 198] width 99 height 12
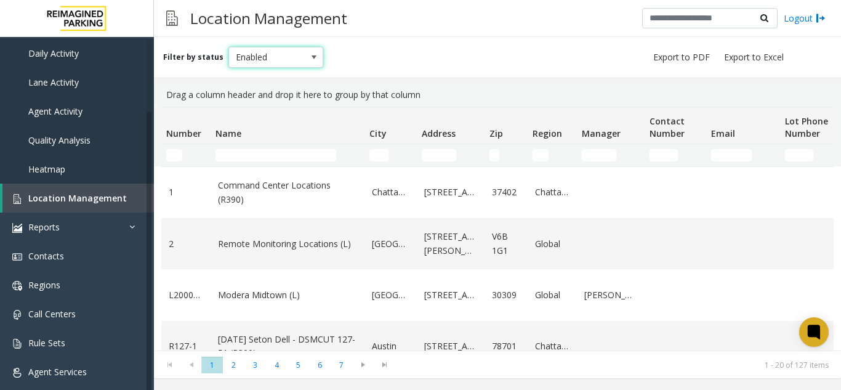
click at [261, 58] on span "Enabled" at bounding box center [266, 57] width 75 height 20
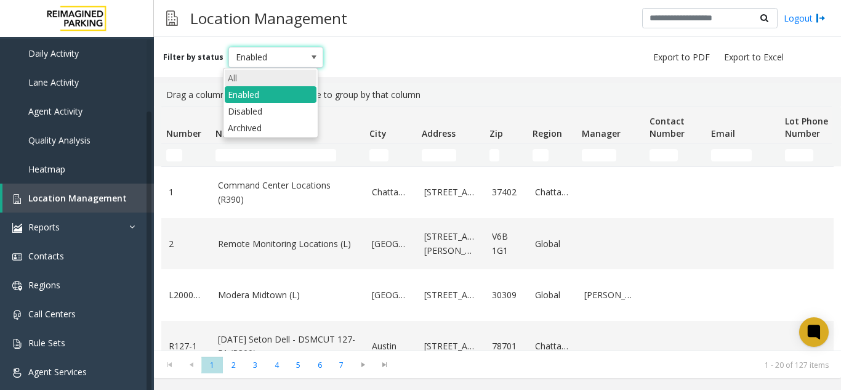
click at [261, 78] on li "All" at bounding box center [271, 78] width 92 height 17
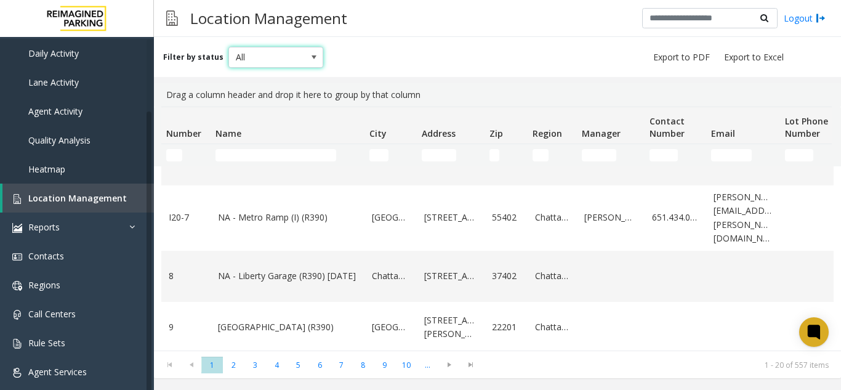
scroll to position [246, 0]
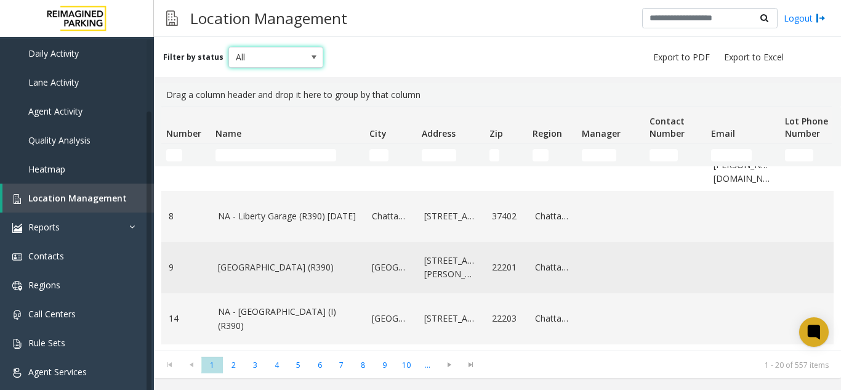
click at [354, 274] on link "NA - Hartford Building (R390)" at bounding box center [287, 268] width 139 height 14
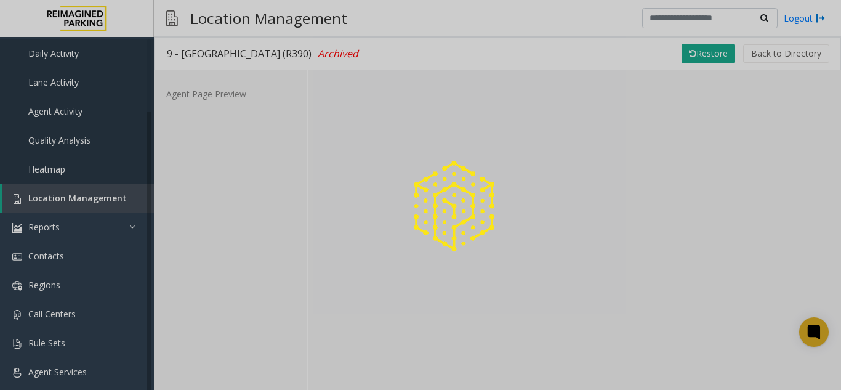
click at [286, 379] on div at bounding box center [420, 195] width 841 height 390
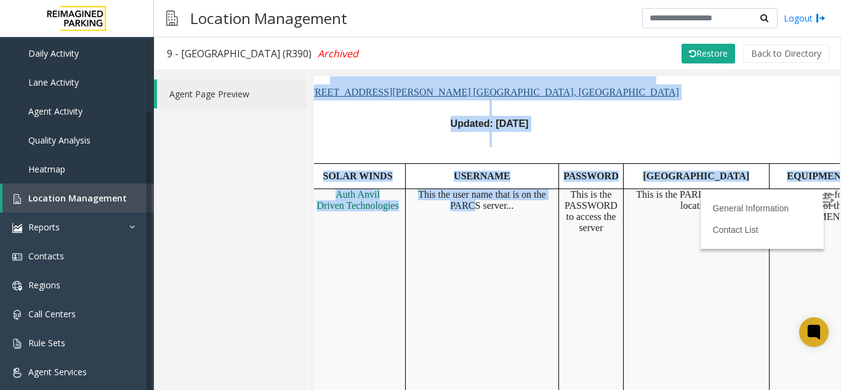
scroll to position [123, 214]
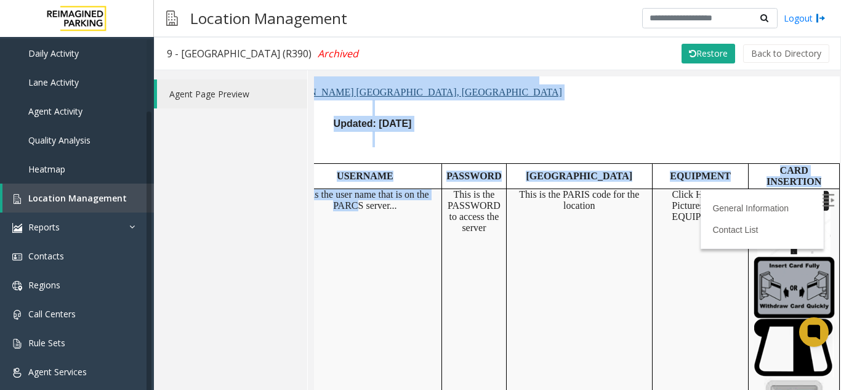
drag, startPoint x: 565, startPoint y: 237, endPoint x: 836, endPoint y: 265, distance: 273.1
click at [636, 265] on html "9 - NA - Hartford Building (R390) General Information Hartford Building 3101 Wi…" at bounding box center [373, 109] width 526 height 313
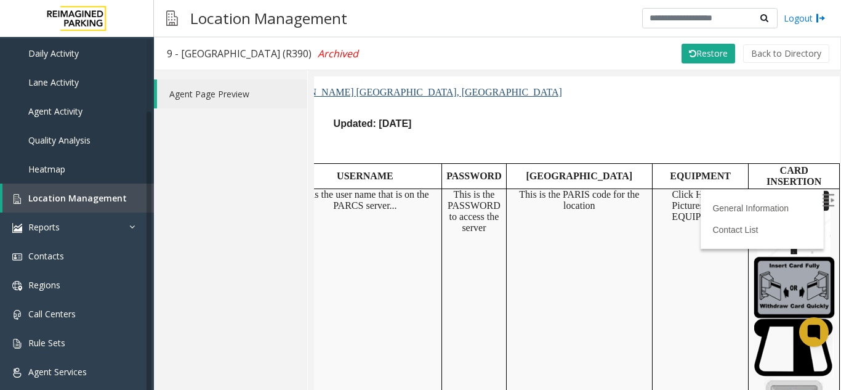
click at [652, 242] on td "Click Here for Pictures of the EQUIPMENT" at bounding box center [700, 316] width 97 height 257
click at [822, 193] on img at bounding box center [828, 199] width 12 height 12
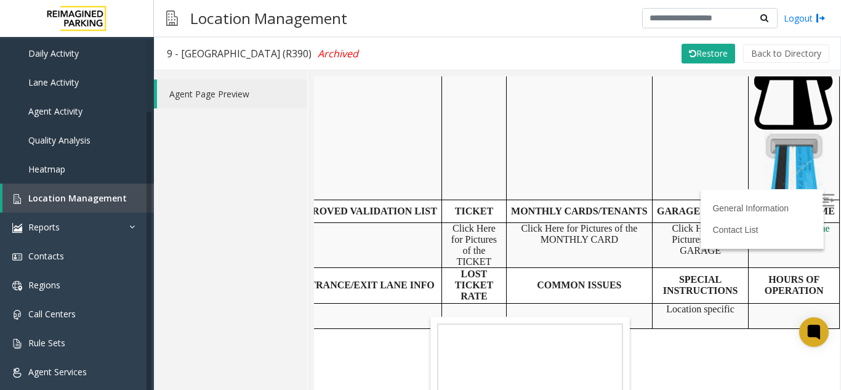
scroll to position [616, 214]
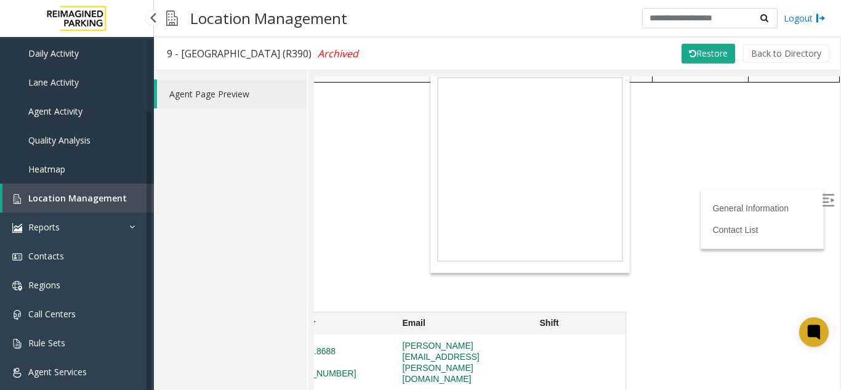
click at [91, 197] on span "Location Management" at bounding box center [77, 198] width 99 height 12
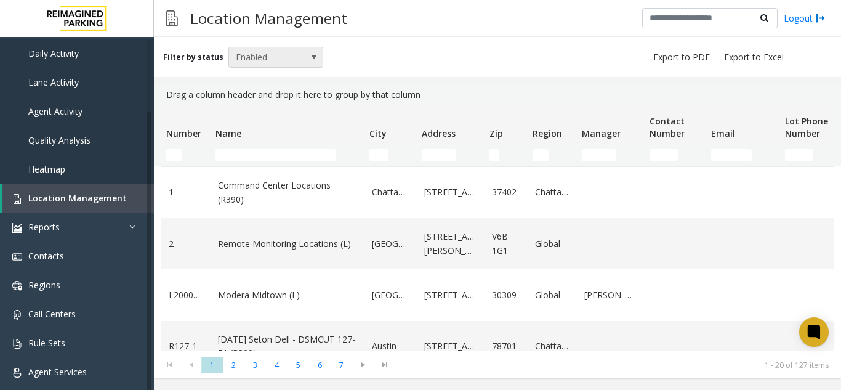
click at [307, 65] on span at bounding box center [313, 57] width 17 height 20
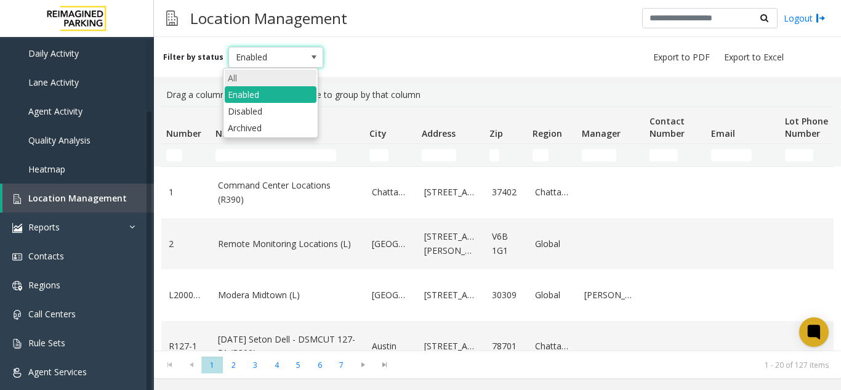
click at [277, 79] on li "All" at bounding box center [271, 78] width 92 height 17
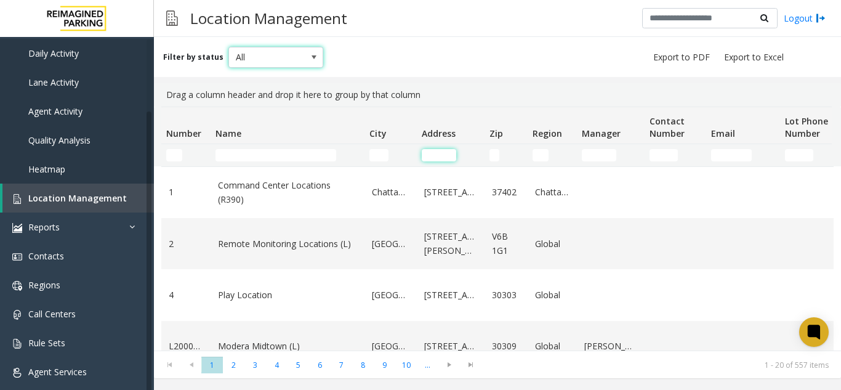
click at [439, 159] on input "Address Filter" at bounding box center [439, 155] width 34 height 12
type input "****"
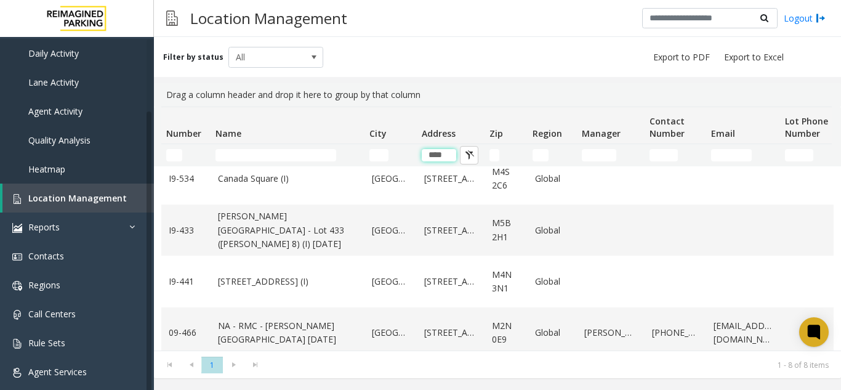
scroll to position [236, 0]
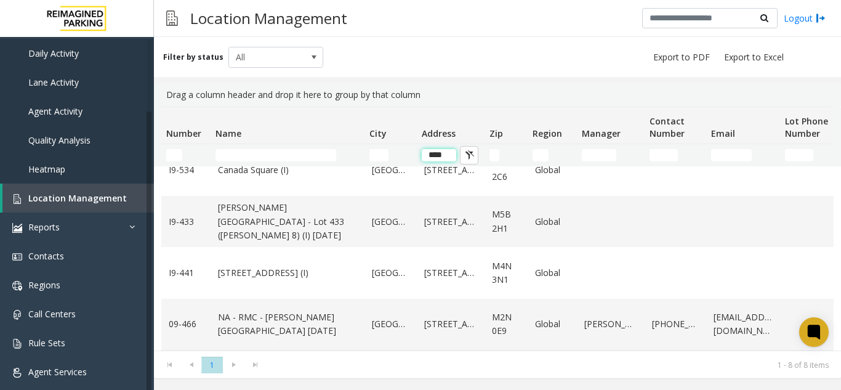
click at [442, 161] on input "****" at bounding box center [439, 155] width 34 height 12
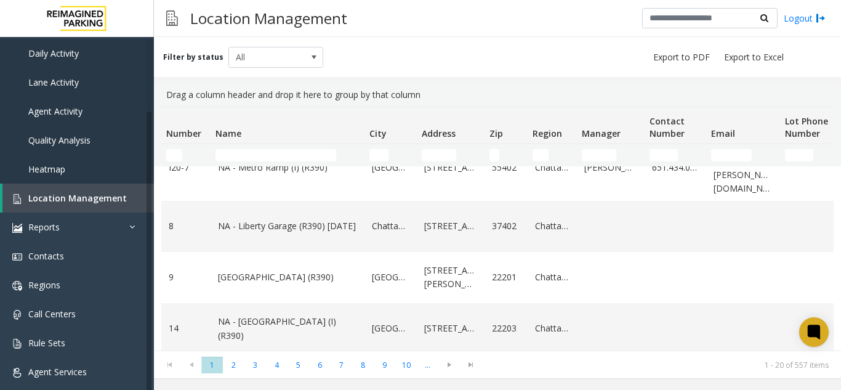
click at [372, 145] on td "City Filter" at bounding box center [391, 155] width 52 height 22
click at [402, 162] on kendo-grid-filter-cell-operators "City Filter" at bounding box center [401, 155] width 21 height 21
click at [382, 154] on input "City Filter" at bounding box center [379, 155] width 19 height 12
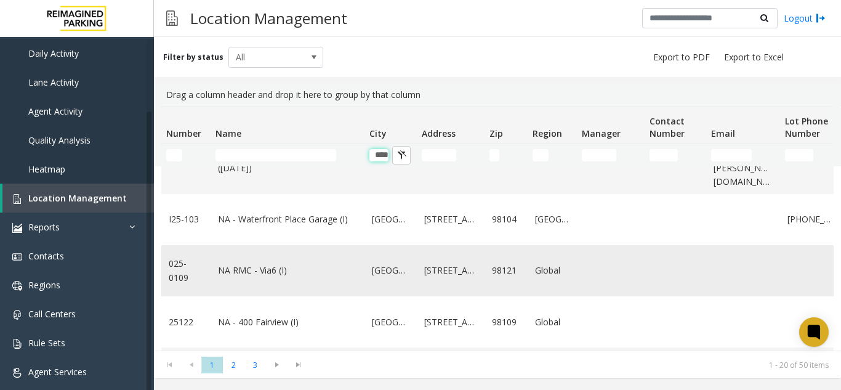
scroll to position [246, 0]
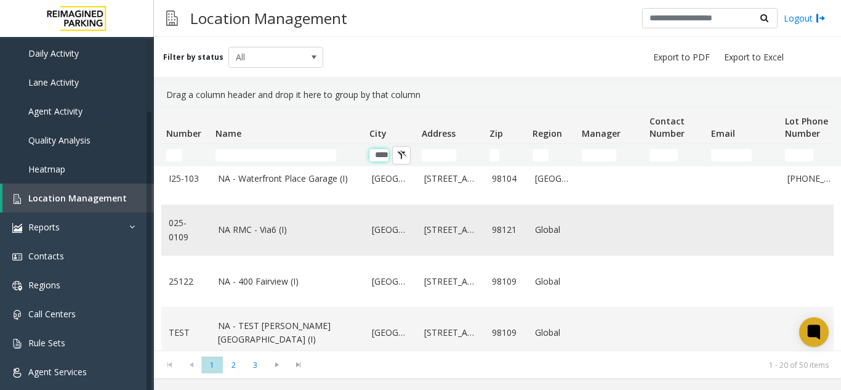
type input "****"
click at [277, 223] on link "NA RMC - Via6 (I)" at bounding box center [287, 230] width 139 height 14
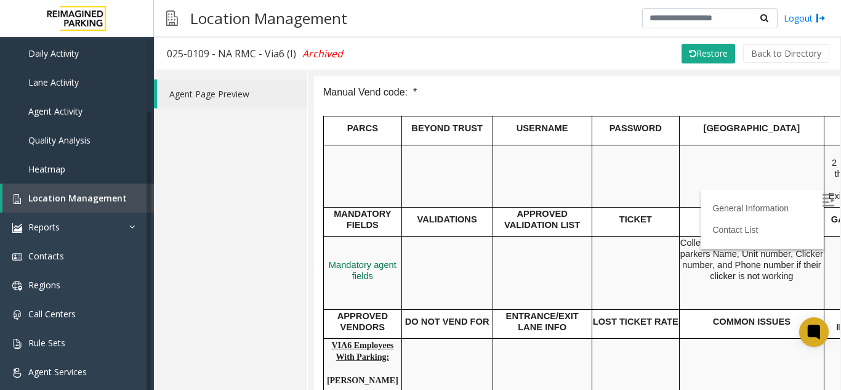
scroll to position [62, 0]
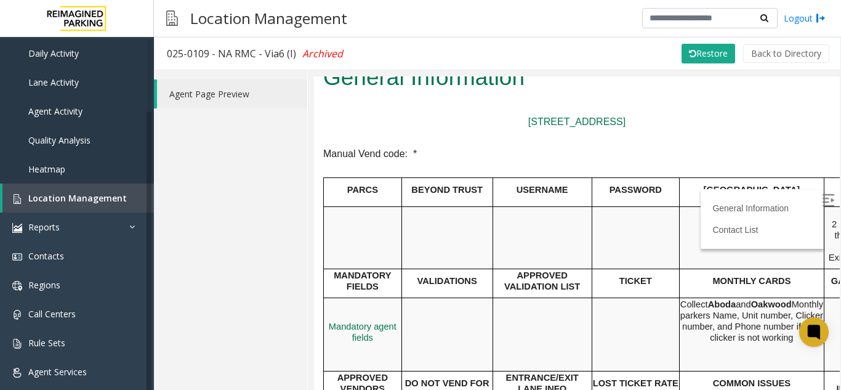
click at [822, 195] on img at bounding box center [828, 199] width 12 height 12
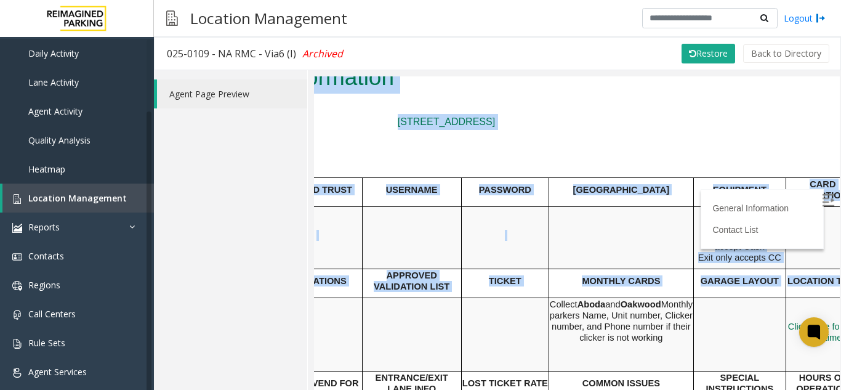
drag, startPoint x: 496, startPoint y: 316, endPoint x: 832, endPoint y: 324, distance: 335.7
click at [709, 324] on html "025-0109 - NA RMC - Via6 (I) General Information 2121 6th Ave, Seattle, WA 9812…" at bounding box center [447, 170] width 526 height 313
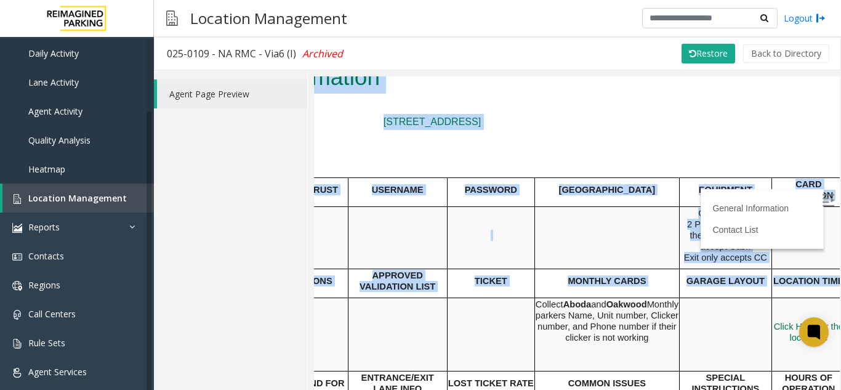
click at [607, 241] on td at bounding box center [607, 237] width 145 height 62
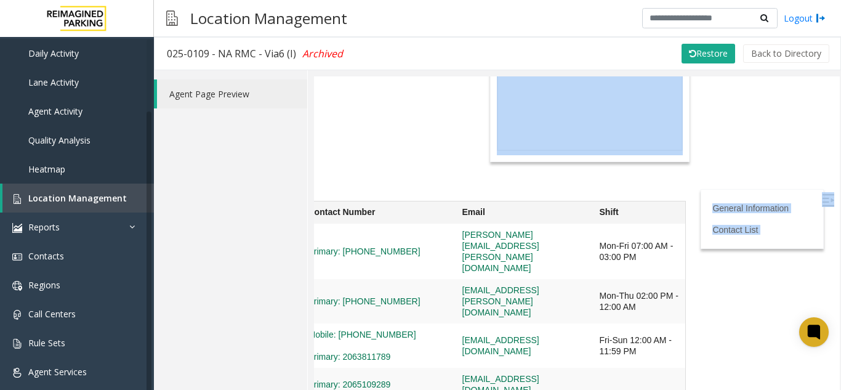
scroll to position [1128, 0]
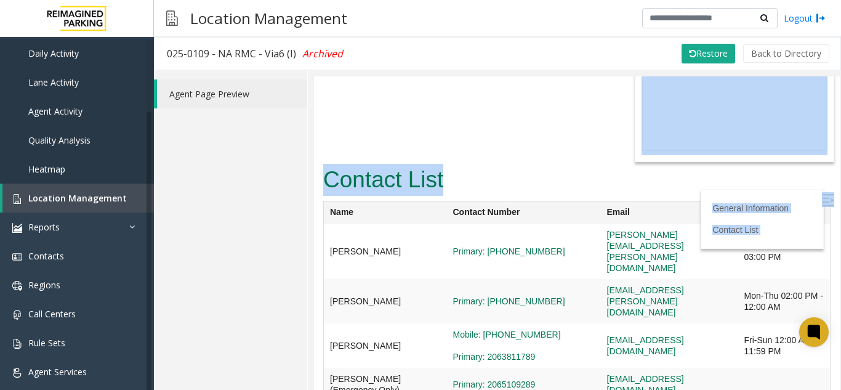
drag, startPoint x: 481, startPoint y: 198, endPoint x: 599, endPoint y: 220, distance: 119.6
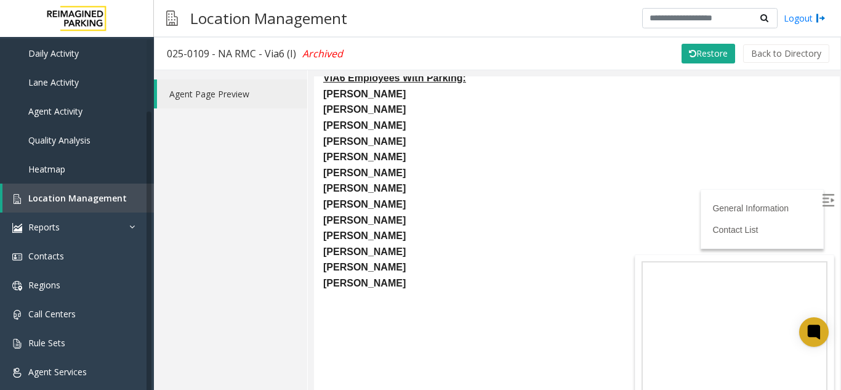
scroll to position [820, 0]
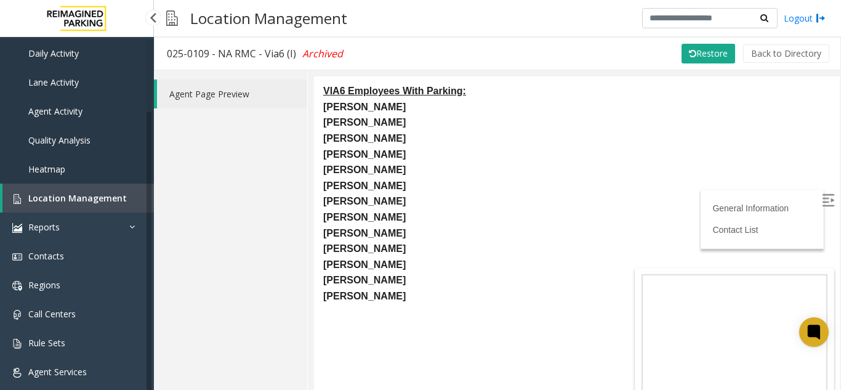
click at [99, 195] on span "Location Management" at bounding box center [77, 198] width 99 height 12
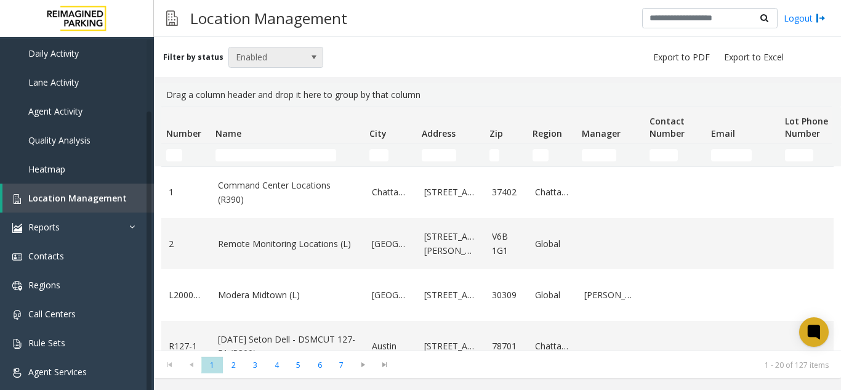
click at [264, 66] on span "Enabled" at bounding box center [266, 57] width 75 height 20
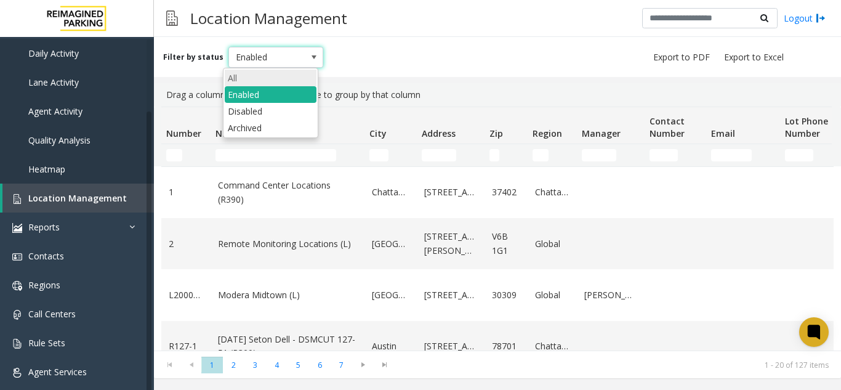
click at [254, 82] on li "All" at bounding box center [271, 78] width 92 height 17
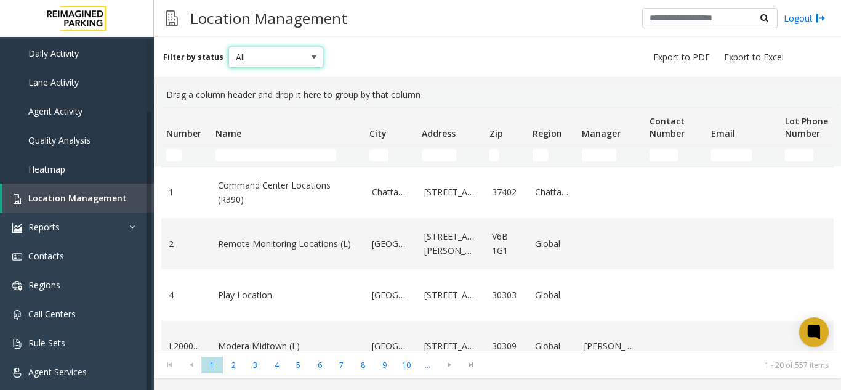
click at [391, 158] on kendo-grid-filter-cell-operators "City Filter" at bounding box center [401, 155] width 21 height 21
click at [386, 158] on input "City Filter" at bounding box center [379, 155] width 19 height 12
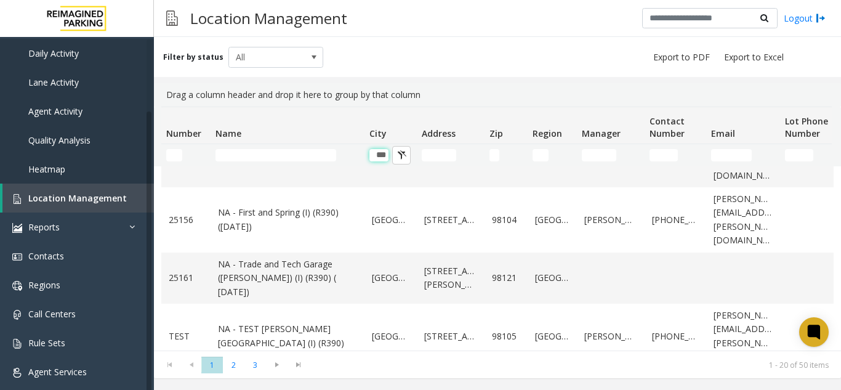
scroll to position [893, 0]
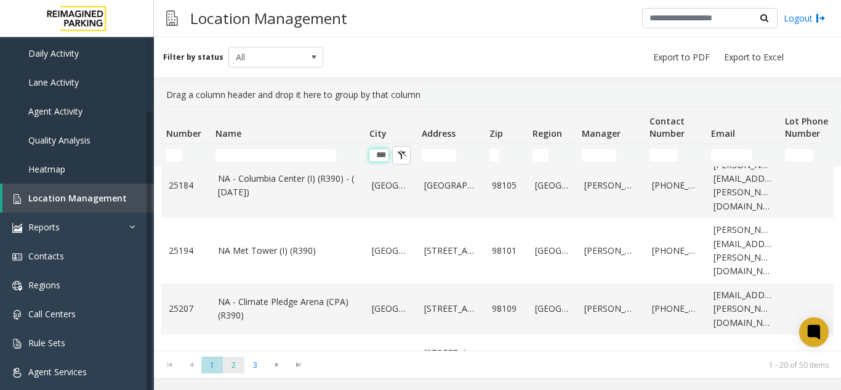
type input "***"
click at [240, 364] on span "2" at bounding box center [234, 365] width 22 height 17
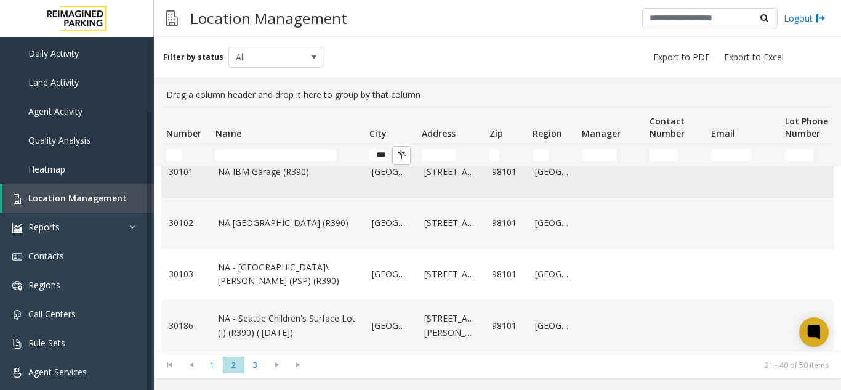
scroll to position [185, 0]
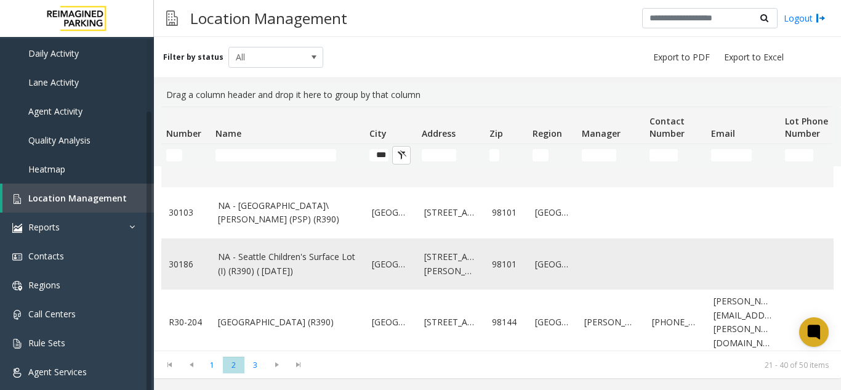
click at [333, 264] on link "NA - Seattle Children's Surface Lot (I) (R390) ( 10/6/2023)" at bounding box center [287, 264] width 139 height 28
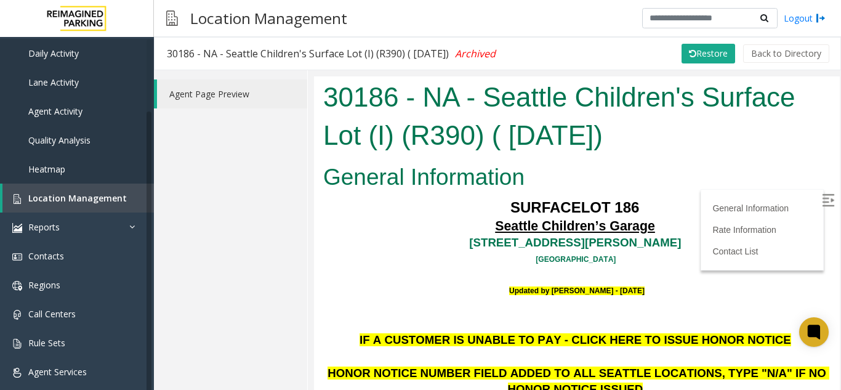
click at [822, 194] on img at bounding box center [828, 199] width 12 height 12
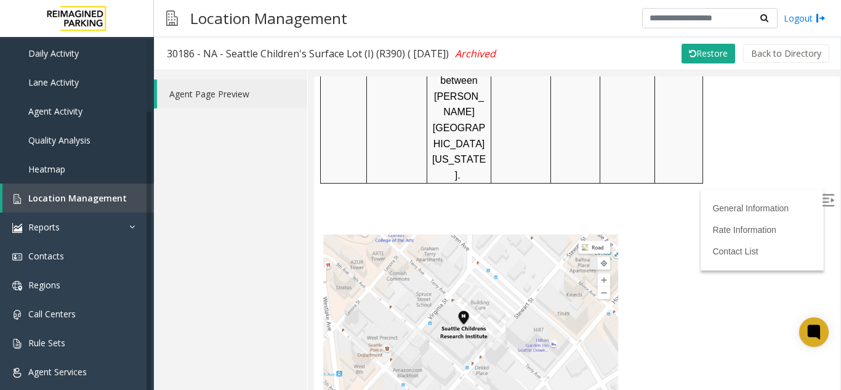
scroll to position [739, 0]
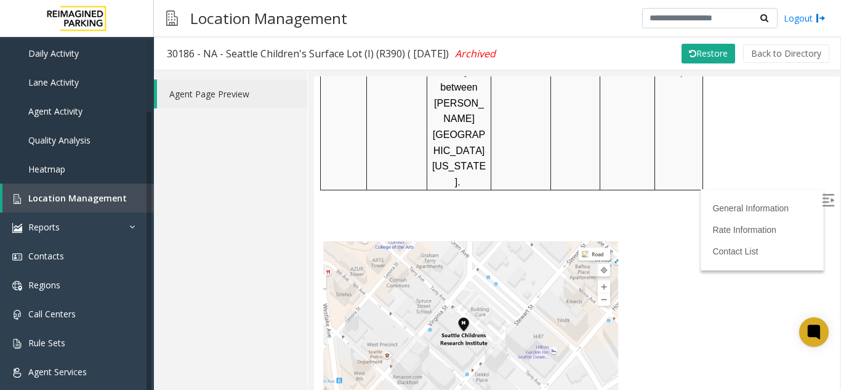
click at [463, 267] on span at bounding box center [471, 334] width 296 height 190
click at [468, 252] on span at bounding box center [471, 334] width 296 height 190
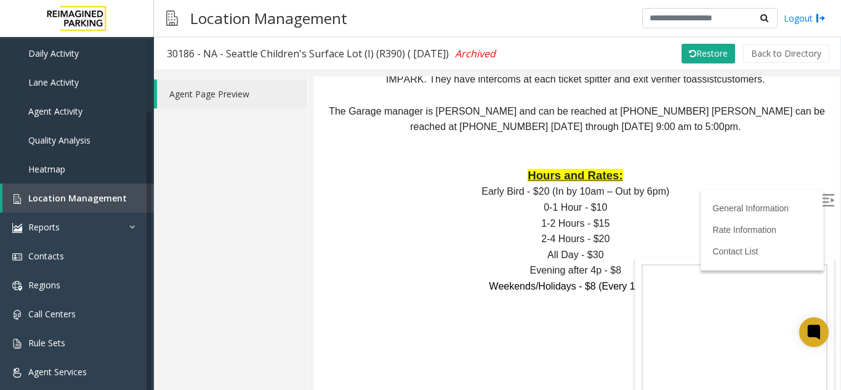
scroll to position [1170, 0]
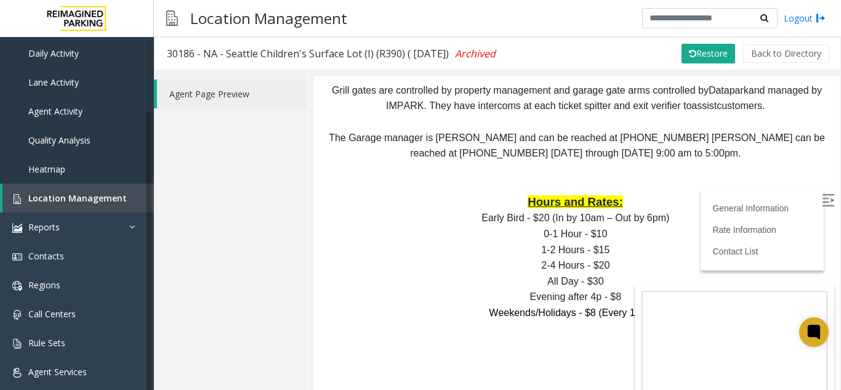
click at [822, 208] on label at bounding box center [829, 201] width 18 height 18
click at [713, 233] on link "Rate Information" at bounding box center [747, 229] width 68 height 10
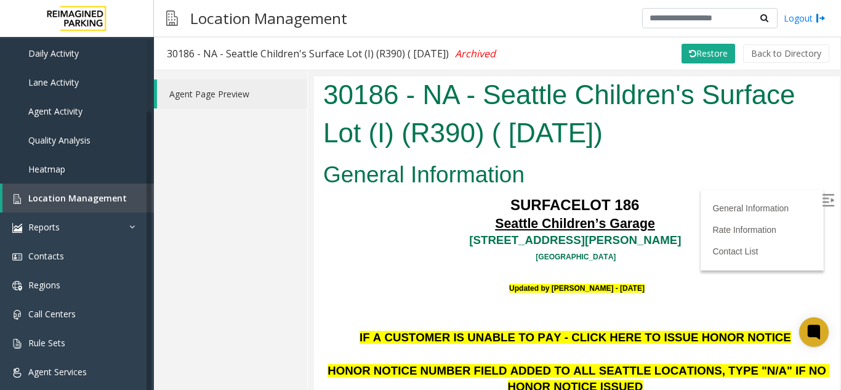
scroll to position [0, 0]
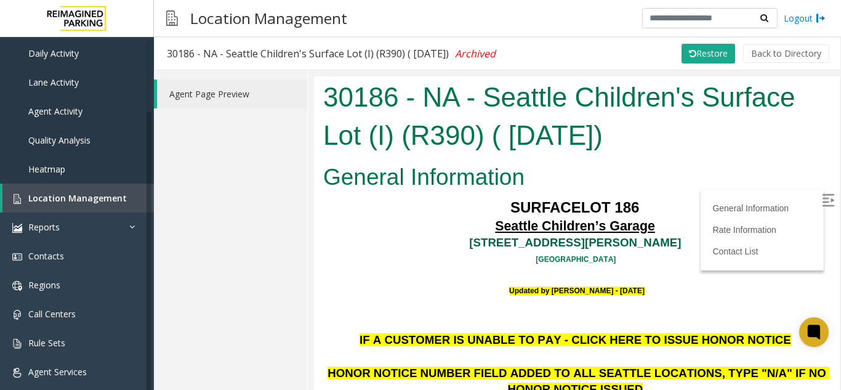
click at [561, 241] on link "1920 Terry Ave" at bounding box center [575, 241] width 212 height 13
click at [40, 184] on link "Location Management" at bounding box center [78, 198] width 152 height 29
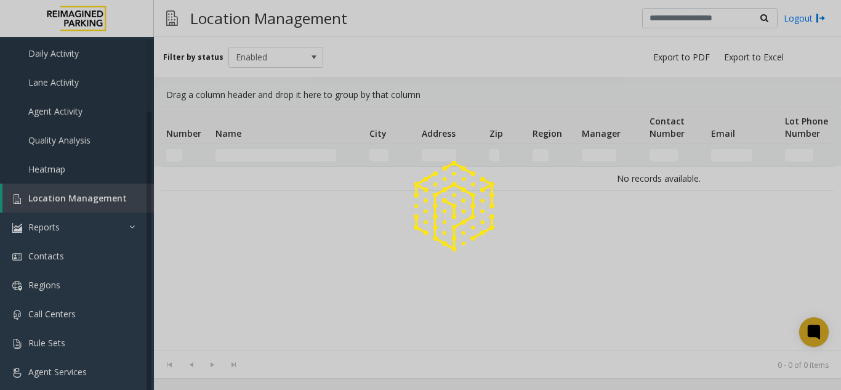
click at [42, 185] on div at bounding box center [420, 195] width 841 height 390
click at [65, 209] on div at bounding box center [420, 195] width 841 height 390
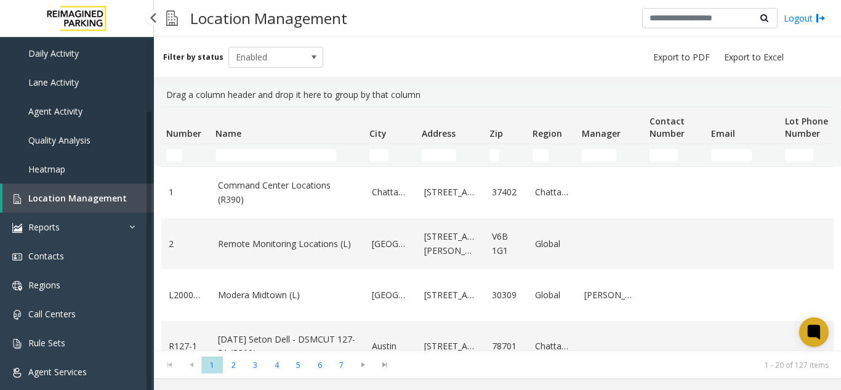
click at [65, 200] on span "Location Management" at bounding box center [77, 198] width 99 height 12
click at [296, 63] on span "Enabled" at bounding box center [266, 57] width 75 height 20
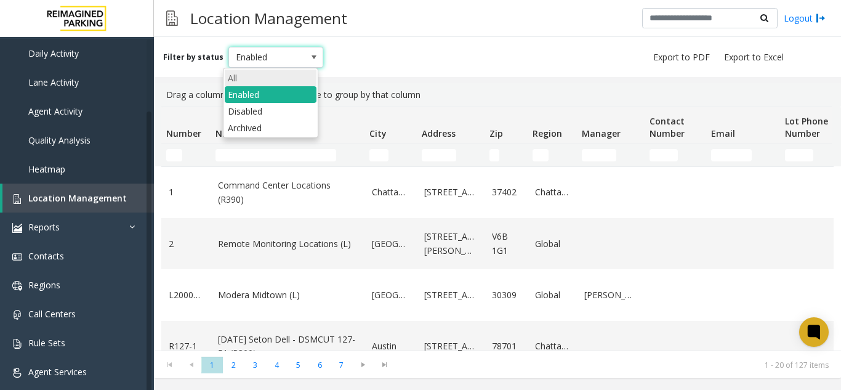
click at [260, 73] on li "All" at bounding box center [271, 78] width 92 height 17
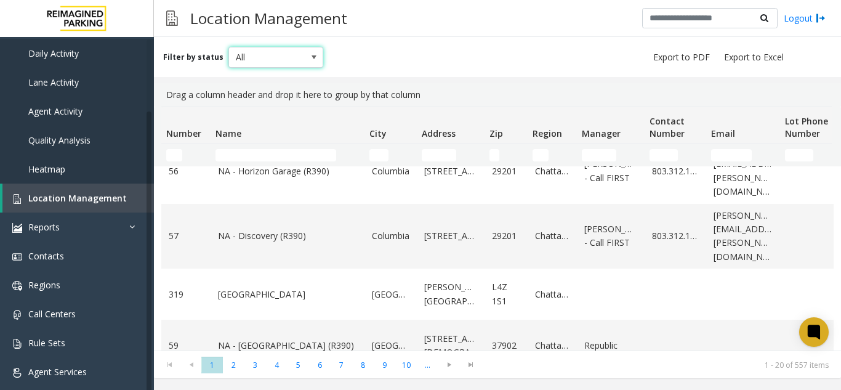
scroll to position [865, 0]
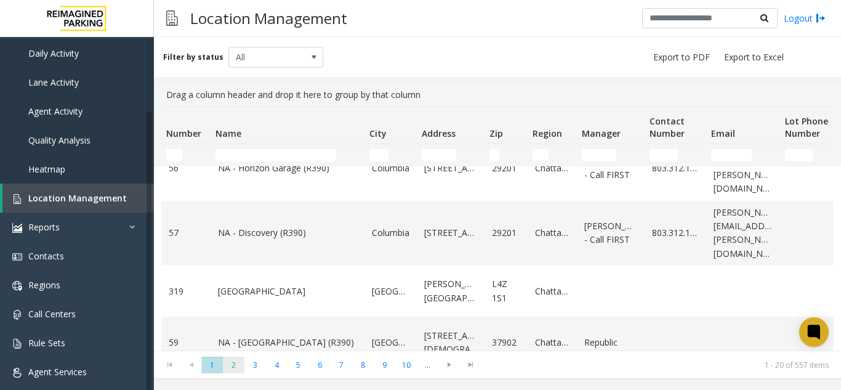
click at [227, 368] on span "2" at bounding box center [234, 365] width 22 height 17
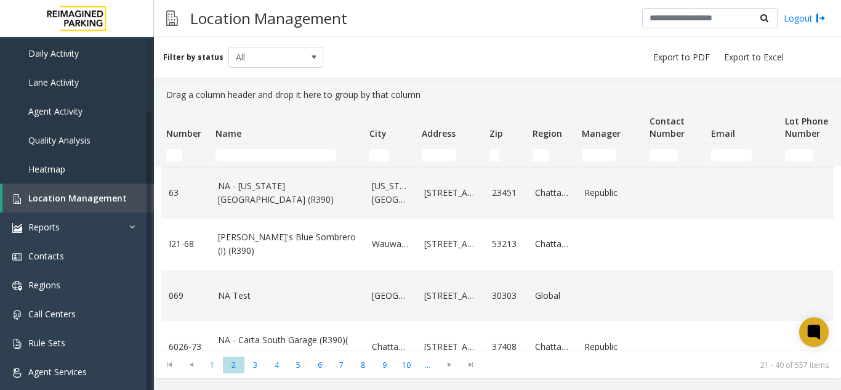
scroll to position [123, 0]
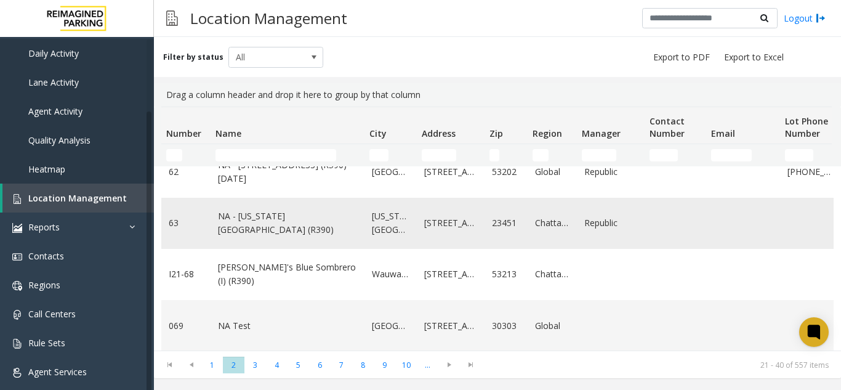
click at [279, 236] on td "NA - Virginia Beach (R390)" at bounding box center [288, 223] width 154 height 51
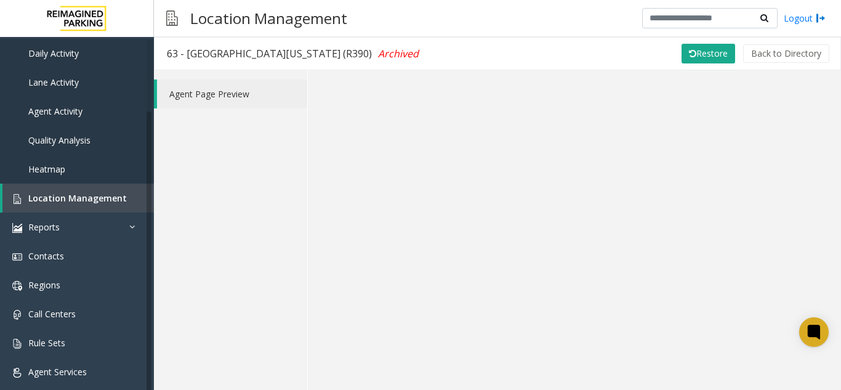
click at [216, 384] on div "Agent Page Preview" at bounding box center [231, 230] width 154 height 320
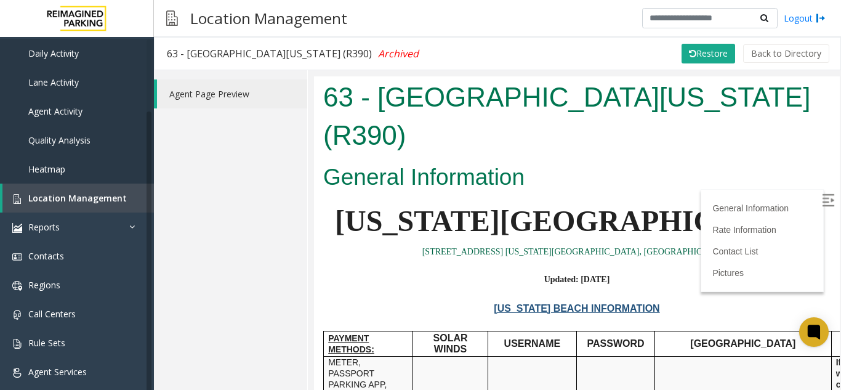
click at [580, 246] on link "2101 Parks Ave. Virginia Beach, VA" at bounding box center [577, 250] width 310 height 9
click at [60, 199] on span "Location Management" at bounding box center [77, 198] width 99 height 12
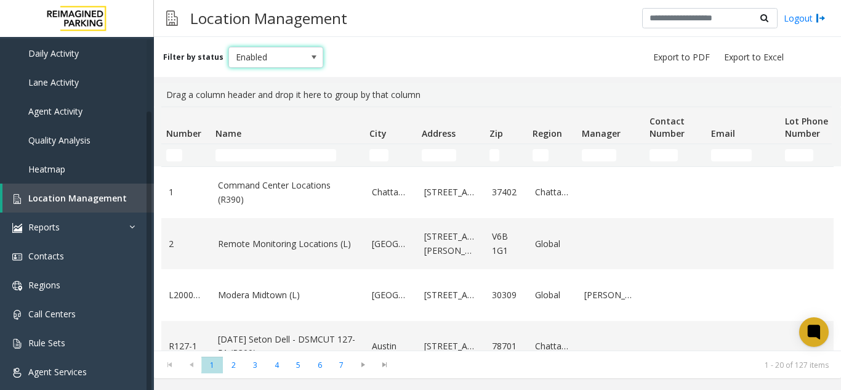
click at [230, 56] on span "Enabled" at bounding box center [266, 57] width 75 height 20
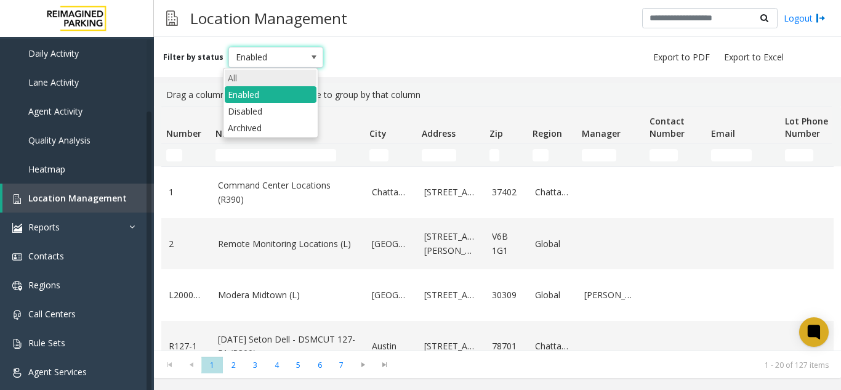
click at [238, 73] on li "All" at bounding box center [271, 78] width 92 height 17
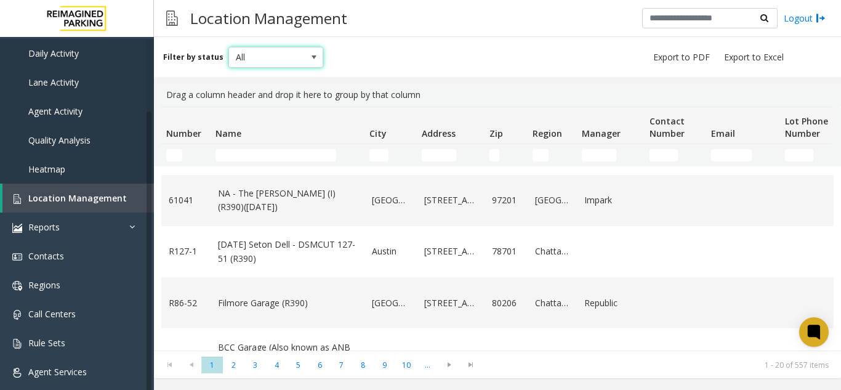
scroll to position [677, 0]
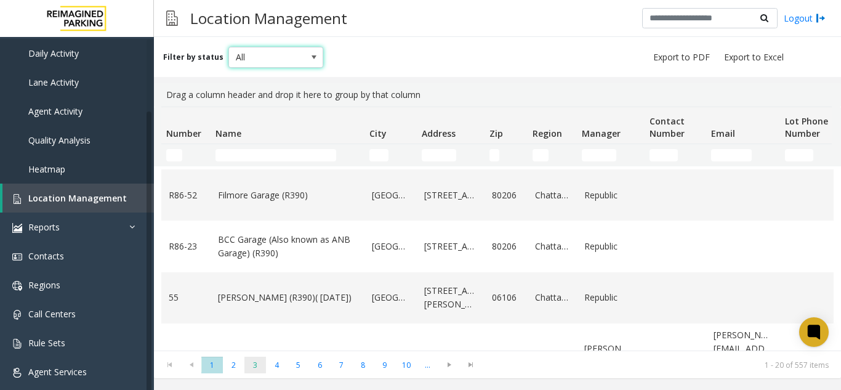
click at [250, 371] on span "3" at bounding box center [255, 365] width 22 height 17
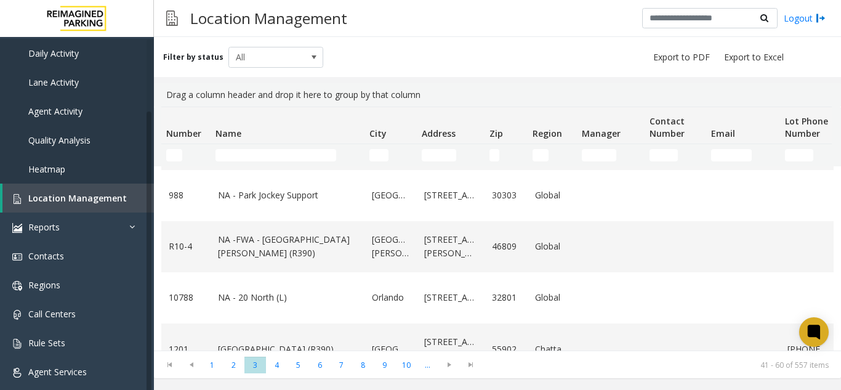
scroll to position [801, 0]
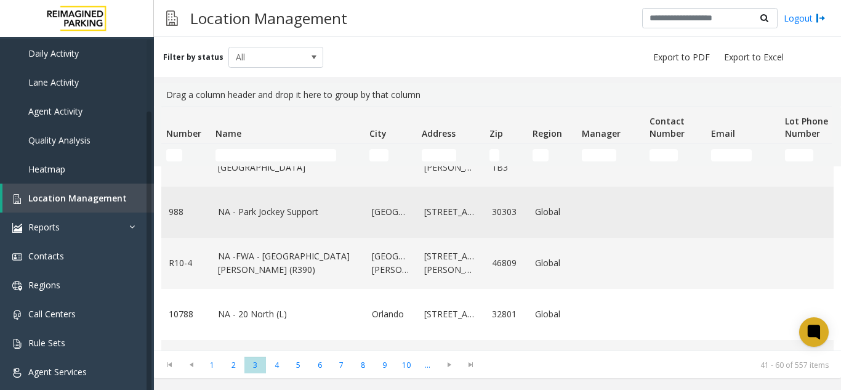
click at [287, 219] on link "NA - Park Jockey Support" at bounding box center [287, 212] width 139 height 14
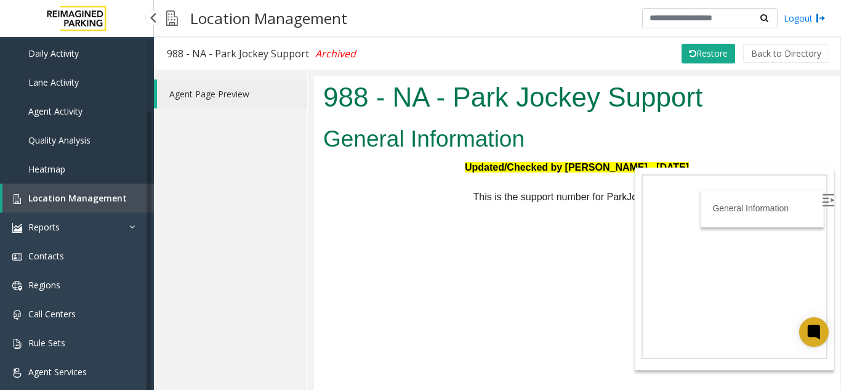
click at [87, 198] on span "Location Management" at bounding box center [77, 198] width 99 height 12
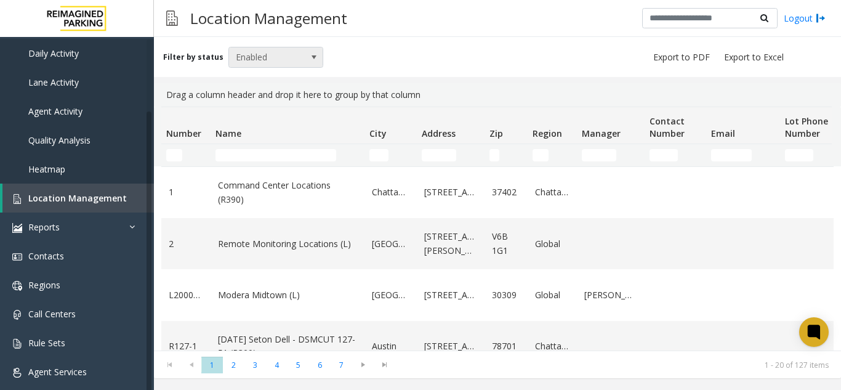
click at [272, 57] on span "Enabled" at bounding box center [266, 57] width 75 height 20
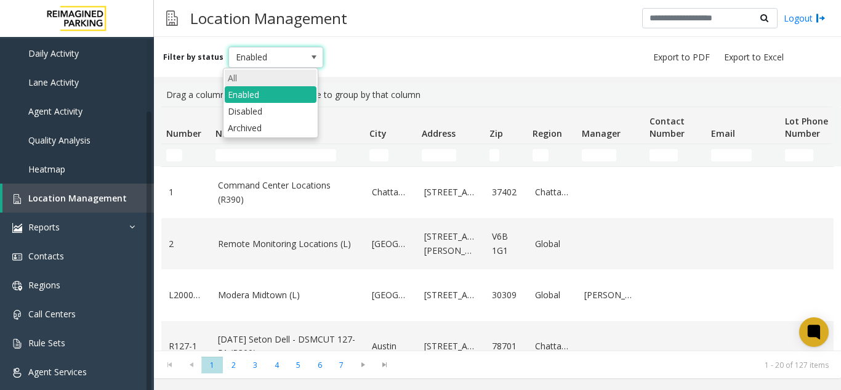
click at [267, 84] on li "All" at bounding box center [271, 78] width 92 height 17
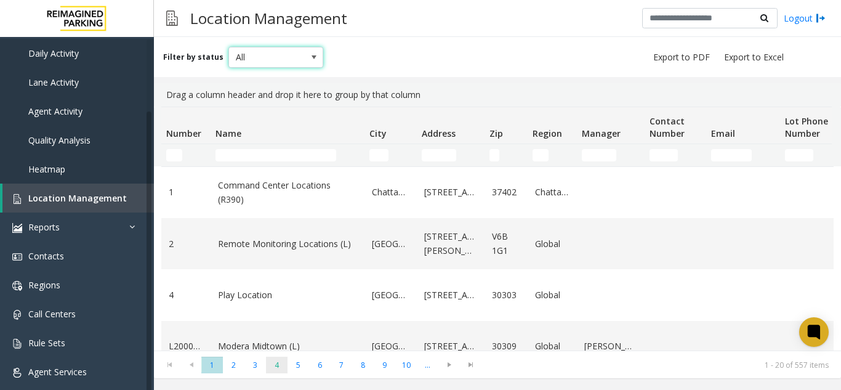
click at [273, 371] on span "4" at bounding box center [277, 365] width 22 height 17
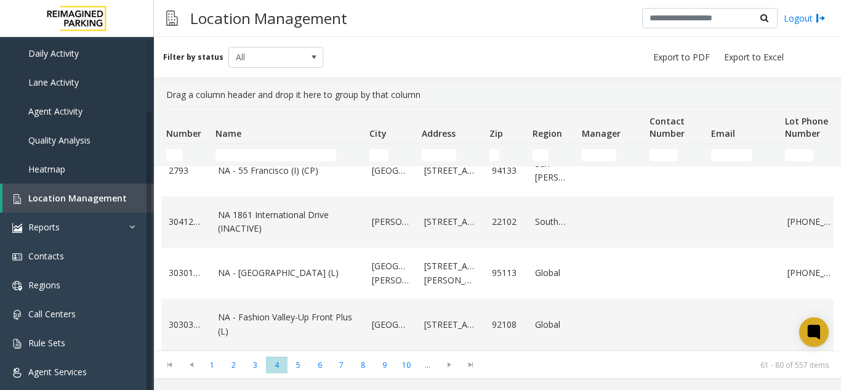
scroll to position [893, 0]
click at [301, 373] on kendo-pager "* * * * * * * * * ** *** 1 2 3 4 5 6 7 8 9 10 ... 61 - 80 of 557 items" at bounding box center [497, 364] width 687 height 28
click at [297, 363] on span "5" at bounding box center [299, 365] width 22 height 17
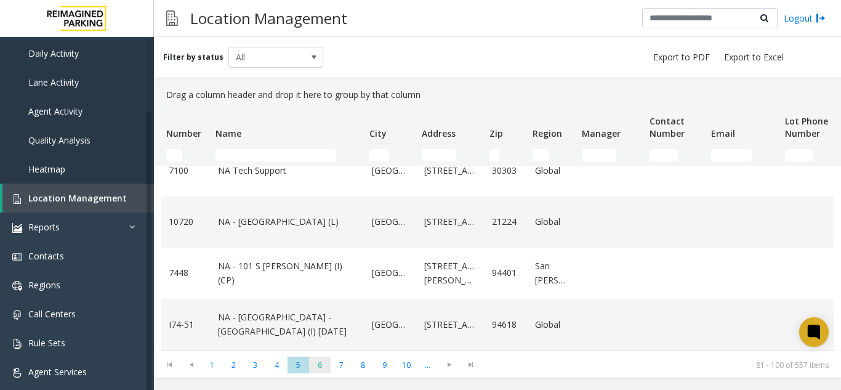
click at [323, 365] on span "6" at bounding box center [320, 365] width 22 height 17
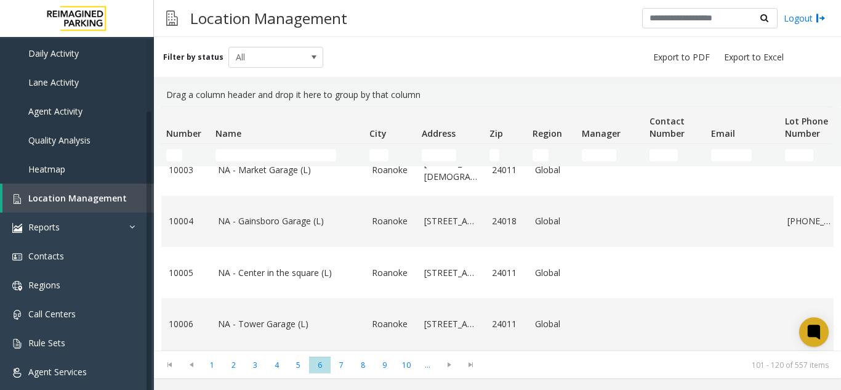
click at [339, 374] on kendo-pager "* * * * * * * * * ** *** 1 2 3 4 5 6 7 8 9 10 ... 101 - 120 of 557 items" at bounding box center [497, 364] width 687 height 28
click at [339, 366] on span "7" at bounding box center [342, 365] width 22 height 17
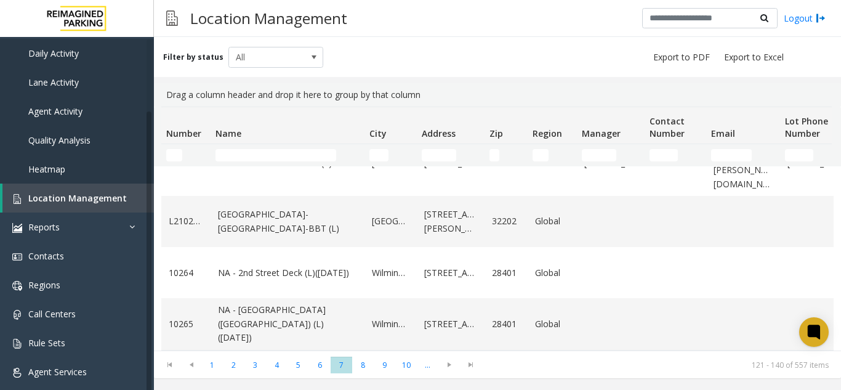
scroll to position [924, 0]
click at [292, 231] on td "Center Square-Jacksonville-BBT (L)" at bounding box center [288, 221] width 154 height 51
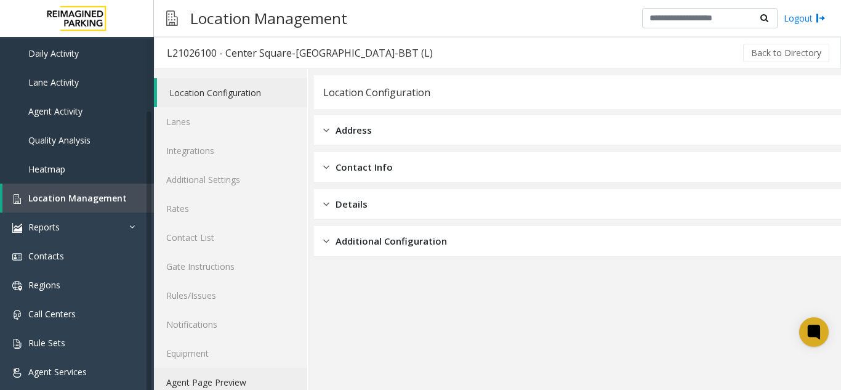
click at [293, 376] on link "Agent Page Preview" at bounding box center [230, 382] width 153 height 29
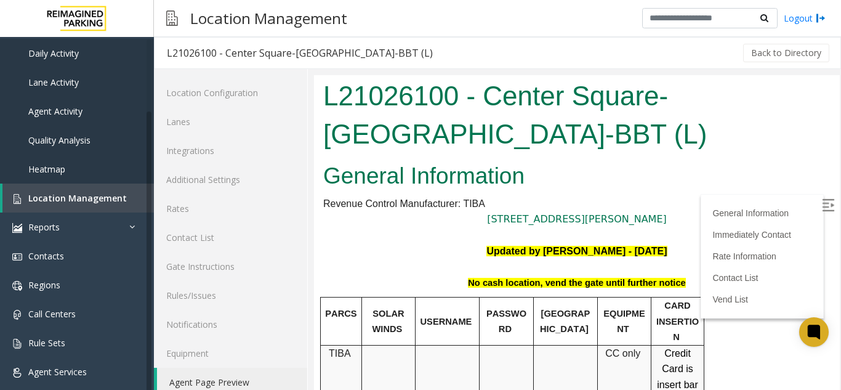
click at [822, 202] on img at bounding box center [828, 205] width 12 height 12
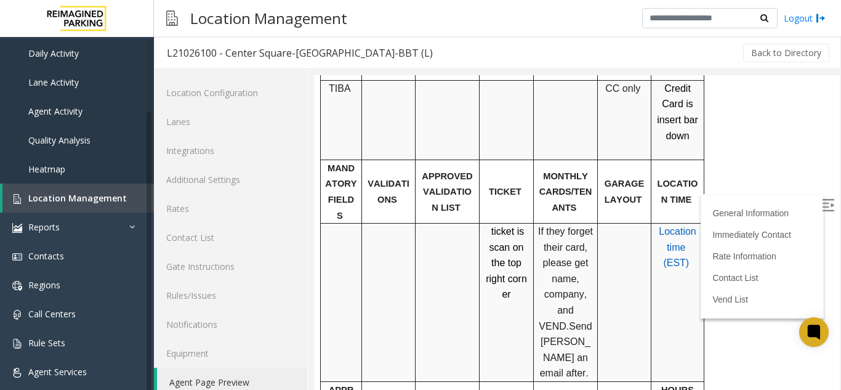
scroll to position [370, 0]
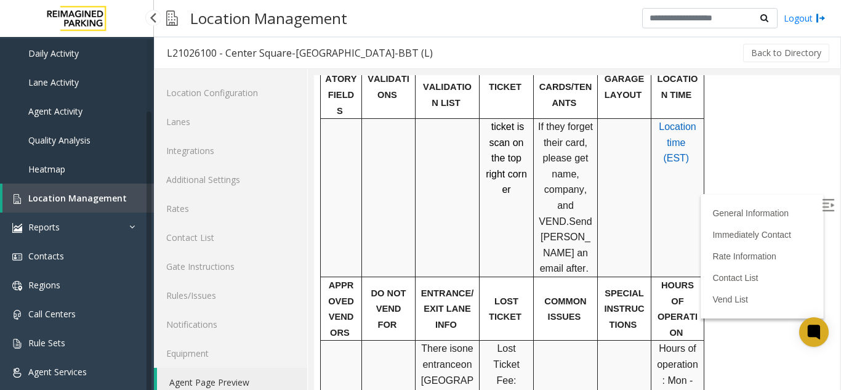
click at [77, 199] on span "Location Management" at bounding box center [77, 198] width 99 height 12
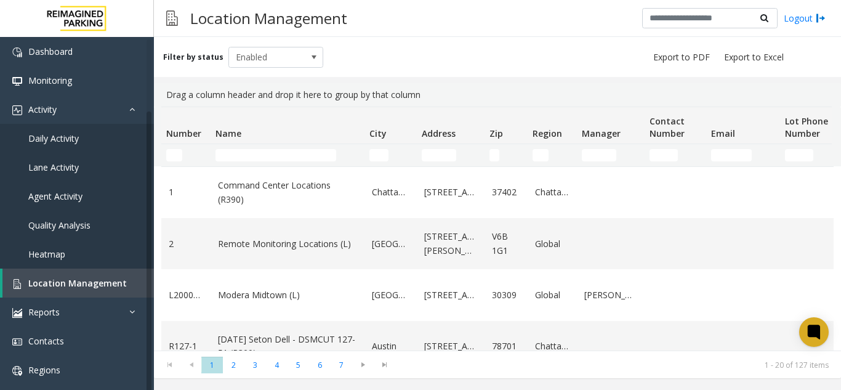
scroll to position [130, 0]
